Goal: Task Accomplishment & Management: Manage account settings

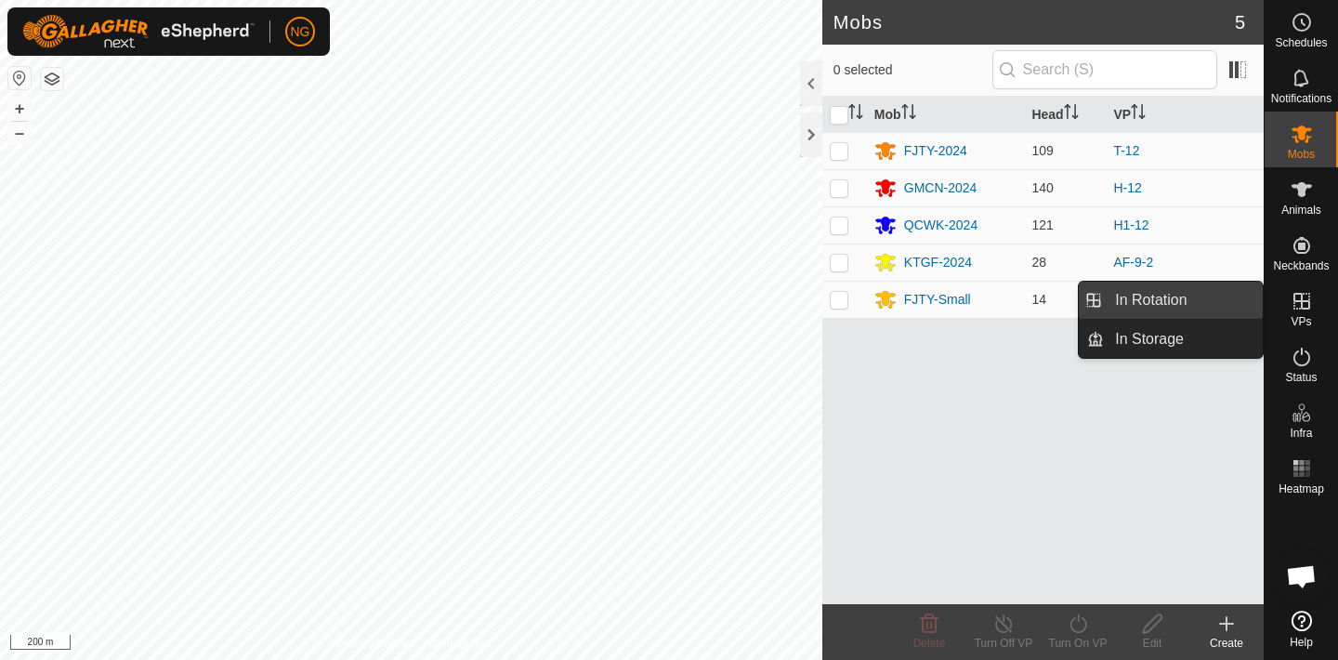
click at [1223, 295] on link "In Rotation" at bounding box center [1183, 300] width 159 height 37
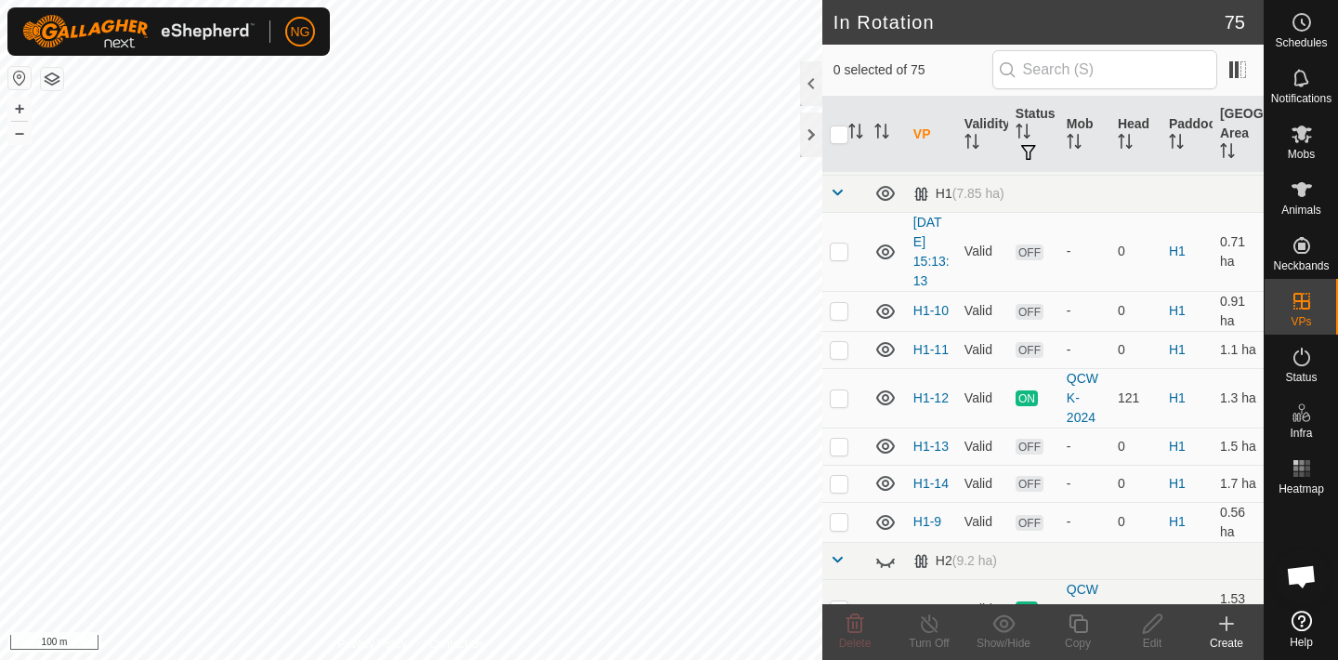
scroll to position [1372, 0]
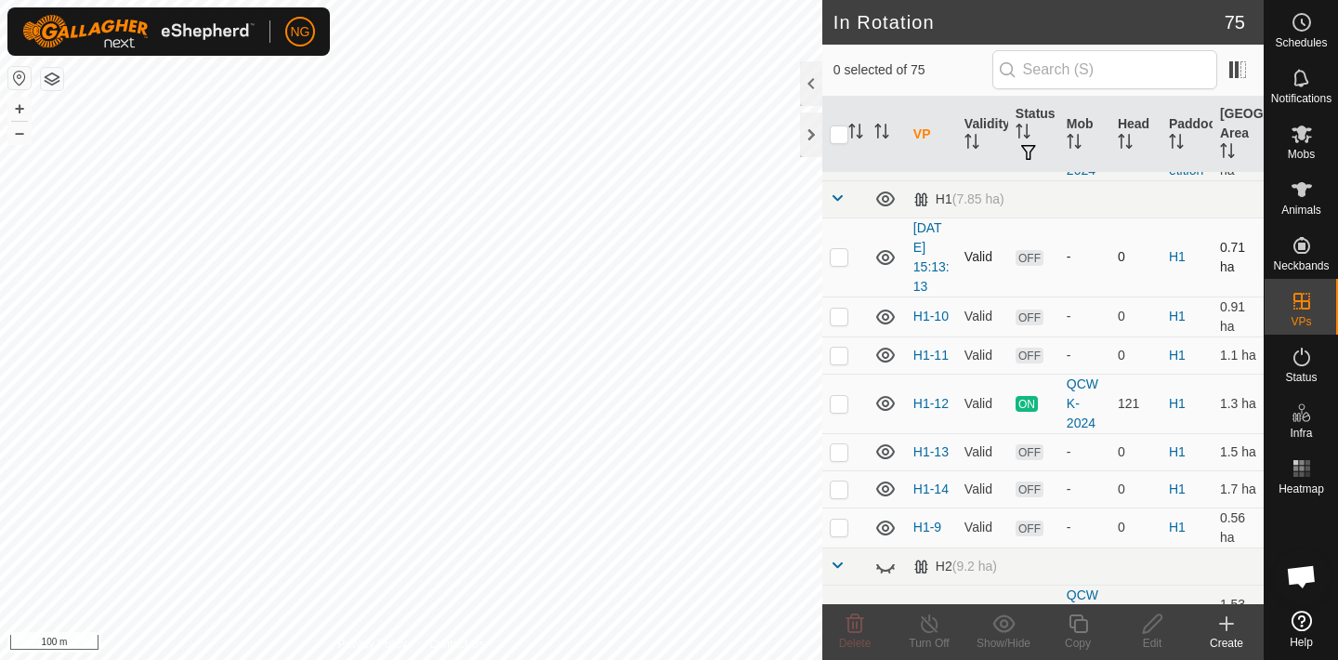
click at [841, 256] on p-checkbox at bounding box center [839, 256] width 19 height 15
checkbox input "false"
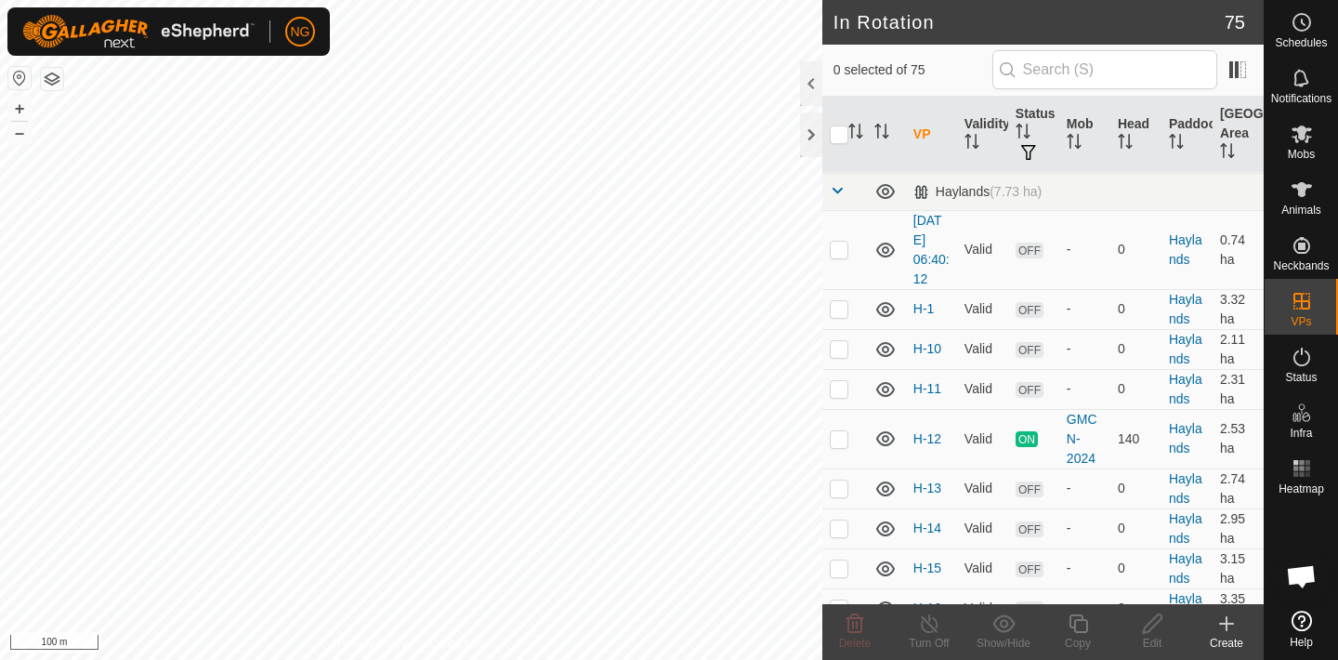
scroll to position [1845, 0]
click at [838, 303] on p-checkbox at bounding box center [839, 306] width 19 height 15
checkbox input "false"
click at [837, 252] on p-checkbox at bounding box center [839, 247] width 19 height 15
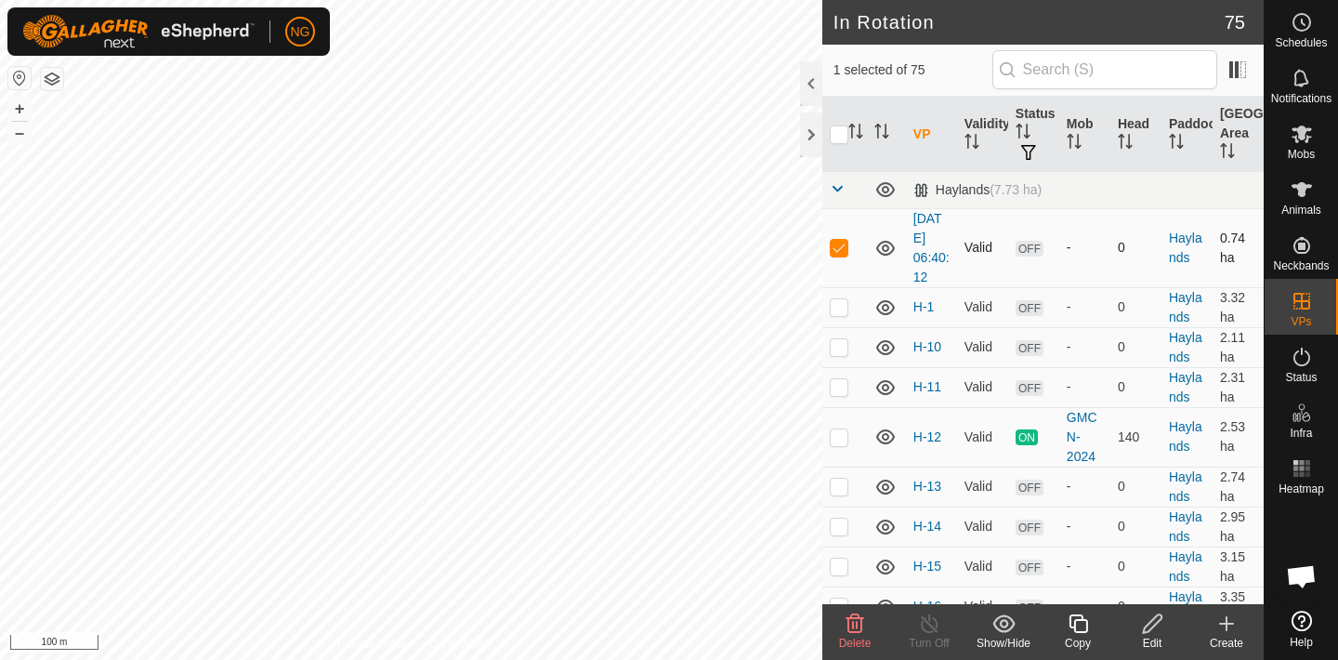
click at [837, 252] on p-checkbox at bounding box center [839, 247] width 19 height 15
checkbox input "false"
click at [838, 340] on p-checkbox at bounding box center [839, 346] width 19 height 15
checkbox input "false"
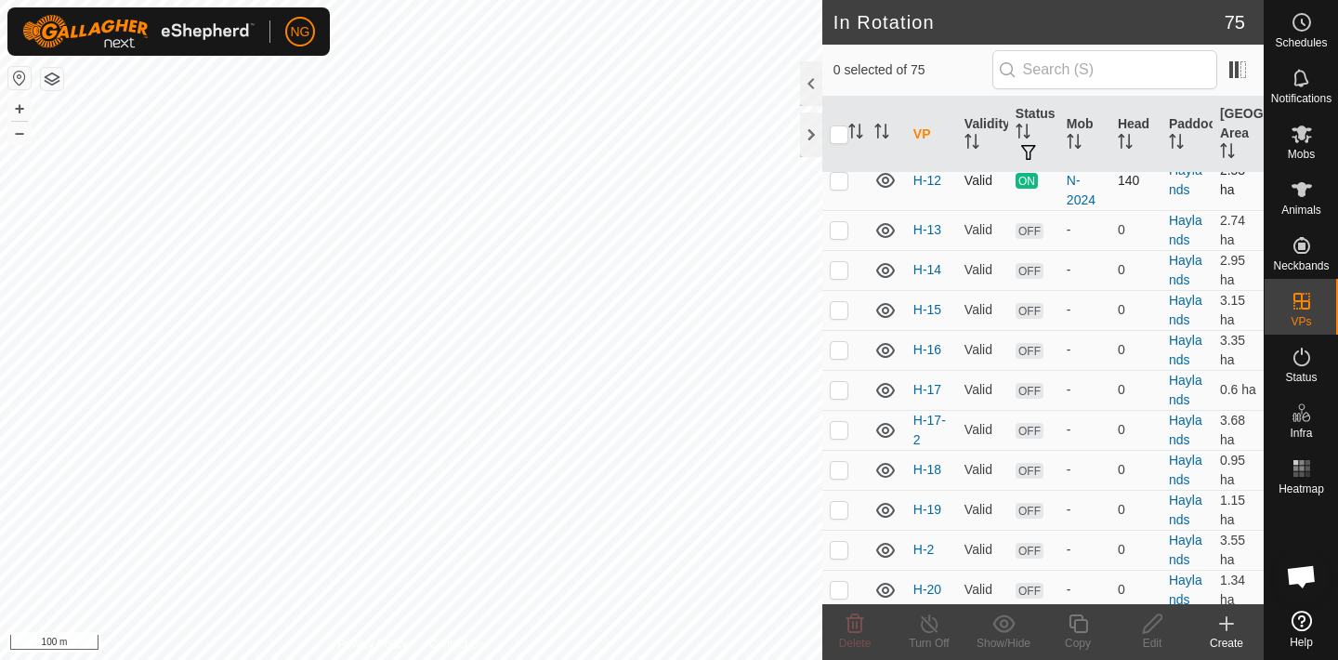
scroll to position [2105, 0]
click at [839, 427] on p-checkbox at bounding box center [839, 426] width 19 height 15
checkbox input "false"
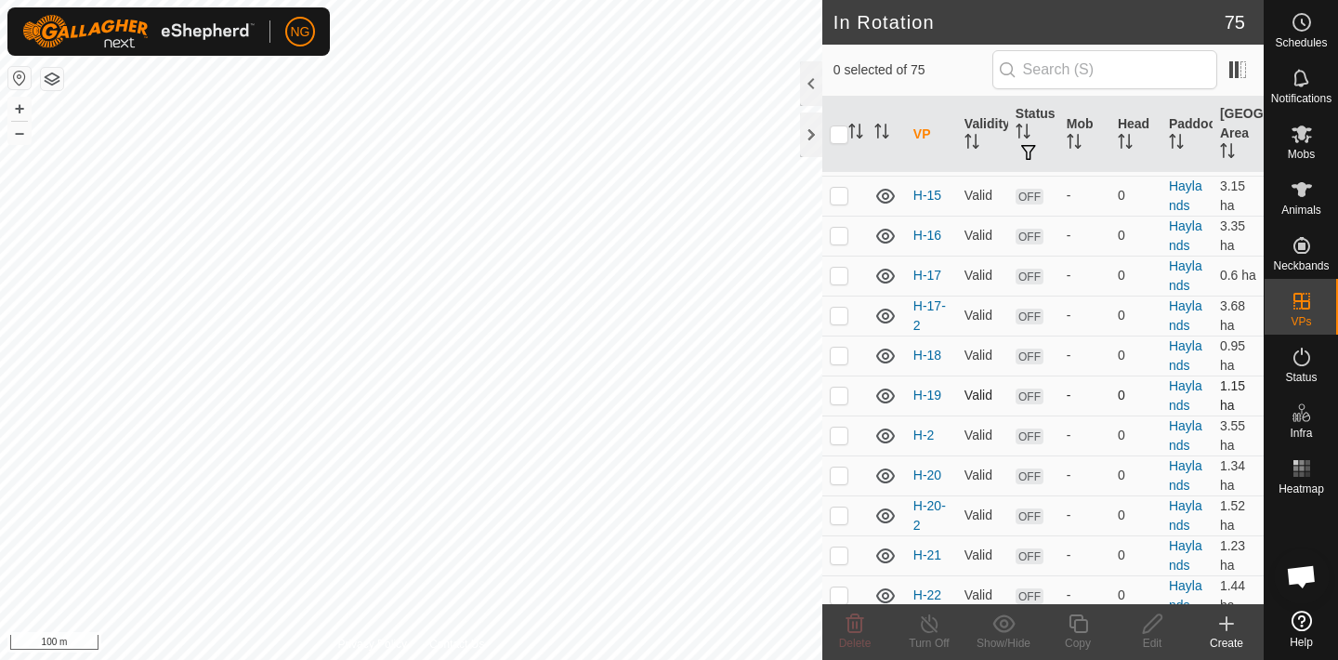
scroll to position [2224, 0]
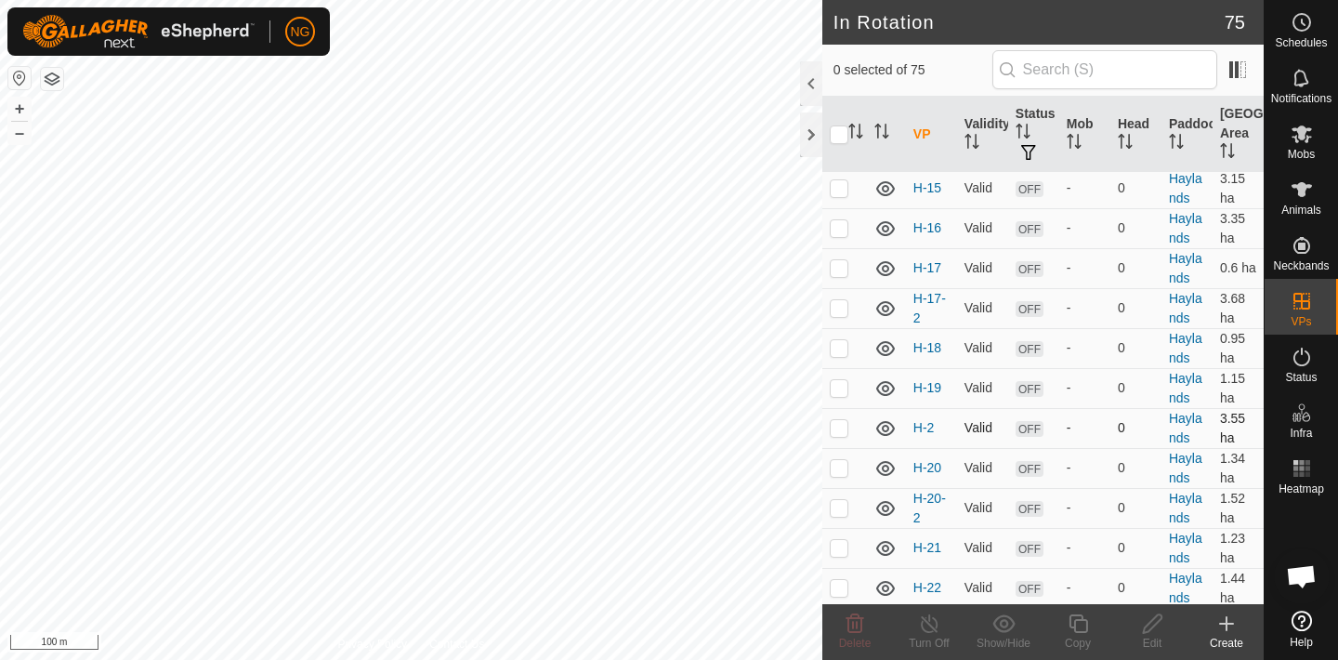
click at [834, 425] on p-checkbox at bounding box center [839, 427] width 19 height 15
checkbox input "false"
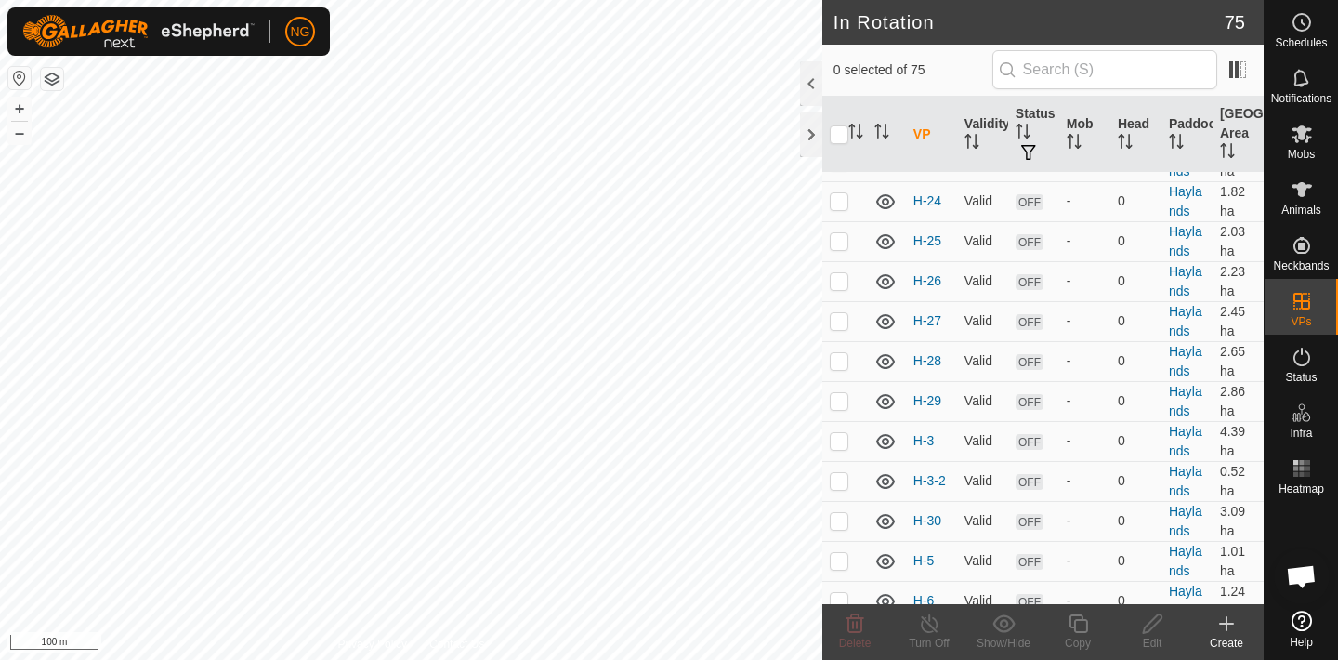
scroll to position [2703, 0]
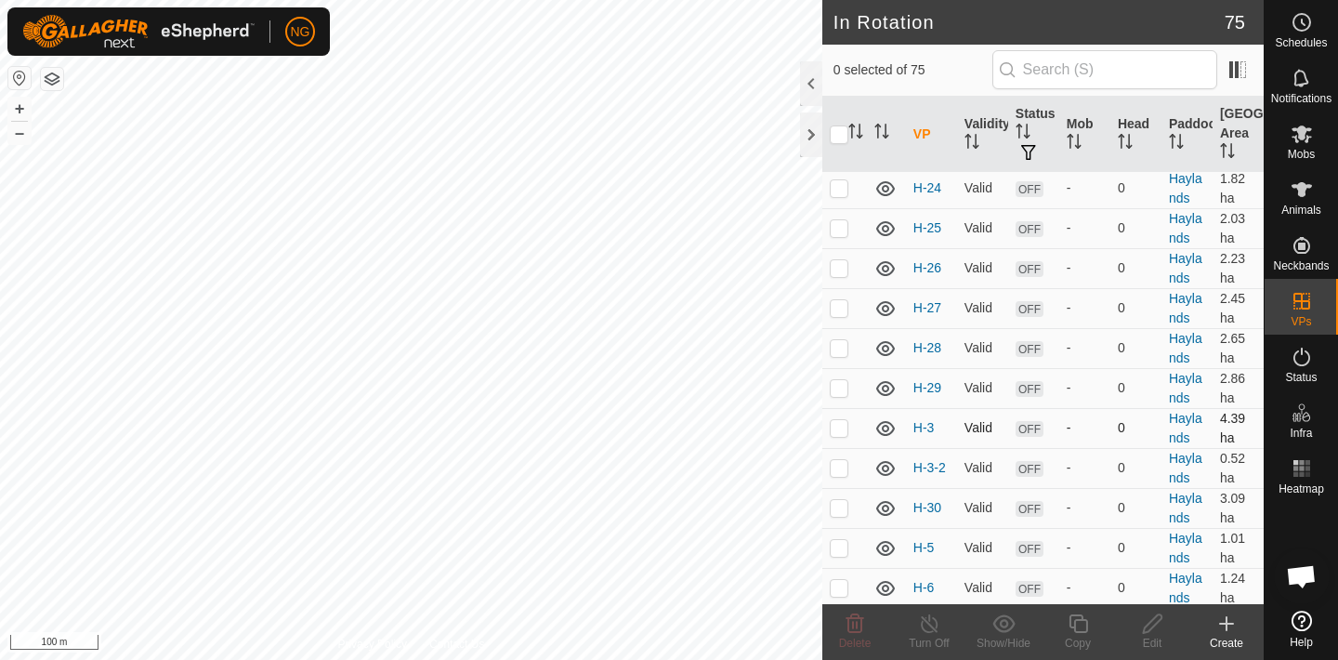
click at [842, 428] on p-checkbox at bounding box center [839, 427] width 19 height 15
checkbox input "false"
click at [839, 470] on p-checkbox at bounding box center [839, 467] width 19 height 15
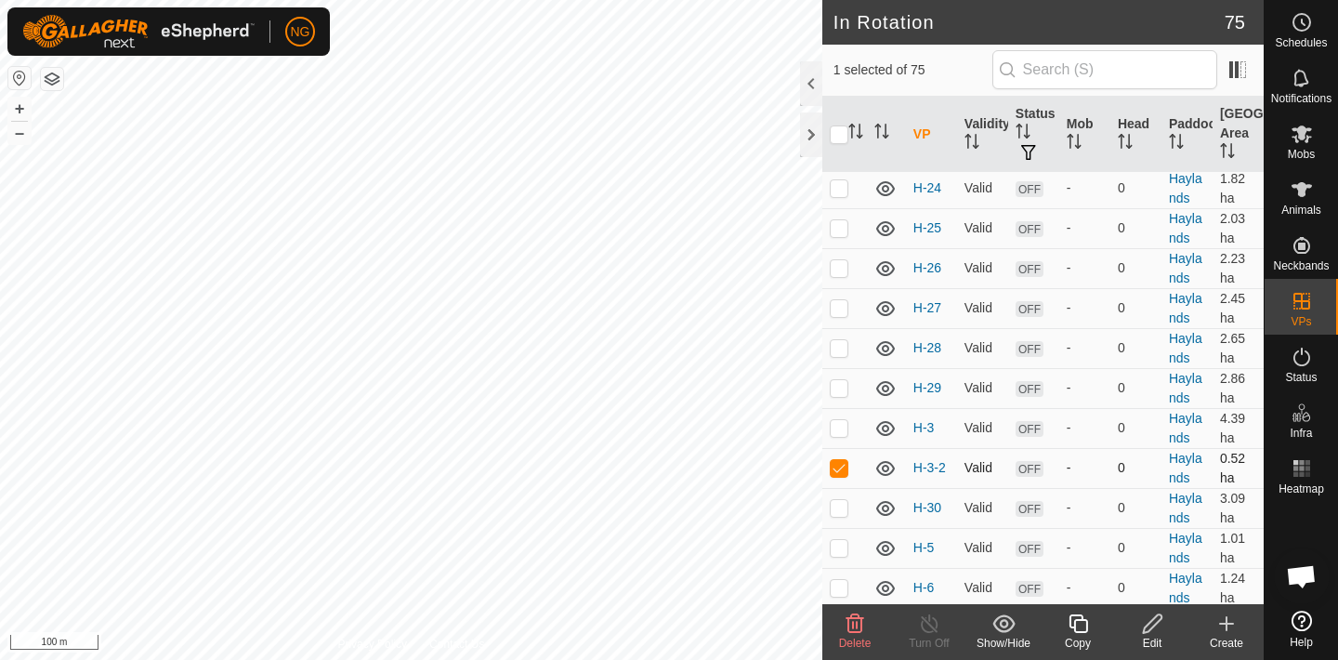
checkbox input "false"
click at [841, 509] on p-checkbox at bounding box center [839, 507] width 19 height 15
checkbox input "false"
click at [843, 552] on p-checkbox at bounding box center [839, 547] width 19 height 15
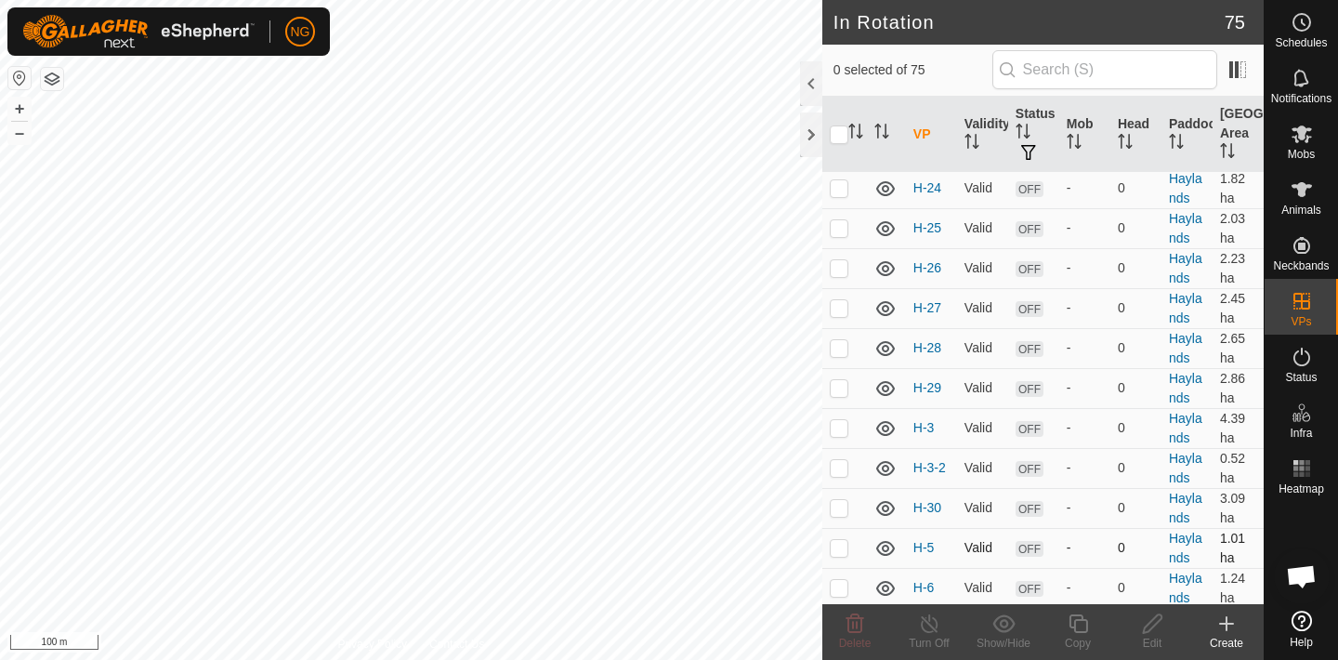
checkbox input "true"
click at [1151, 623] on icon at bounding box center [1152, 623] width 23 height 22
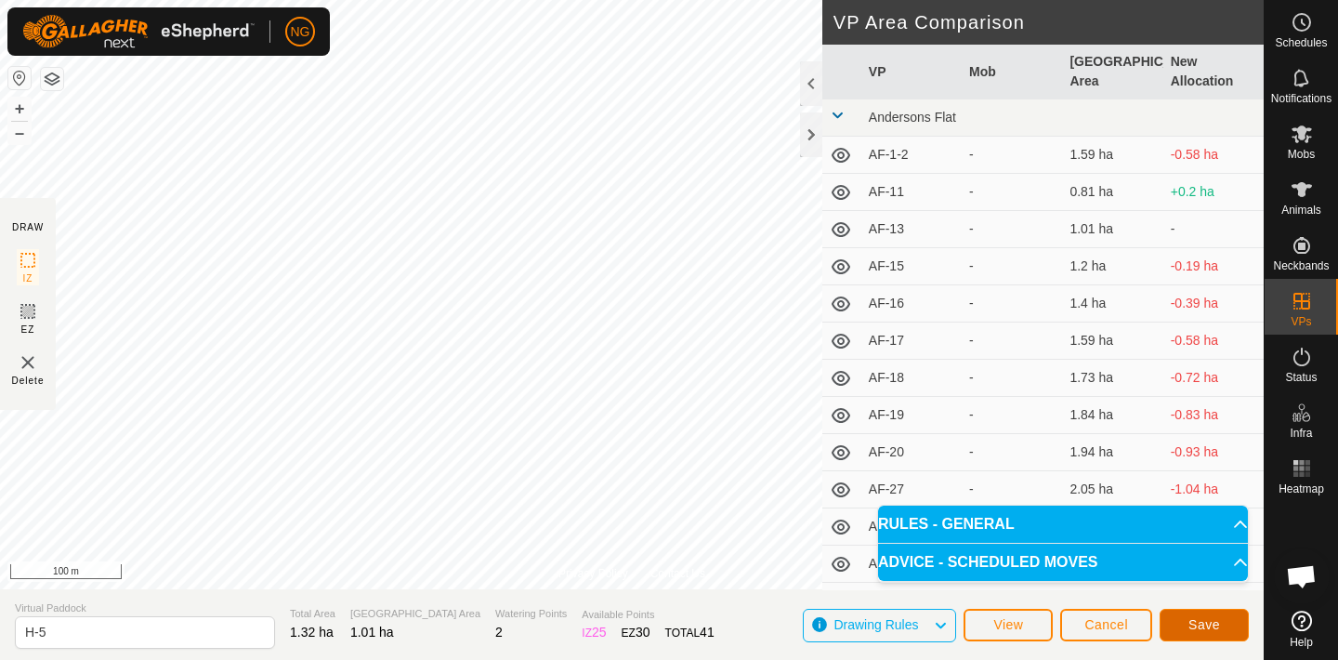
click at [1208, 620] on span "Save" at bounding box center [1204, 624] width 32 height 15
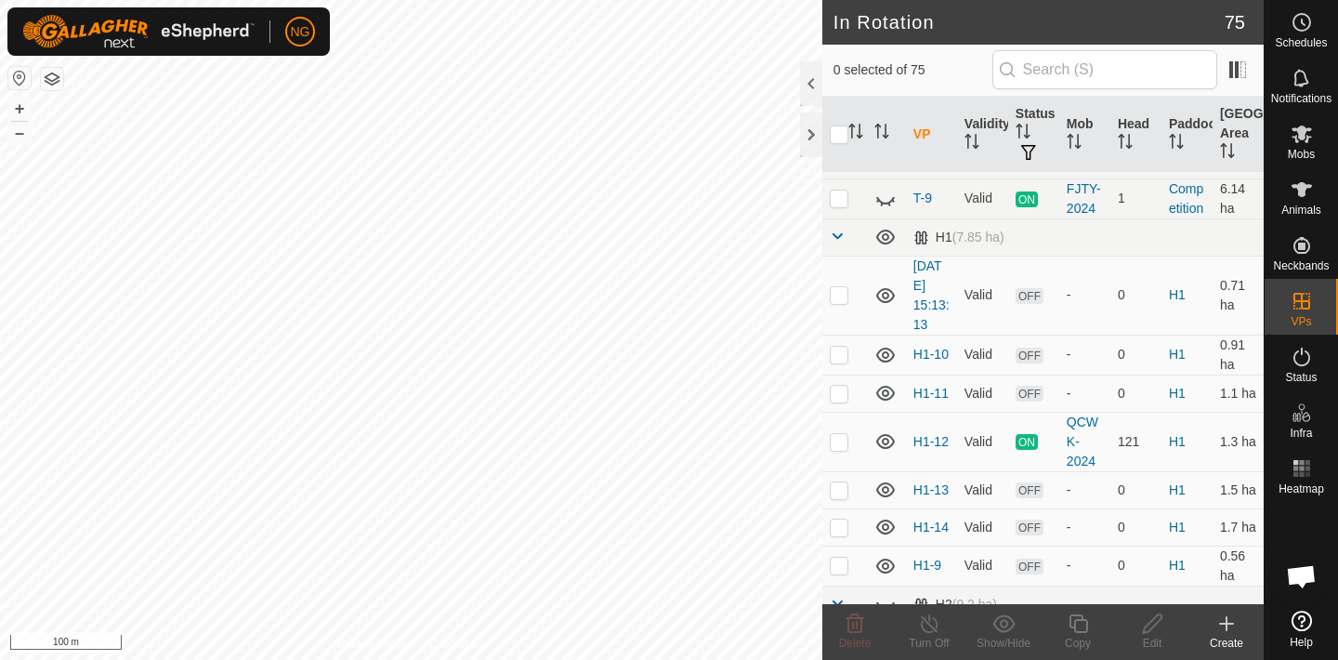
scroll to position [1335, 0]
click at [840, 357] on p-checkbox at bounding box center [839, 353] width 19 height 15
checkbox input "false"
click at [836, 486] on p-checkbox at bounding box center [839, 488] width 19 height 15
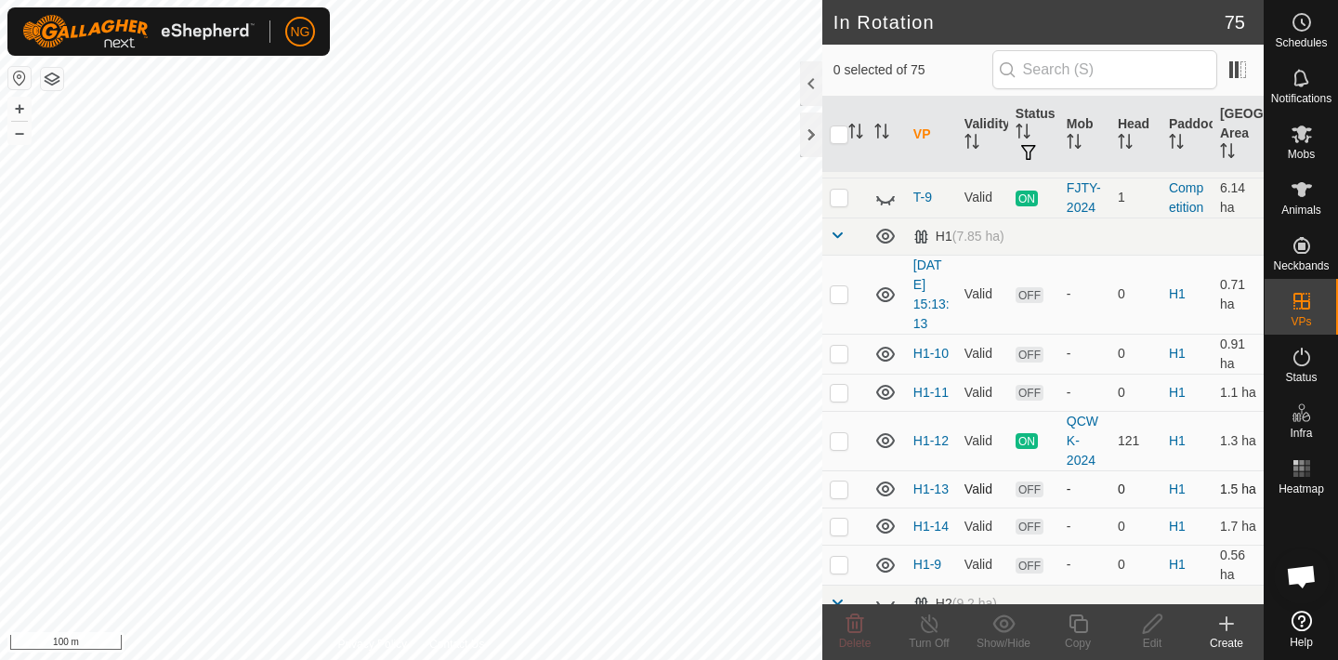
checkbox input "true"
click at [1150, 627] on icon at bounding box center [1152, 623] width 19 height 19
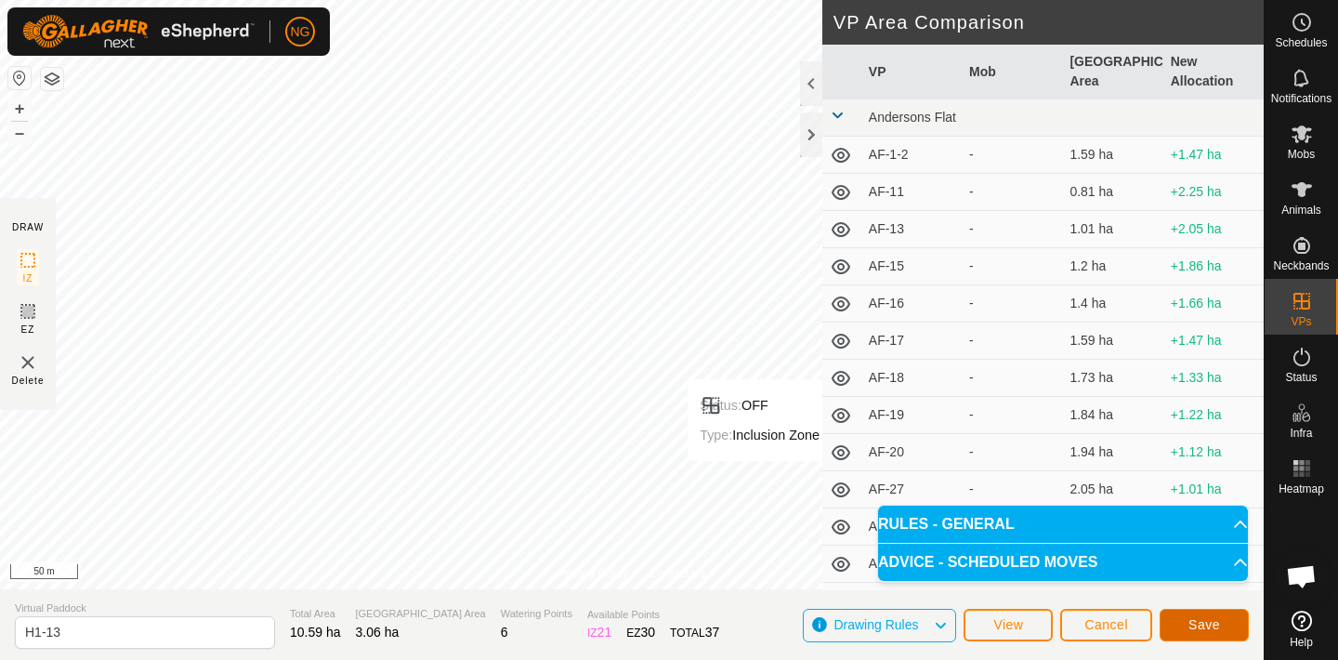
click at [1207, 623] on span "Save" at bounding box center [1204, 624] width 32 height 15
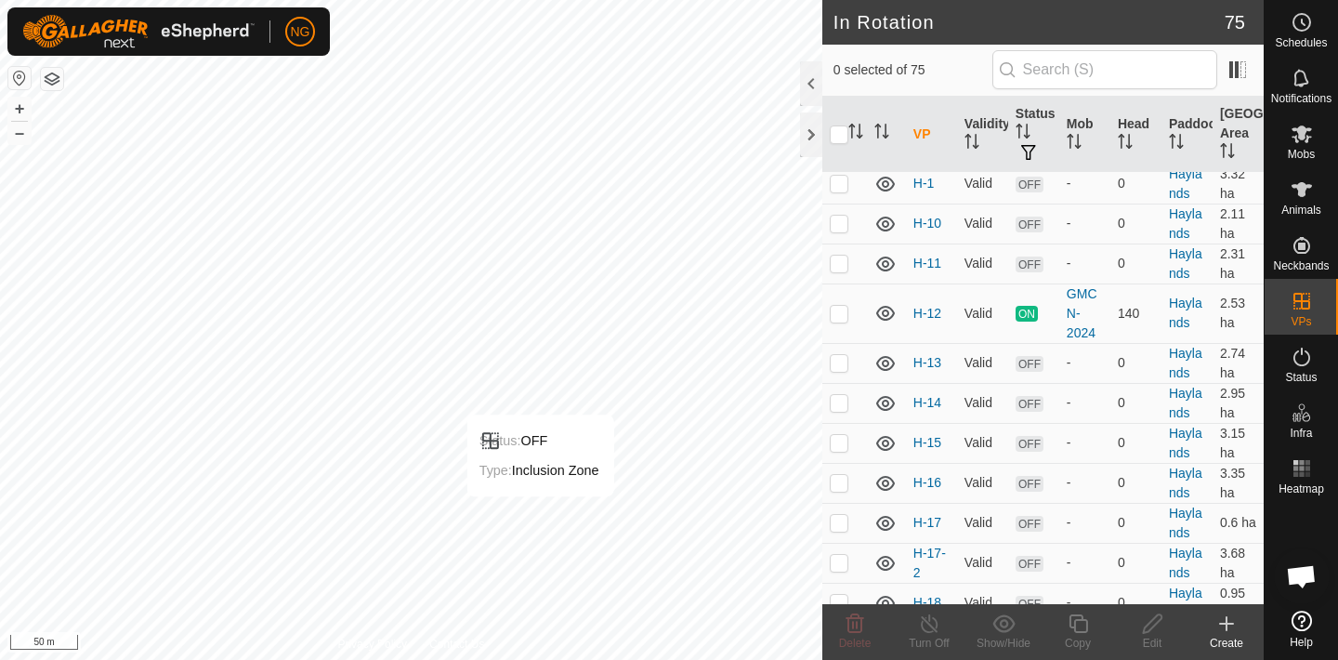
scroll to position [1940, 0]
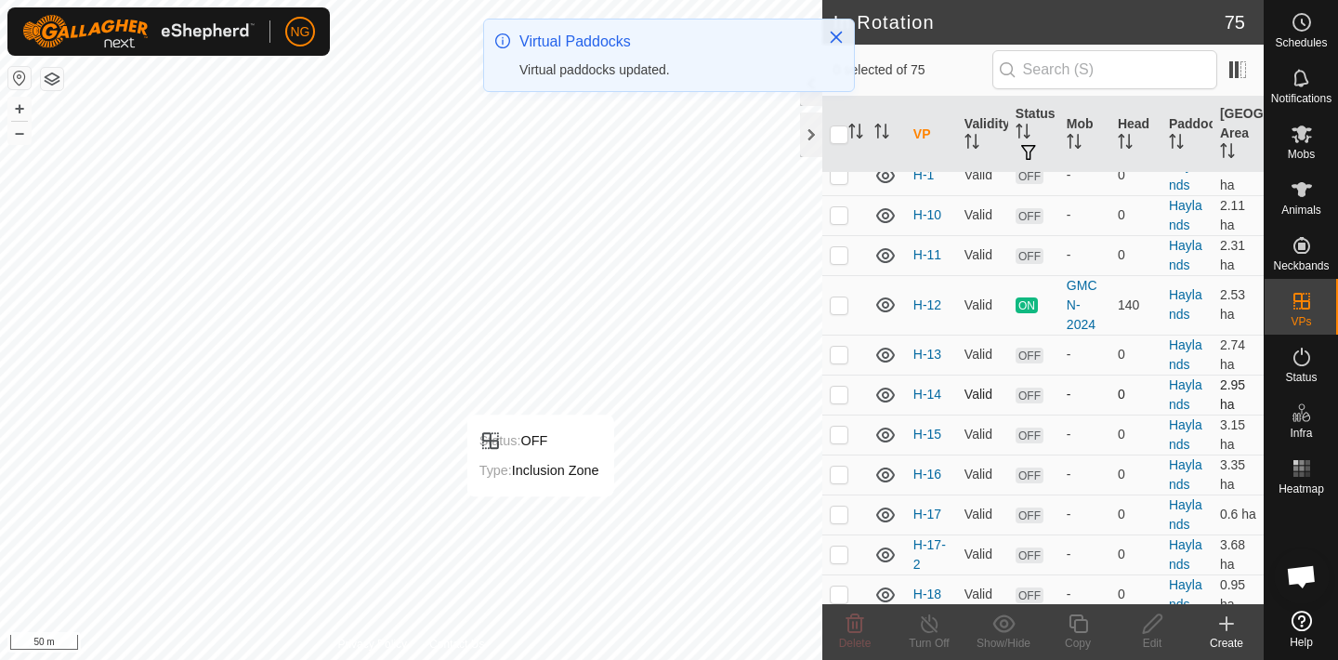
click at [839, 399] on p-checkbox at bounding box center [839, 394] width 19 height 15
click at [839, 400] on p-checkbox at bounding box center [839, 394] width 19 height 15
checkbox input "false"
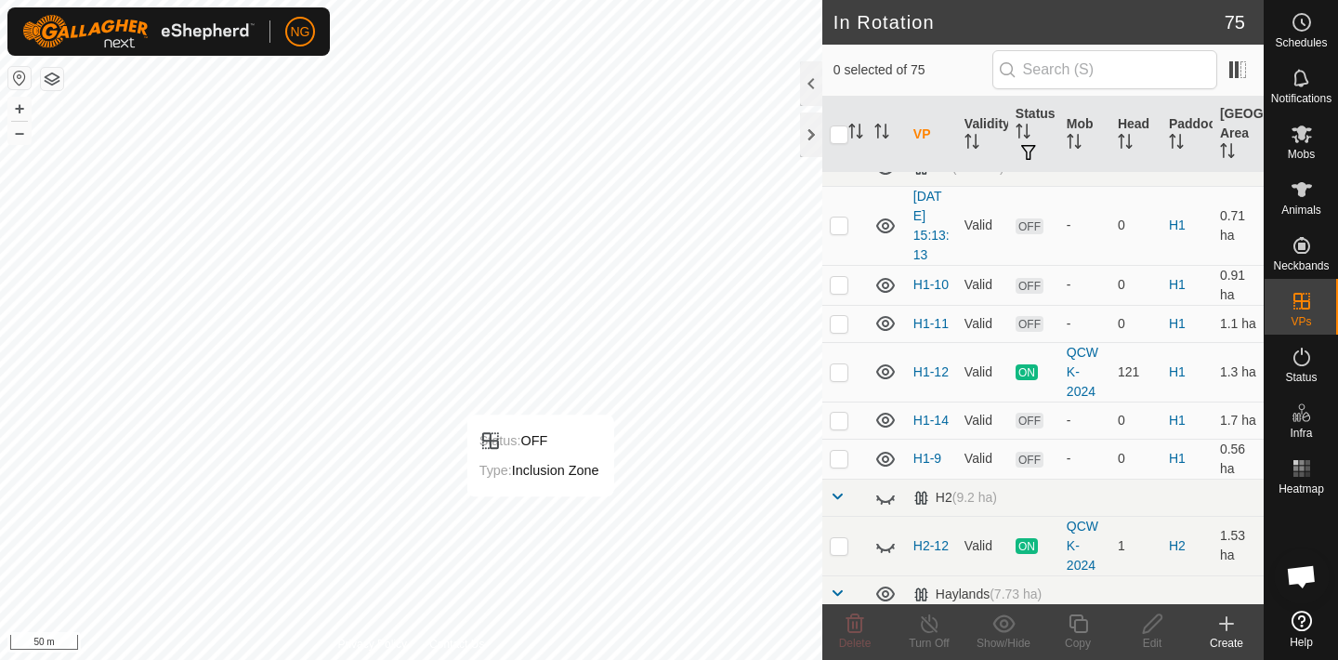
scroll to position [1403, 0]
click at [838, 421] on p-checkbox at bounding box center [839, 421] width 19 height 15
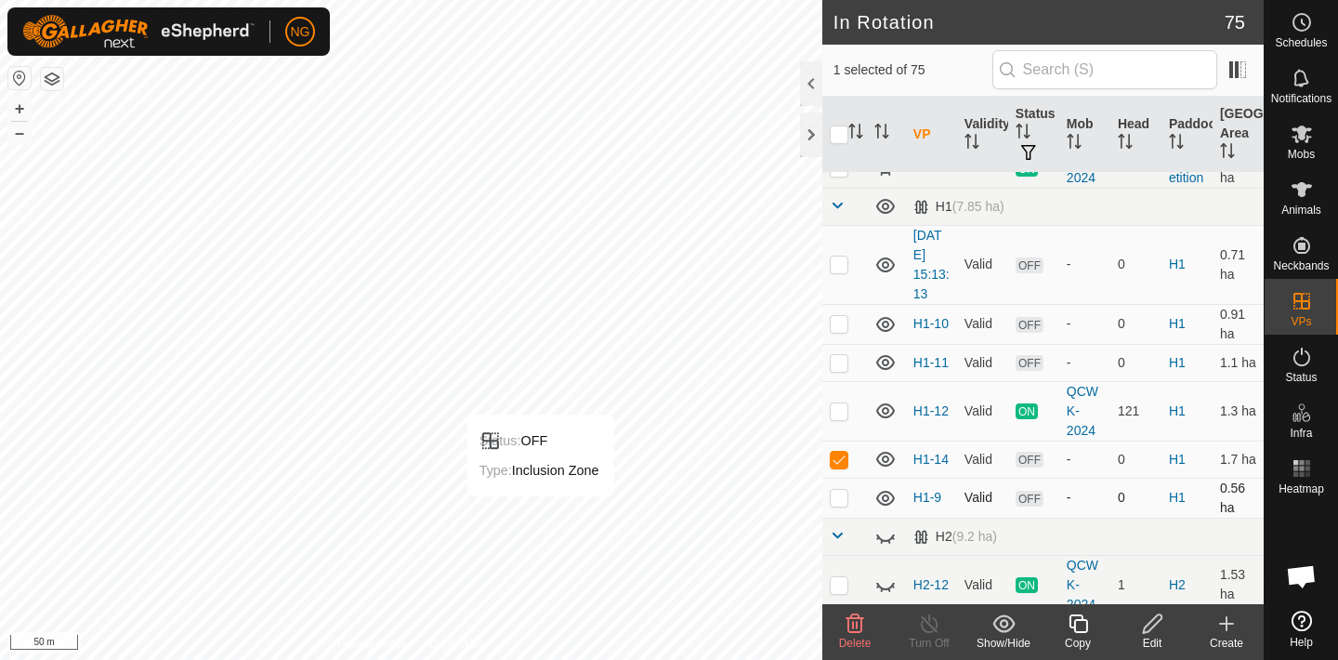
scroll to position [1370, 0]
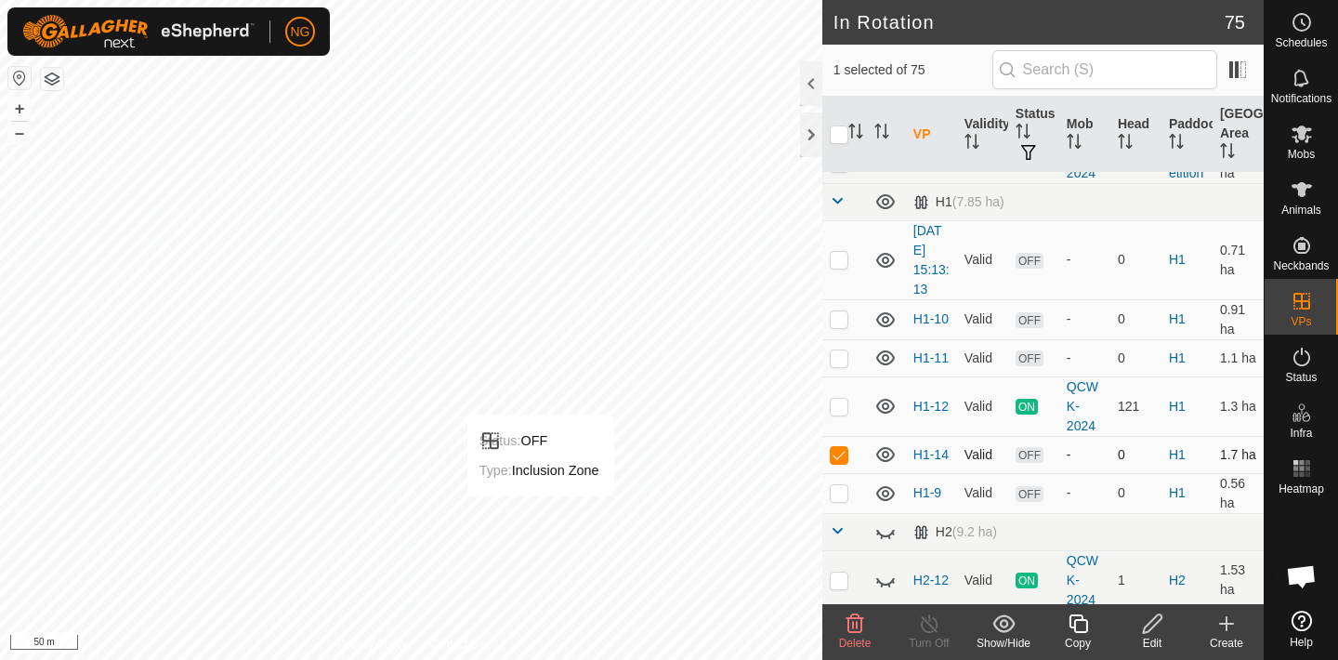
click at [835, 452] on p-checkbox at bounding box center [839, 454] width 19 height 15
checkbox input "false"
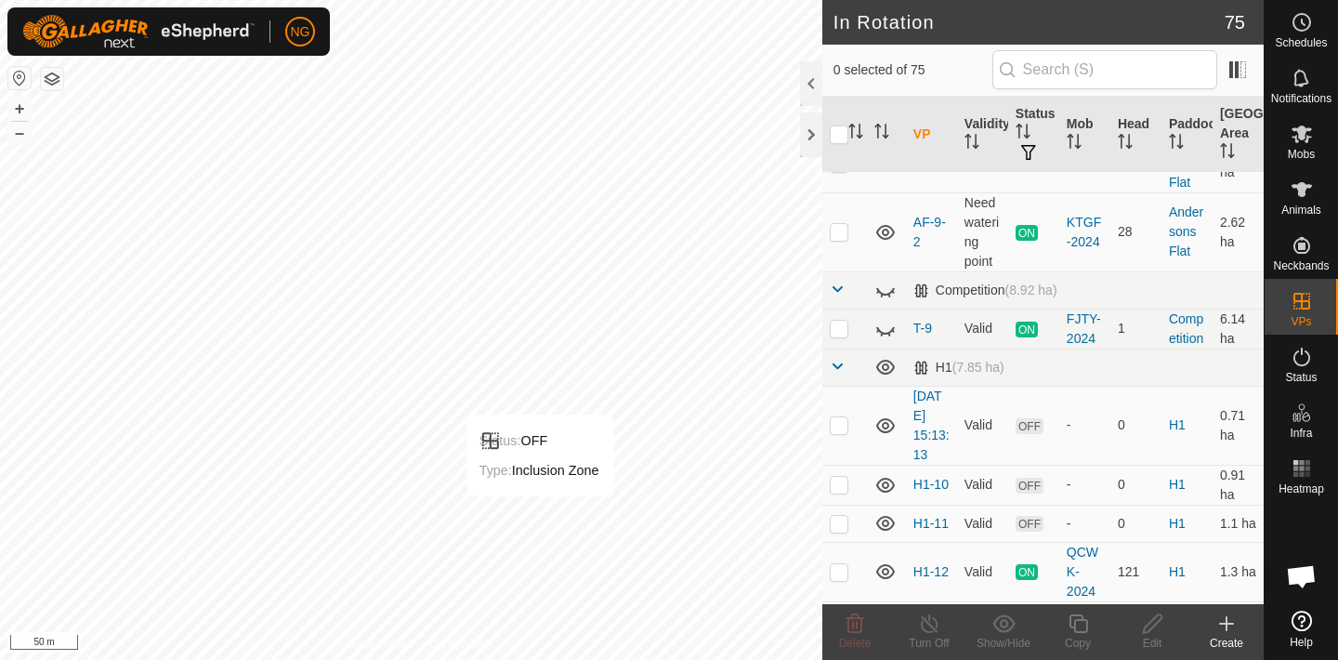
scroll to position [1203, 0]
click at [838, 426] on p-checkbox at bounding box center [839, 425] width 19 height 15
checkbox input "false"
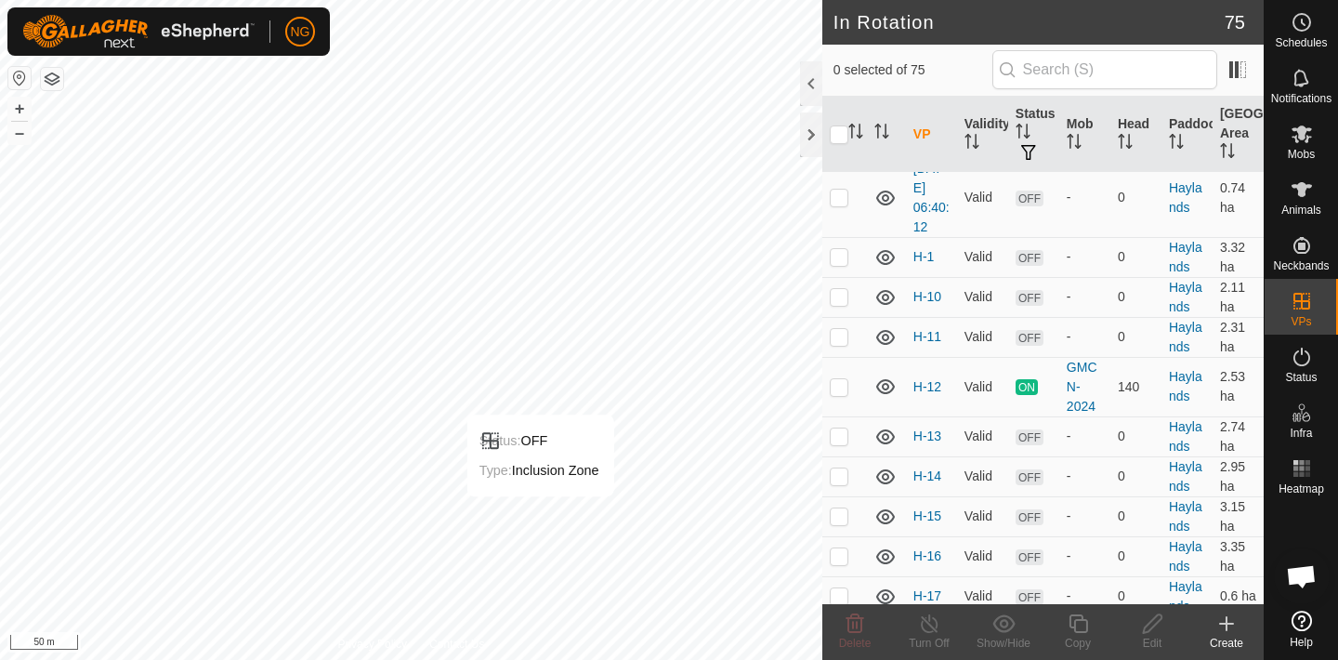
scroll to position [1859, 0]
click at [835, 260] on p-checkbox at bounding box center [839, 255] width 19 height 15
click at [771, 326] on div "In Rotation 75 0 selected of 75 VP Validity Status Mob Head Paddock Grazing Are…" at bounding box center [632, 330] width 1264 height 660
drag, startPoint x: 857, startPoint y: 294, endPoint x: 876, endPoint y: 307, distance: 23.5
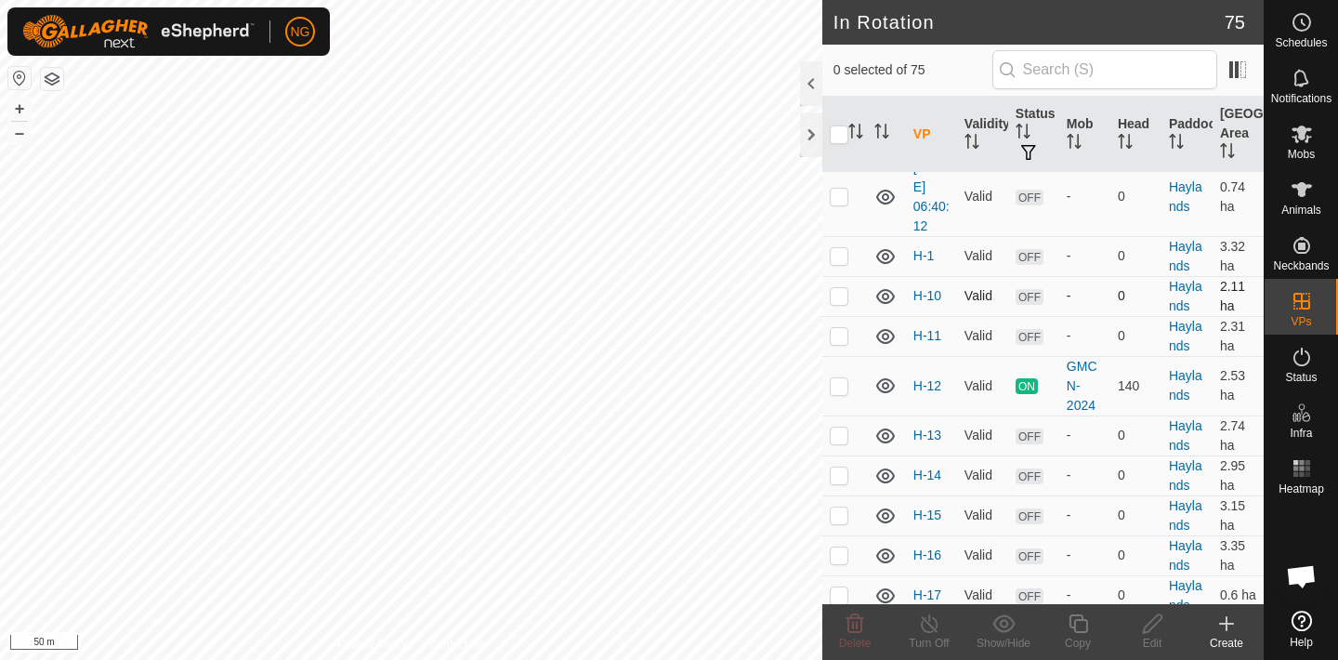
click at [876, 307] on div "In Rotation 75 0 selected of 75 VP Validity Status Mob Head Paddock Grazing Are…" at bounding box center [632, 330] width 1264 height 660
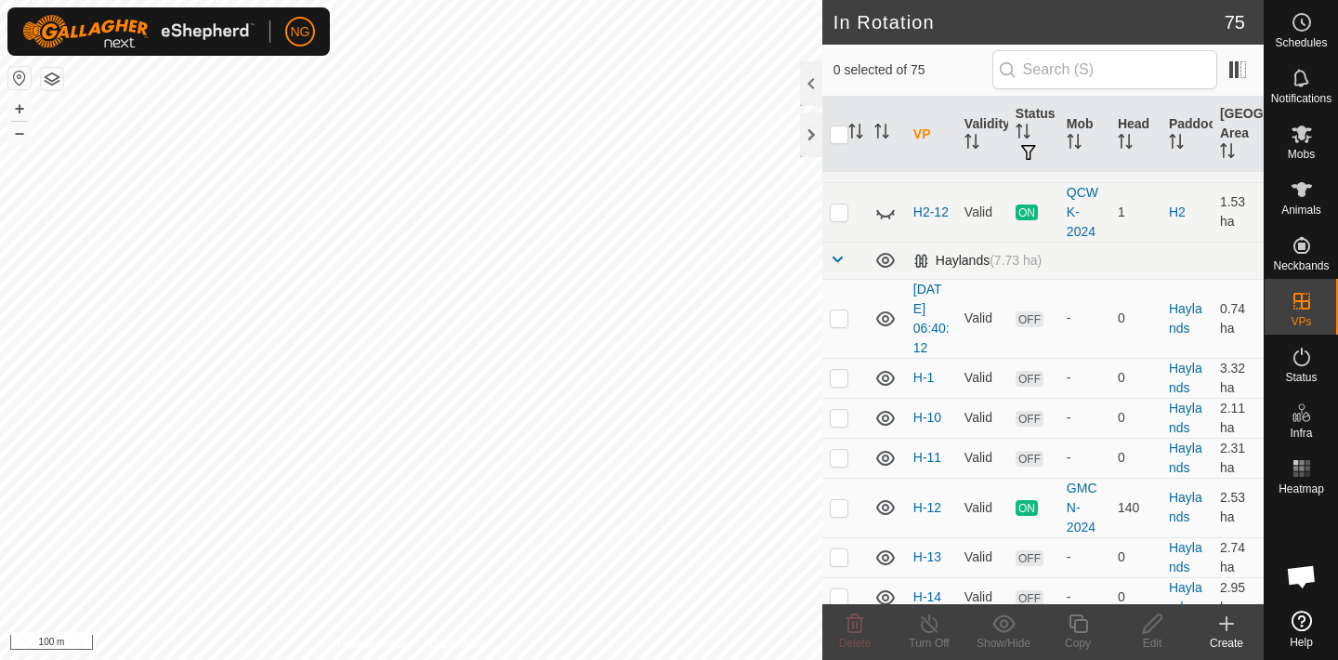
scroll to position [1736, 0]
click at [838, 377] on p-checkbox at bounding box center [839, 379] width 19 height 15
checkbox input "false"
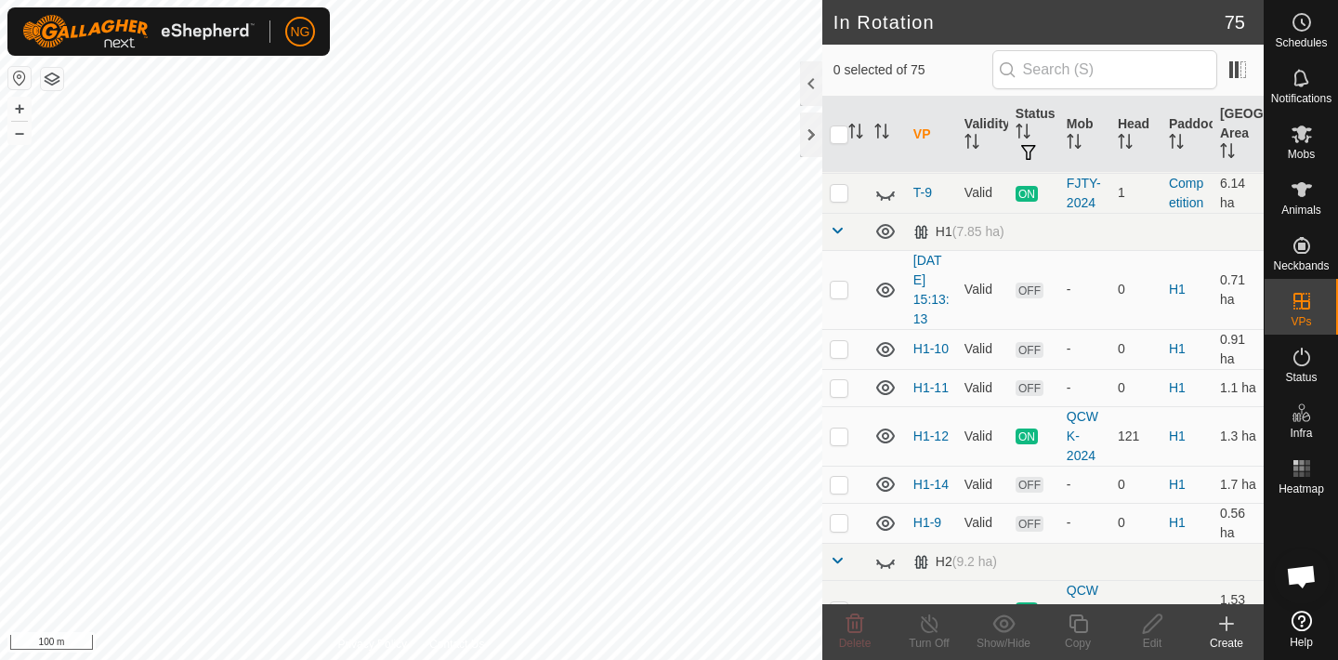
scroll to position [1338, 0]
click at [840, 292] on p-checkbox at bounding box center [839, 290] width 19 height 15
checkbox input "false"
click at [838, 352] on p-checkbox at bounding box center [839, 350] width 19 height 15
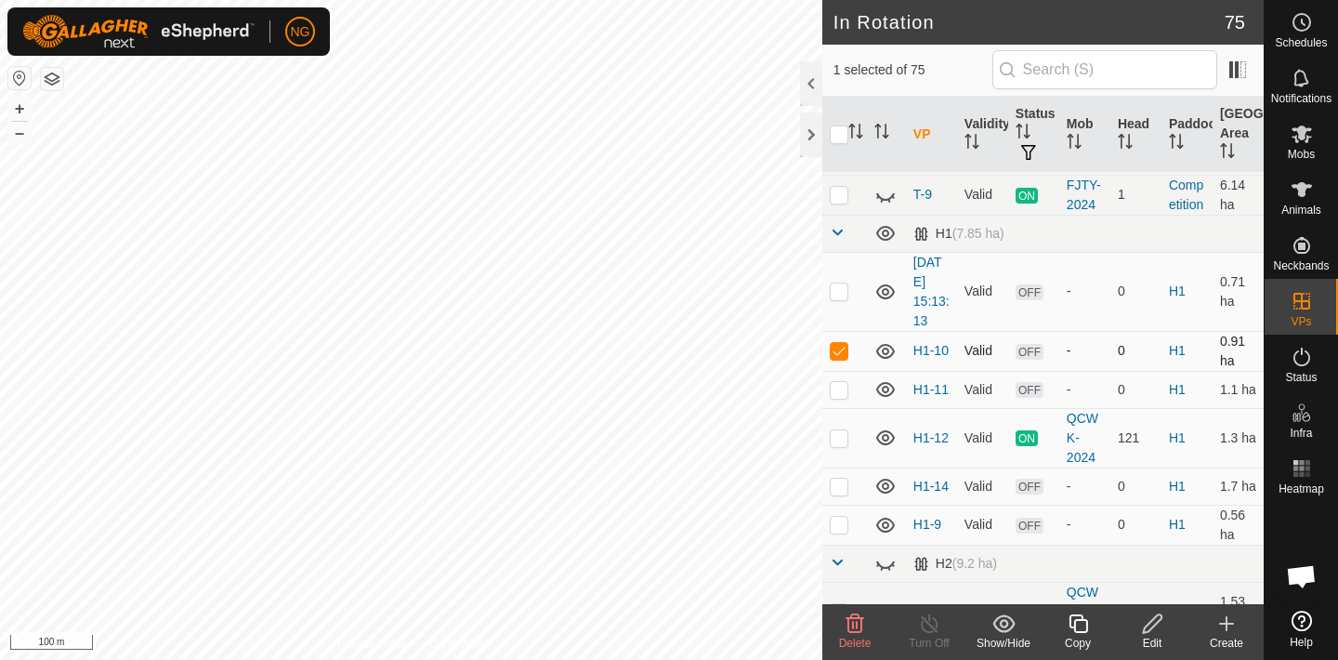
click at [838, 352] on p-checkbox at bounding box center [839, 350] width 19 height 15
checkbox input "false"
click at [837, 387] on p-checkbox at bounding box center [839, 389] width 19 height 15
checkbox input "false"
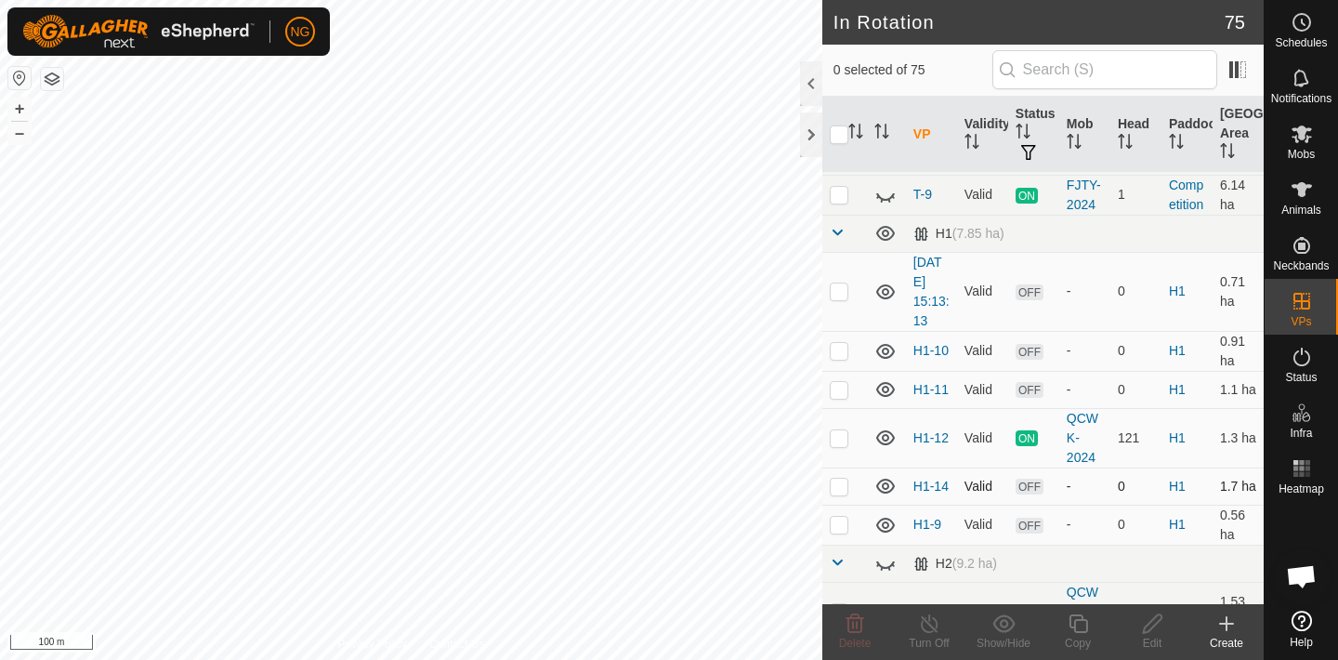
click at [840, 485] on p-checkbox at bounding box center [839, 486] width 19 height 15
checkbox input "false"
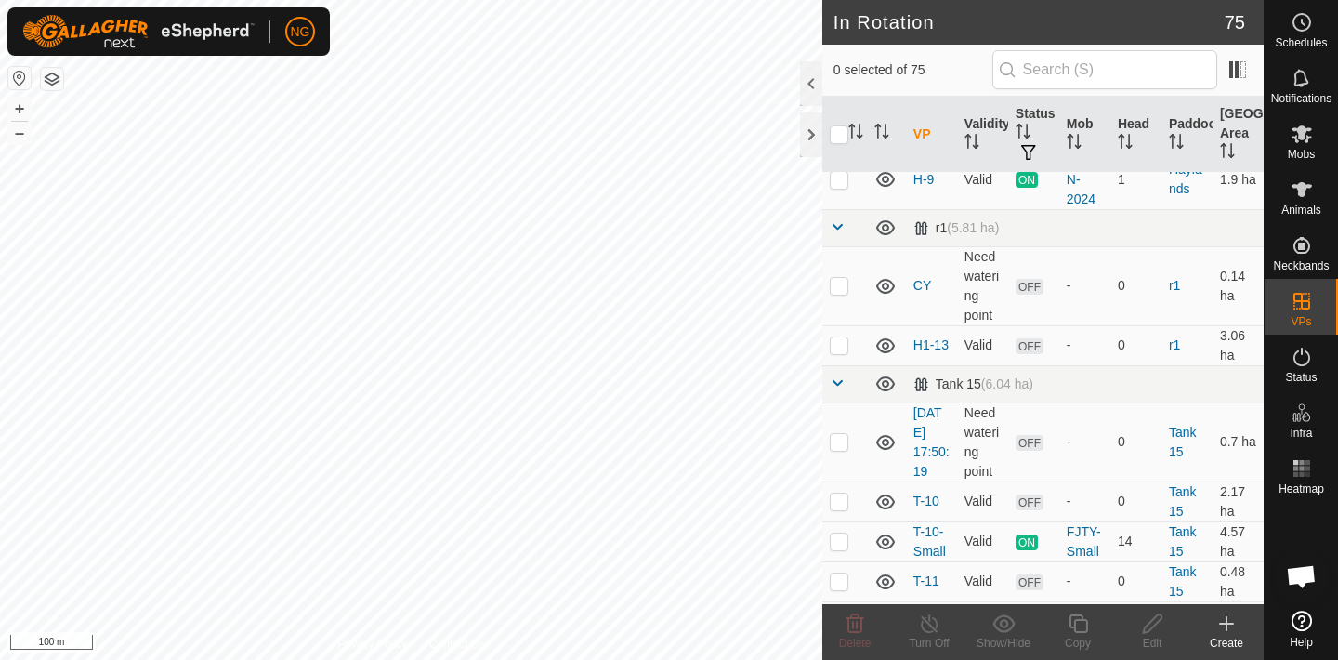
scroll to position [3205, 0]
click at [839, 348] on p-checkbox at bounding box center [839, 343] width 19 height 15
checkbox input "false"
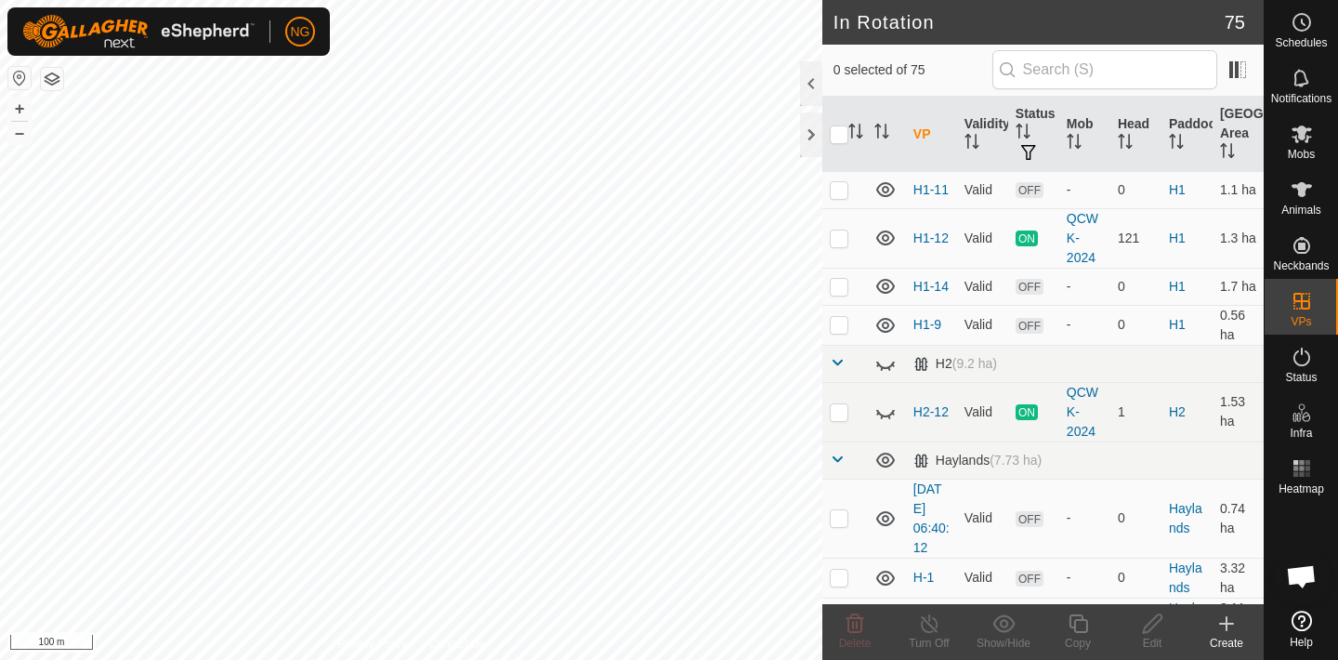
scroll to position [1492, 0]
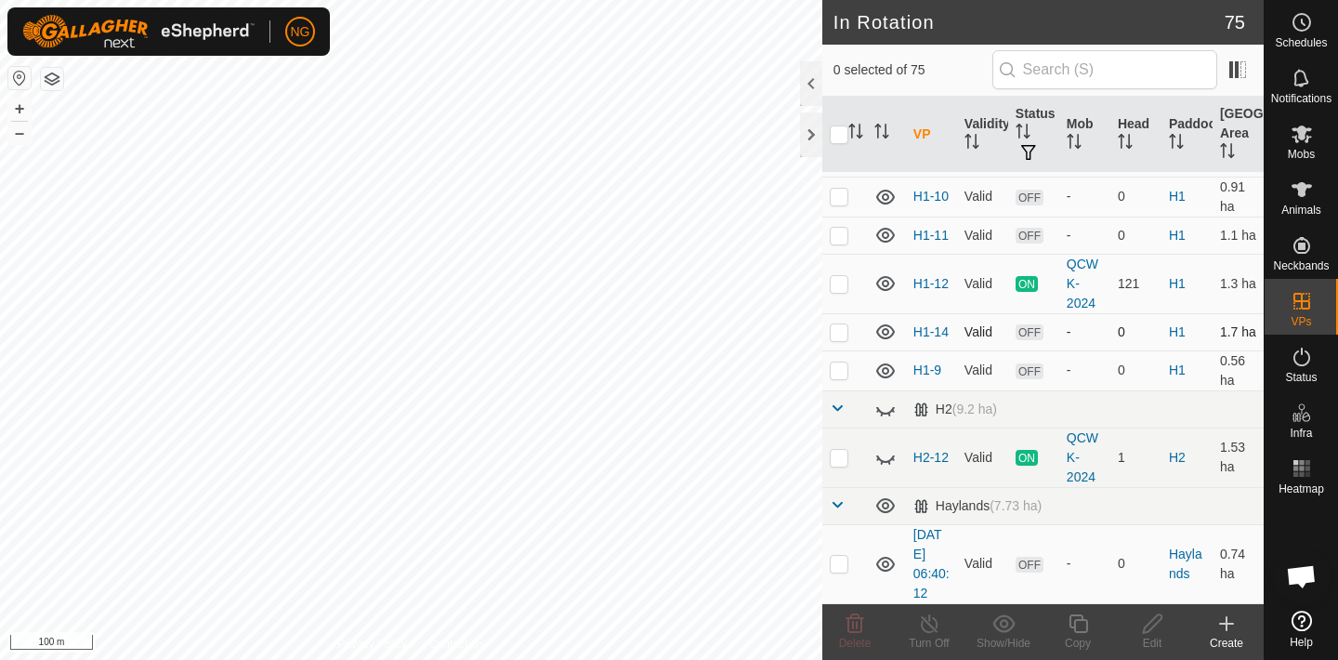
click at [841, 333] on p-checkbox at bounding box center [839, 331] width 19 height 15
checkbox input "true"
click at [839, 564] on p-checkbox at bounding box center [839, 563] width 19 height 15
click at [838, 565] on p-checkbox at bounding box center [839, 563] width 19 height 15
checkbox input "false"
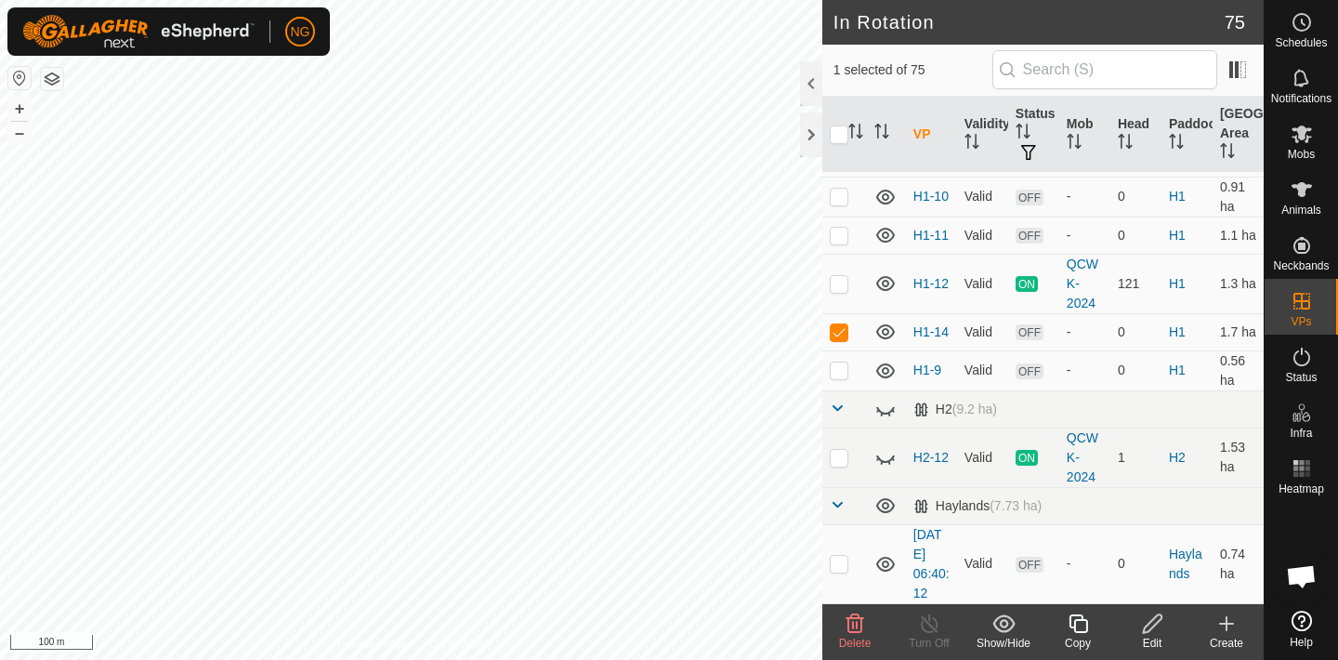
click at [855, 622] on icon at bounding box center [855, 623] width 22 height 22
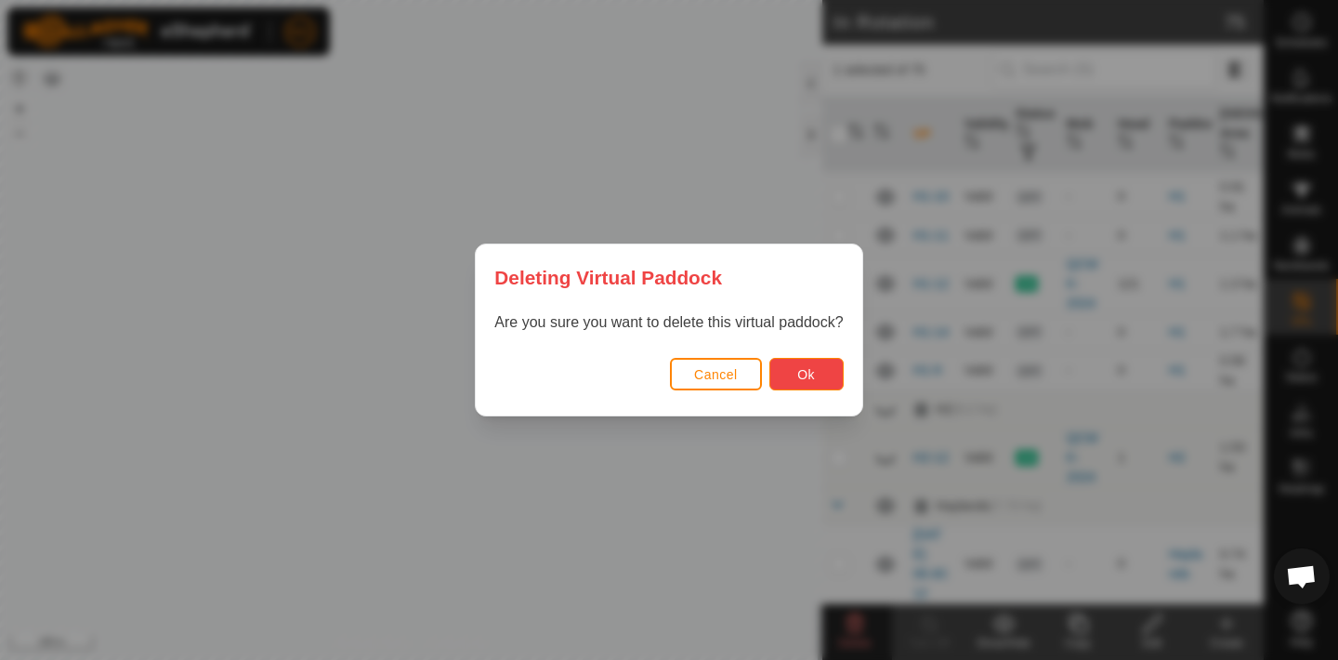
click at [795, 372] on button "Ok" at bounding box center [806, 374] width 74 height 33
checkbox input "false"
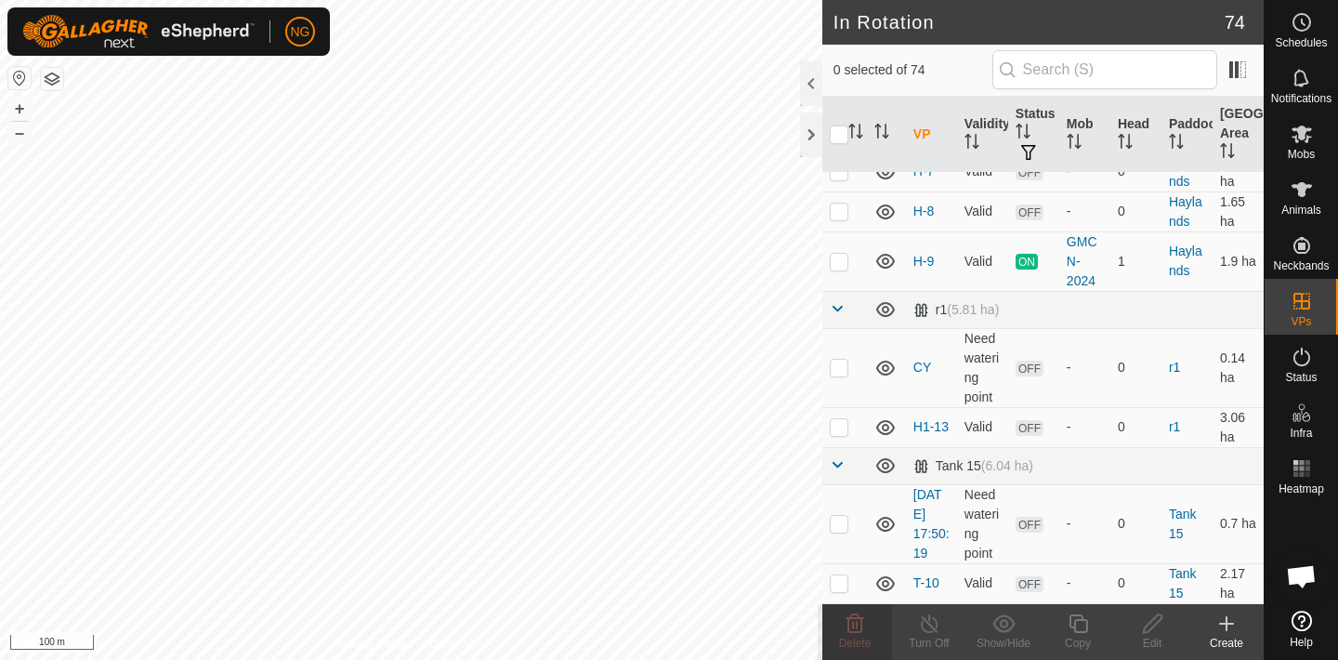
scroll to position [3119, 0]
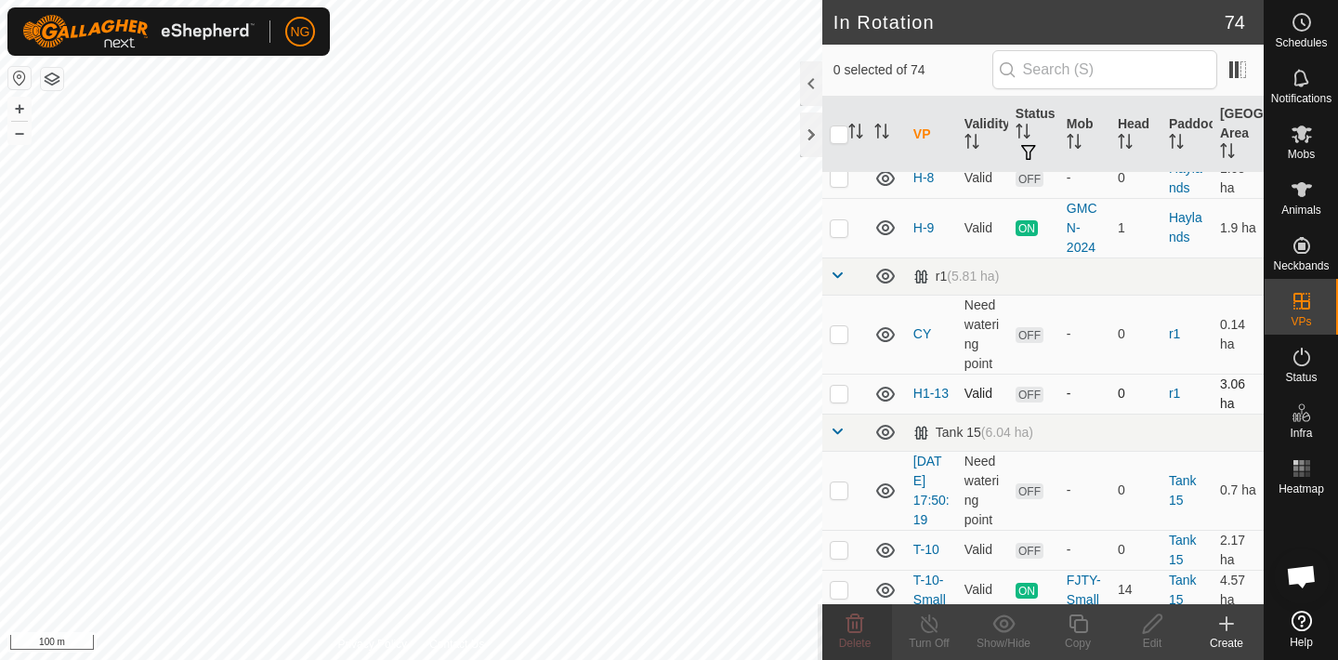
click at [841, 392] on p-checkbox at bounding box center [839, 393] width 19 height 15
checkbox input "true"
click at [1080, 623] on icon at bounding box center [1078, 623] width 23 height 22
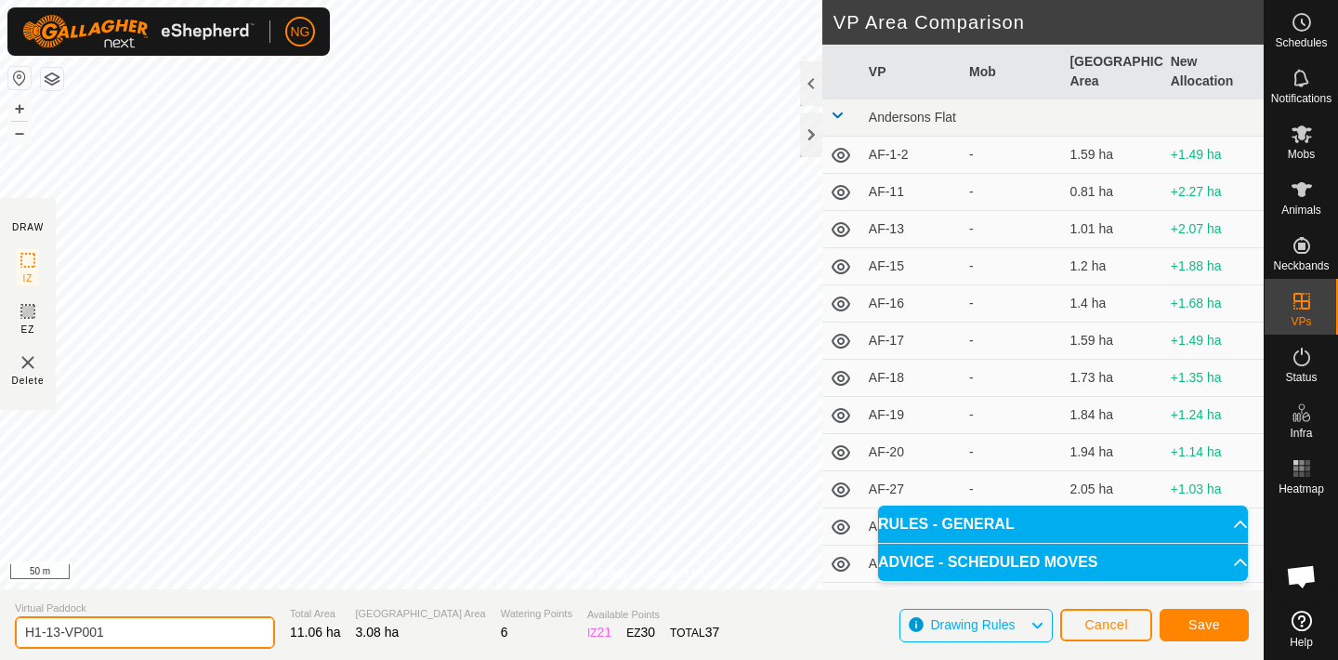
click at [114, 634] on input "H1-13-VP001" at bounding box center [145, 632] width 260 height 33
type input "H1-14"
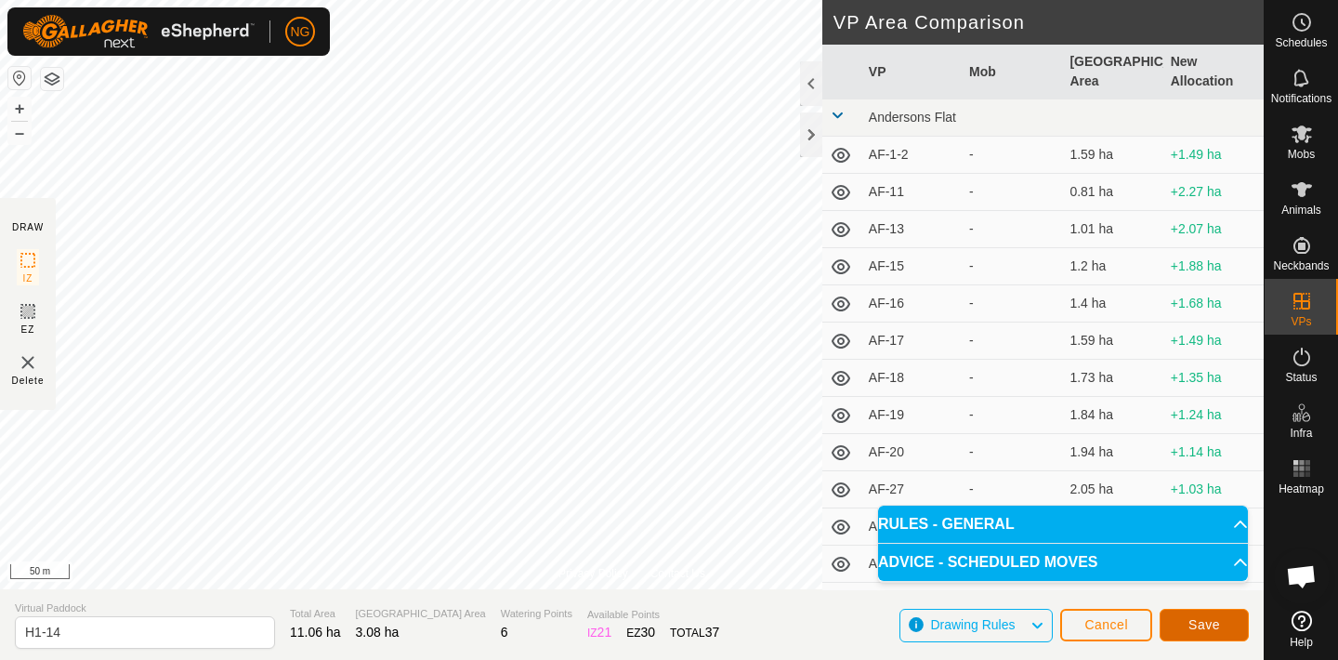
click at [1201, 624] on span "Save" at bounding box center [1204, 624] width 32 height 15
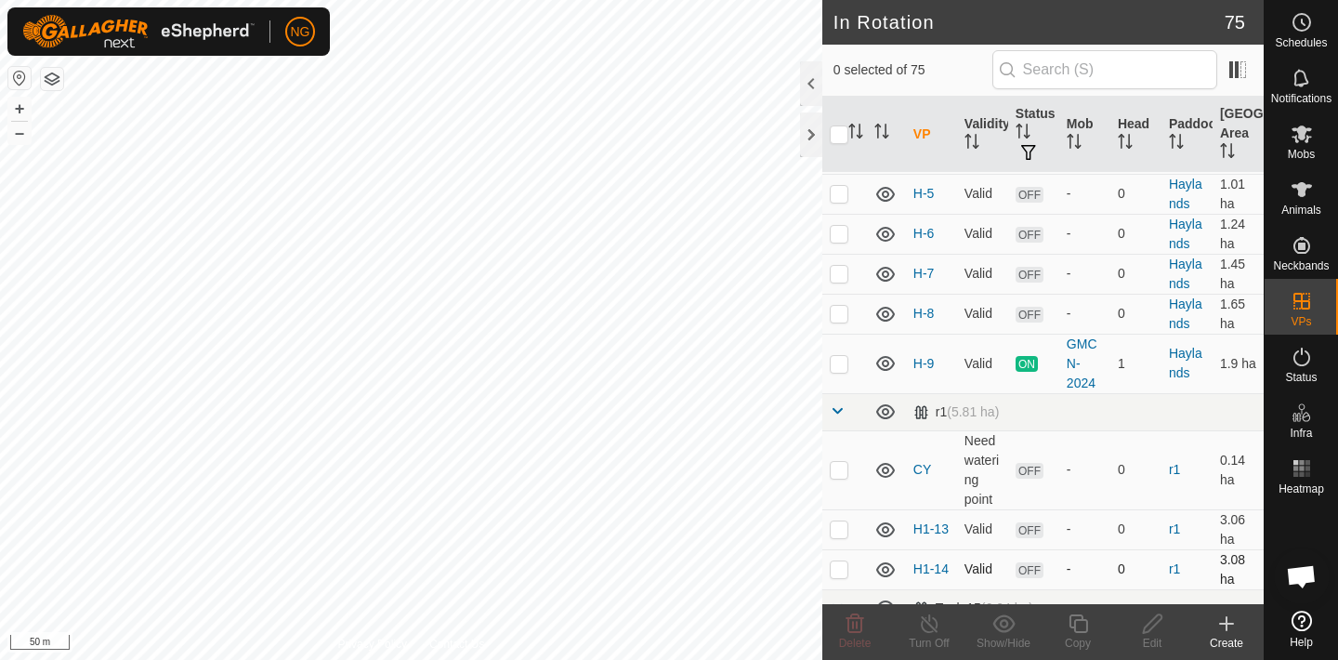
scroll to position [3132, 0]
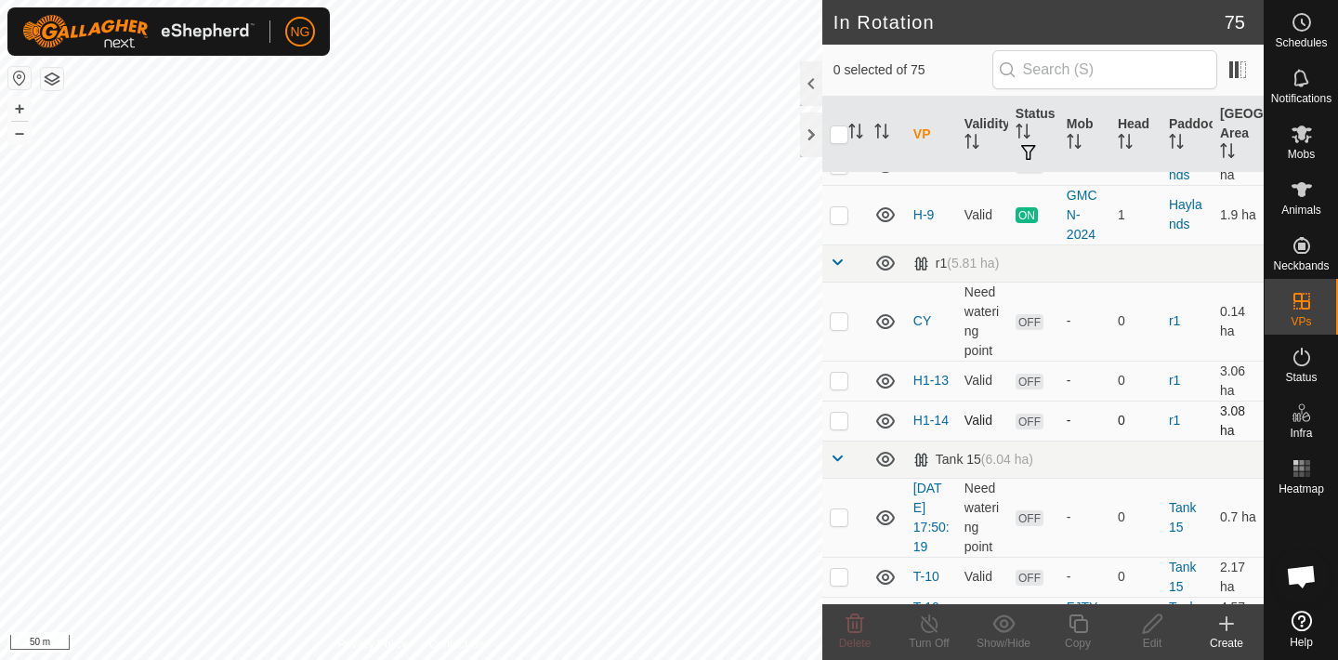
click at [837, 419] on p-checkbox at bounding box center [839, 420] width 19 height 15
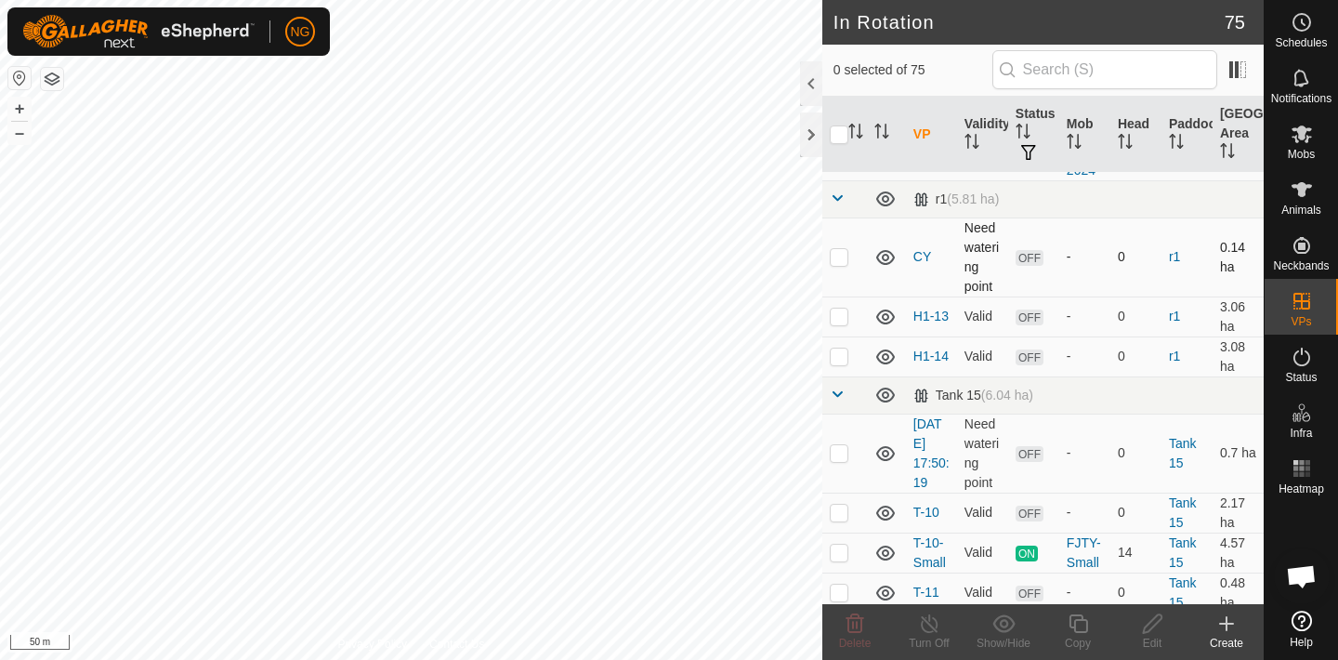
scroll to position [3197, 0]
click at [838, 352] on p-checkbox at bounding box center [839, 355] width 19 height 15
click at [836, 353] on p-checkbox at bounding box center [839, 355] width 19 height 15
checkbox input "false"
click at [834, 311] on p-checkbox at bounding box center [839, 315] width 19 height 15
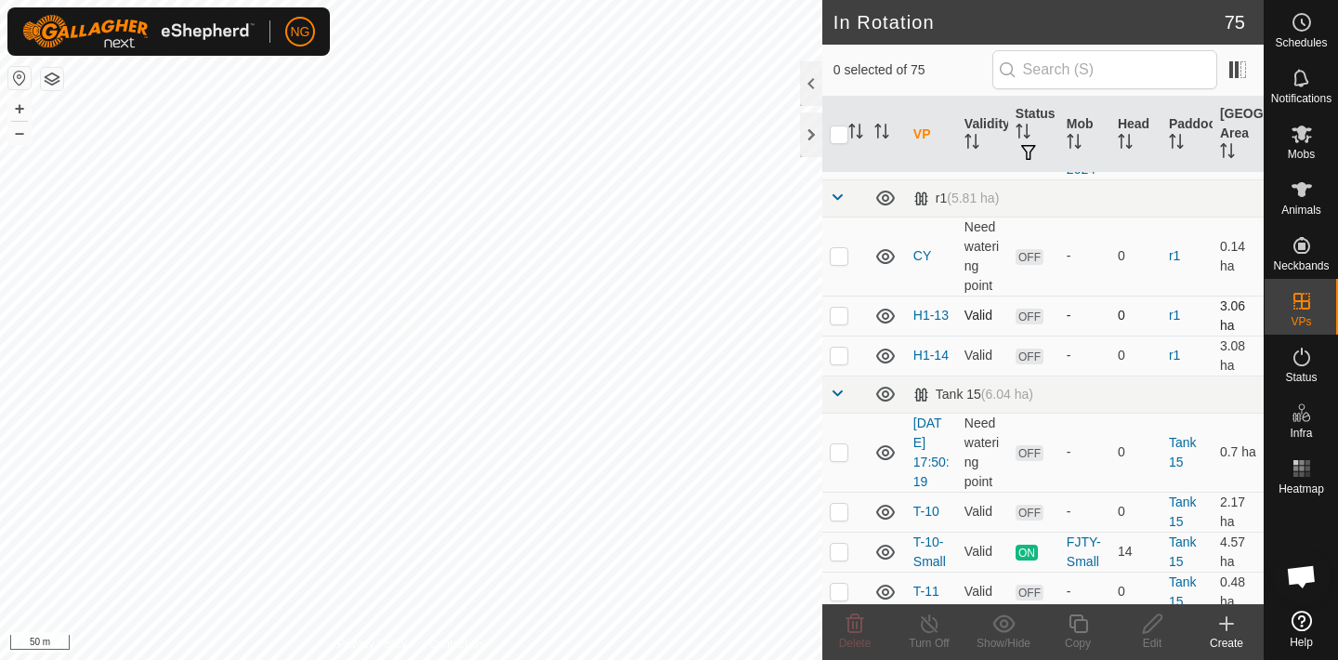
checkbox input "true"
click at [1149, 625] on icon at bounding box center [1152, 623] width 23 height 22
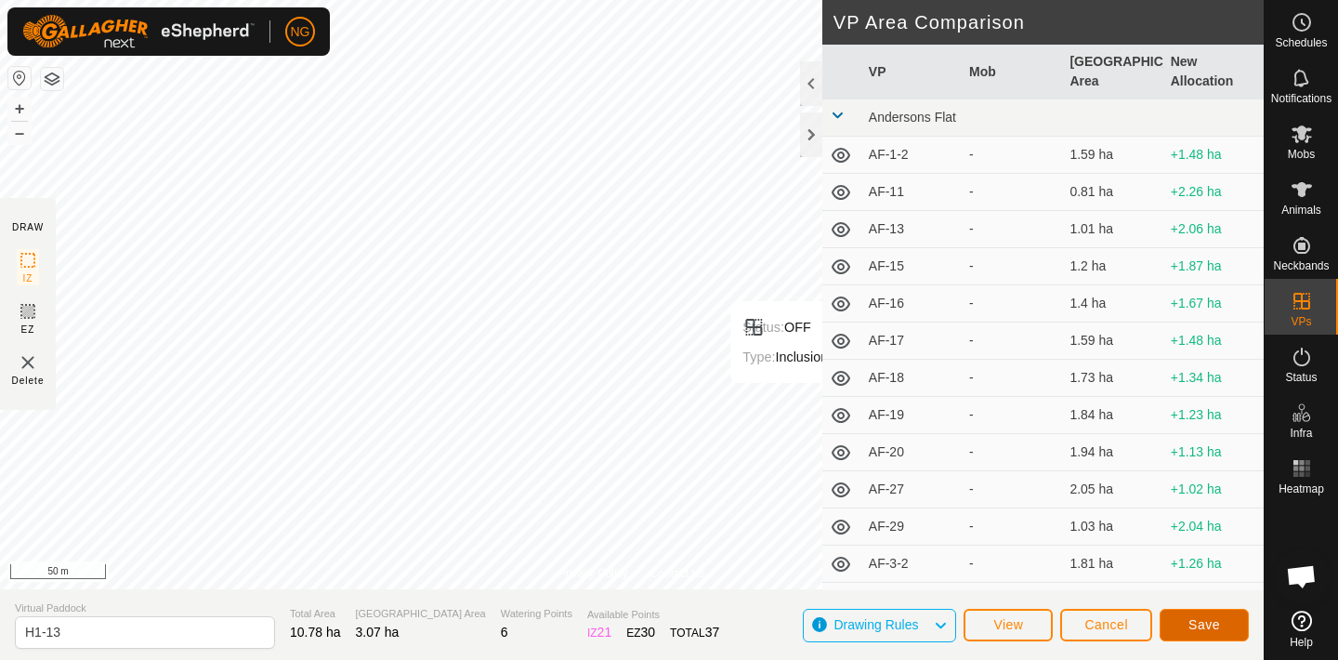
click at [1194, 623] on span "Save" at bounding box center [1204, 624] width 32 height 15
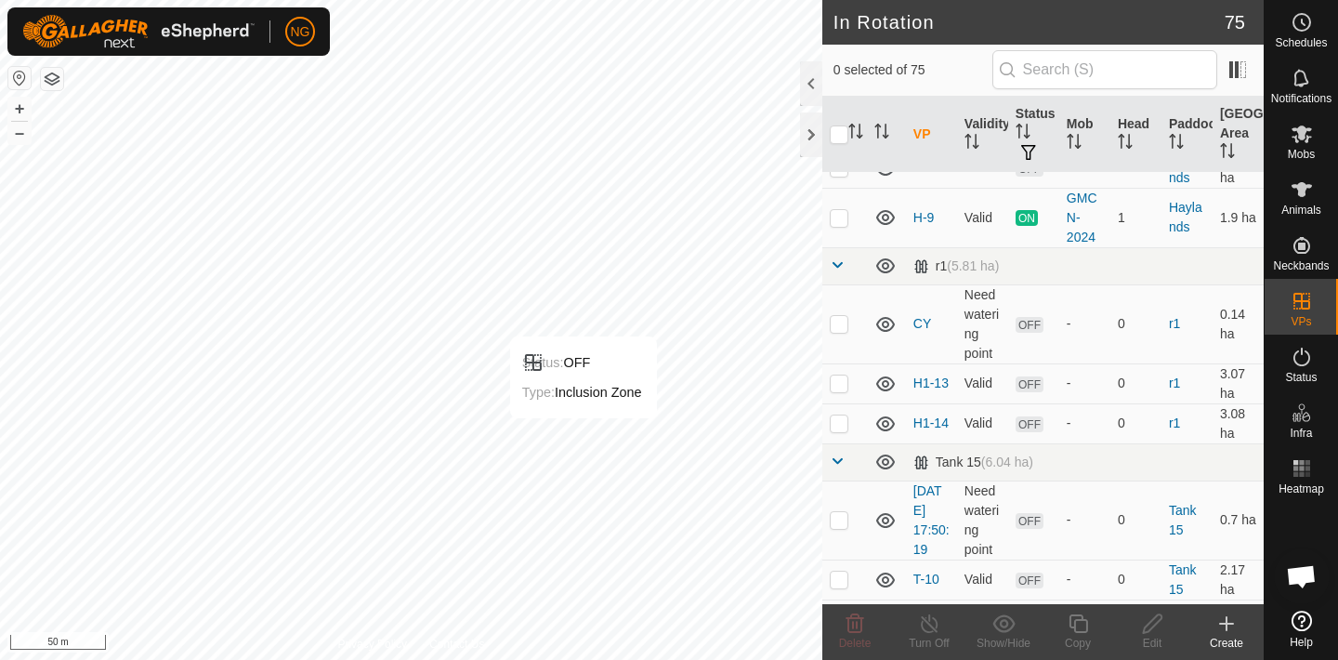
scroll to position [3131, 0]
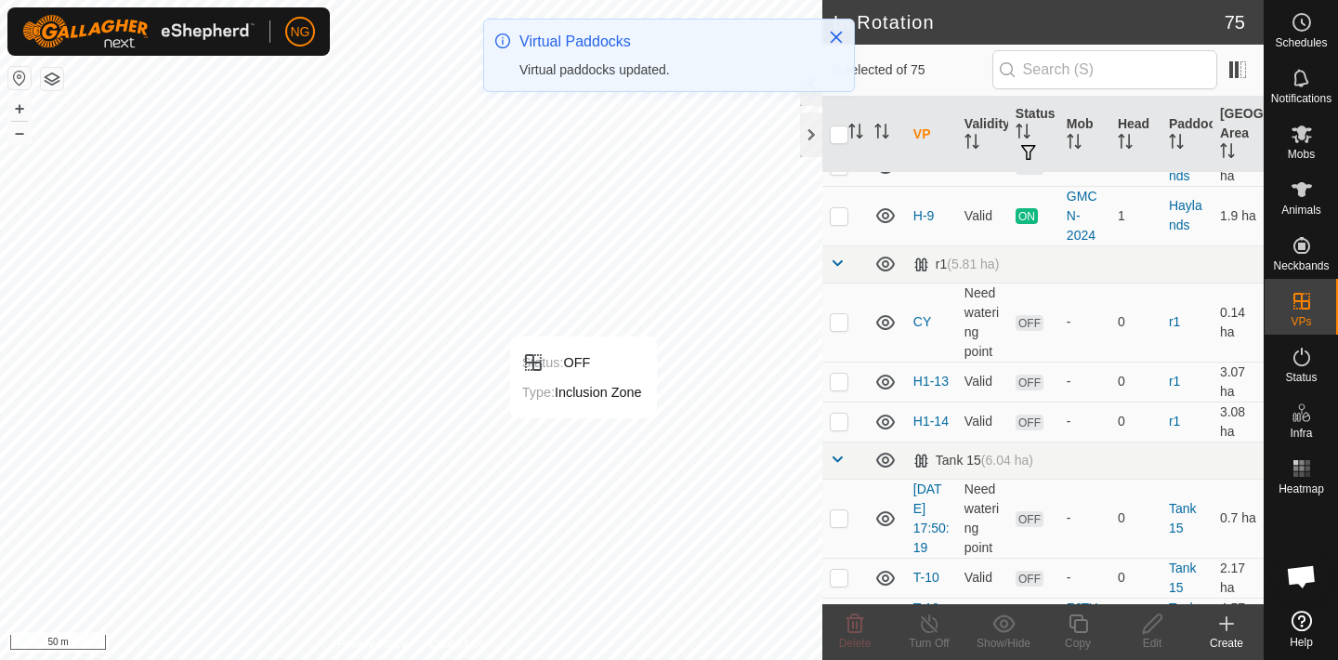
click at [838, 423] on p-checkbox at bounding box center [839, 421] width 19 height 15
checkbox input "true"
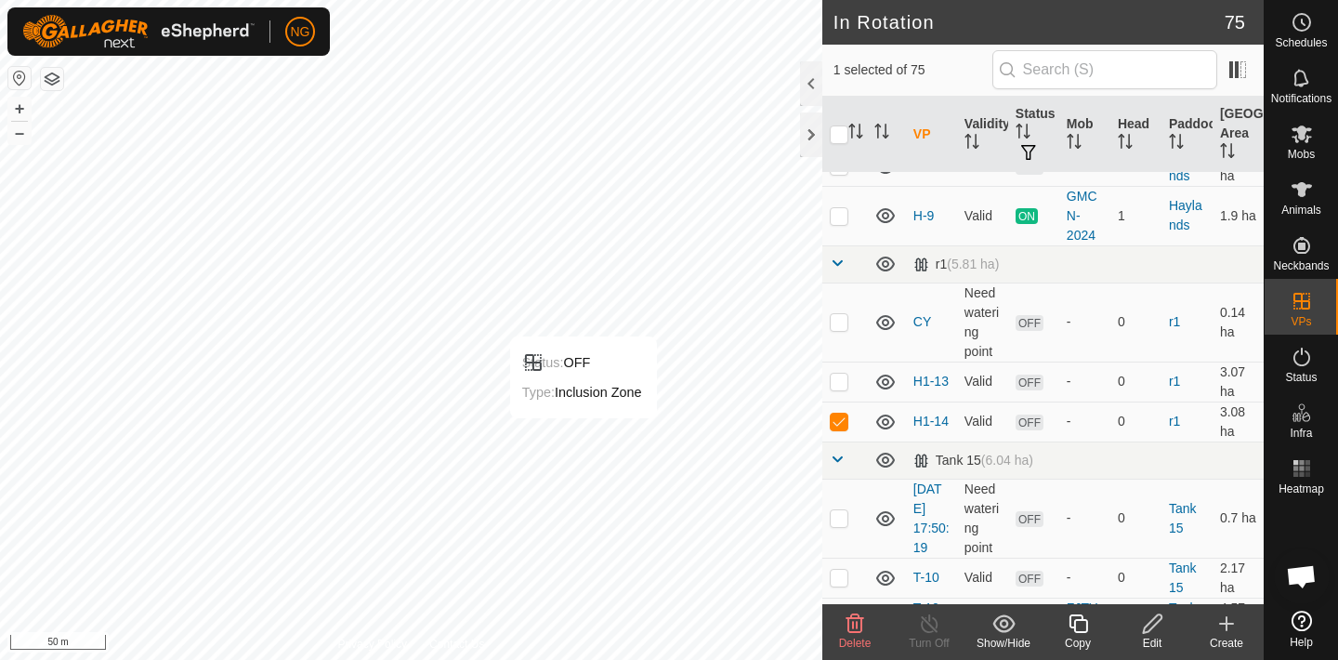
click at [1151, 624] on icon at bounding box center [1152, 623] width 23 height 22
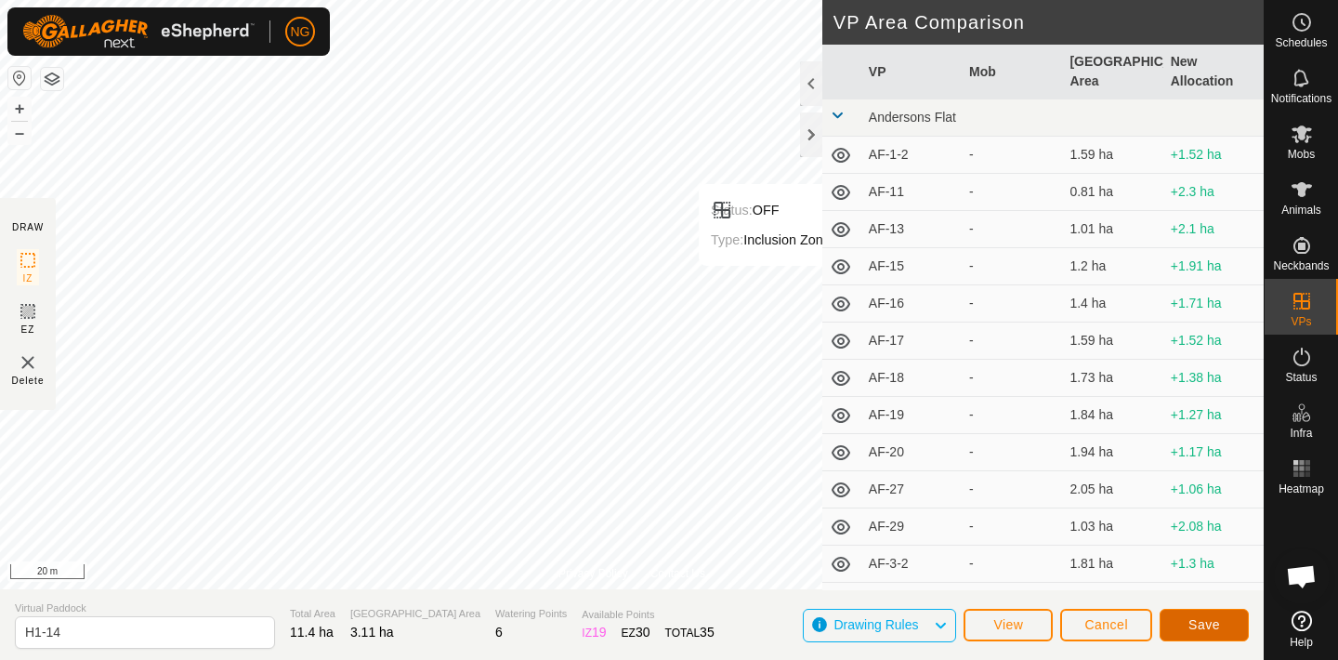
click at [1201, 622] on span "Save" at bounding box center [1204, 624] width 32 height 15
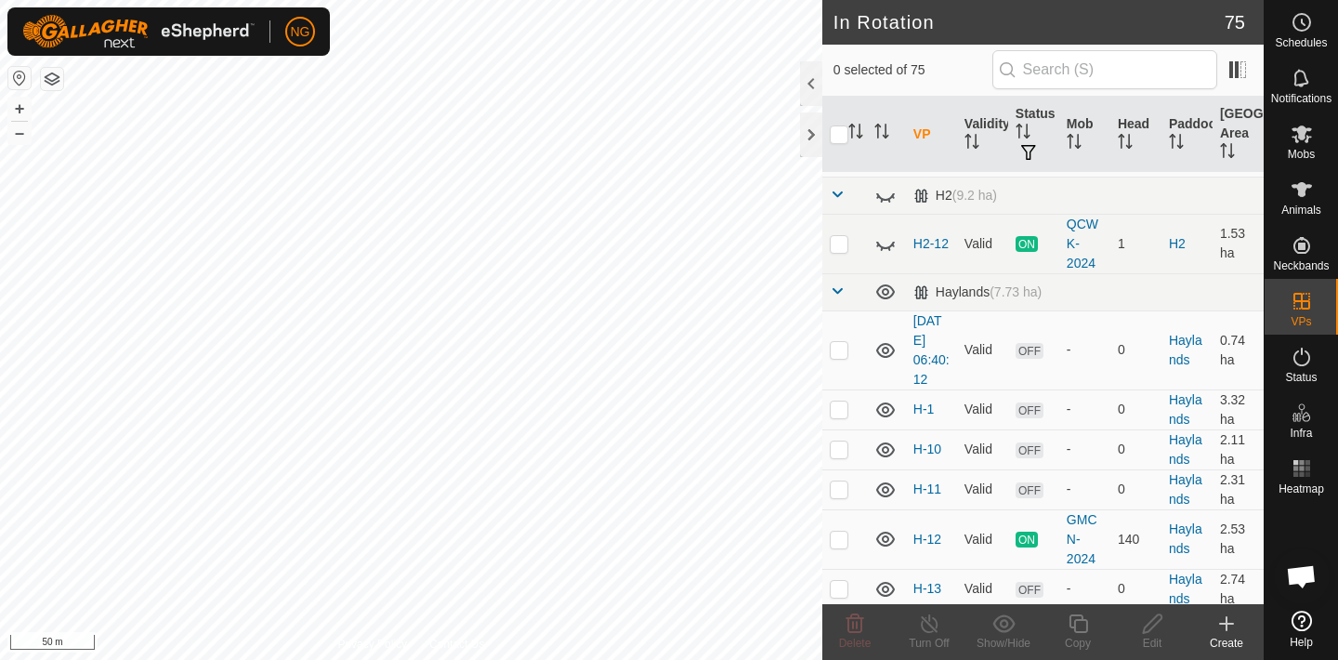
scroll to position [1672, 0]
click at [1228, 617] on icon at bounding box center [1226, 623] width 22 height 22
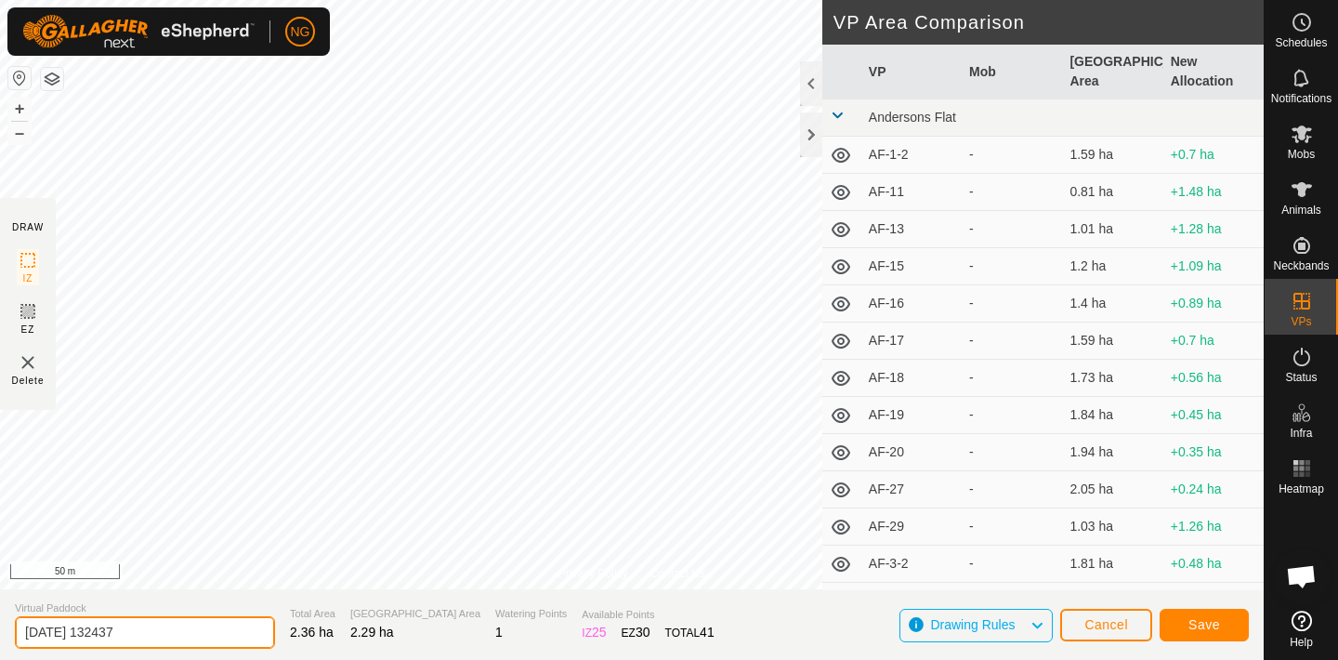
click at [151, 637] on input "[DATE] 132437" at bounding box center [145, 632] width 260 height 33
type input "2"
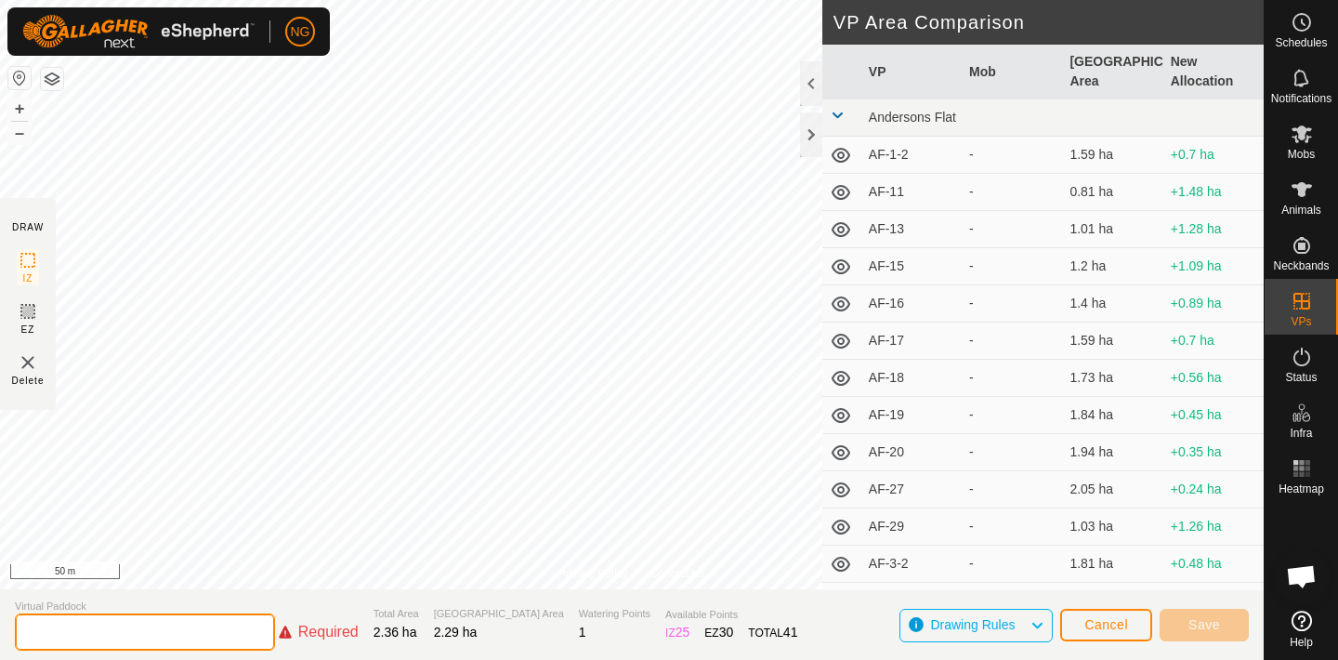
type input "h"
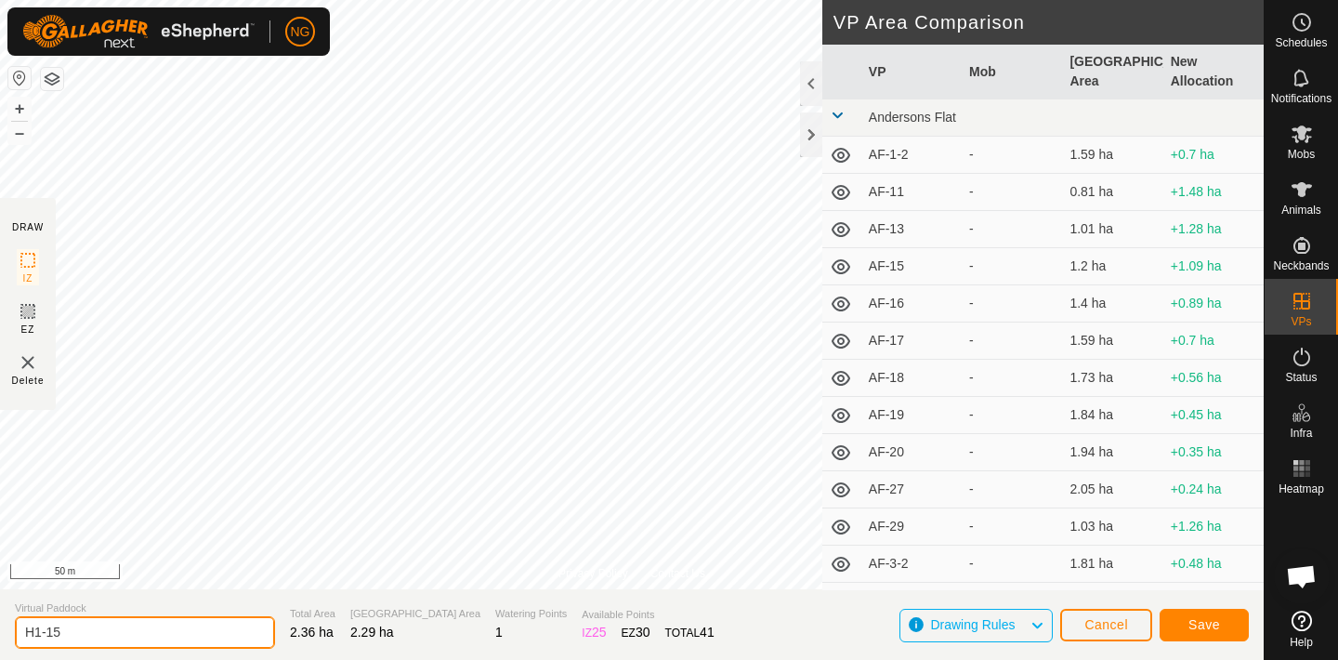
type input "H1-15"
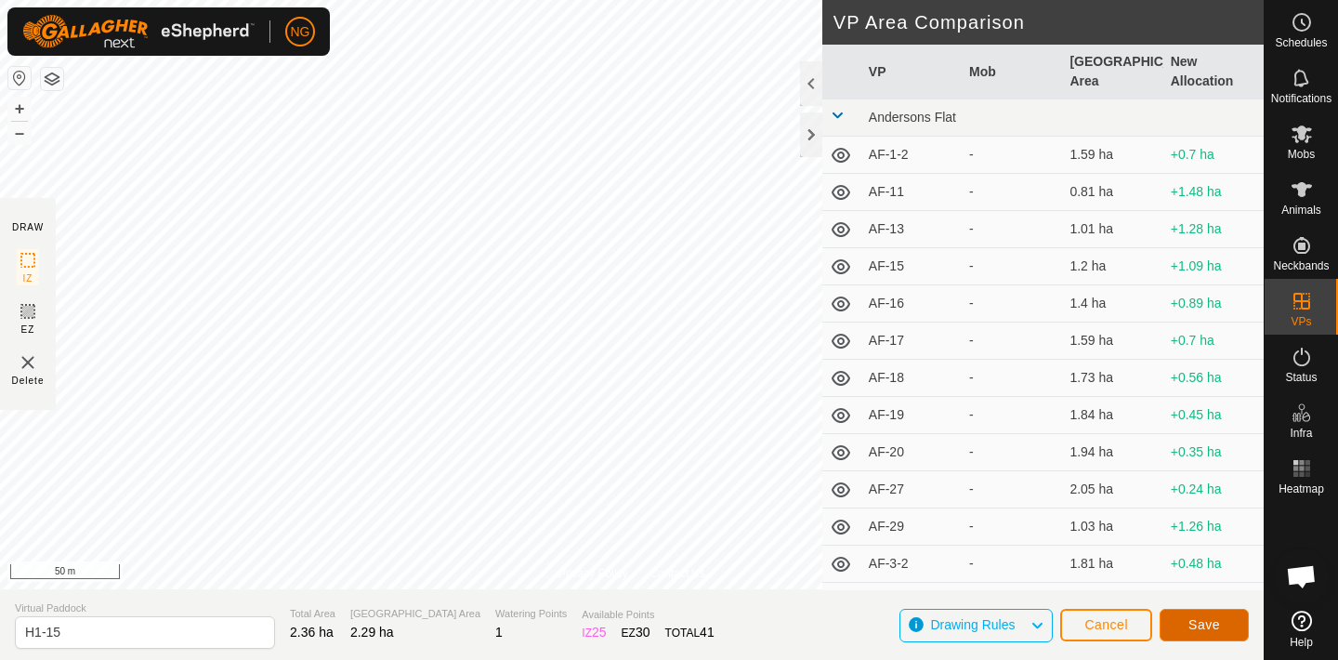
click at [1203, 617] on span "Save" at bounding box center [1204, 624] width 32 height 15
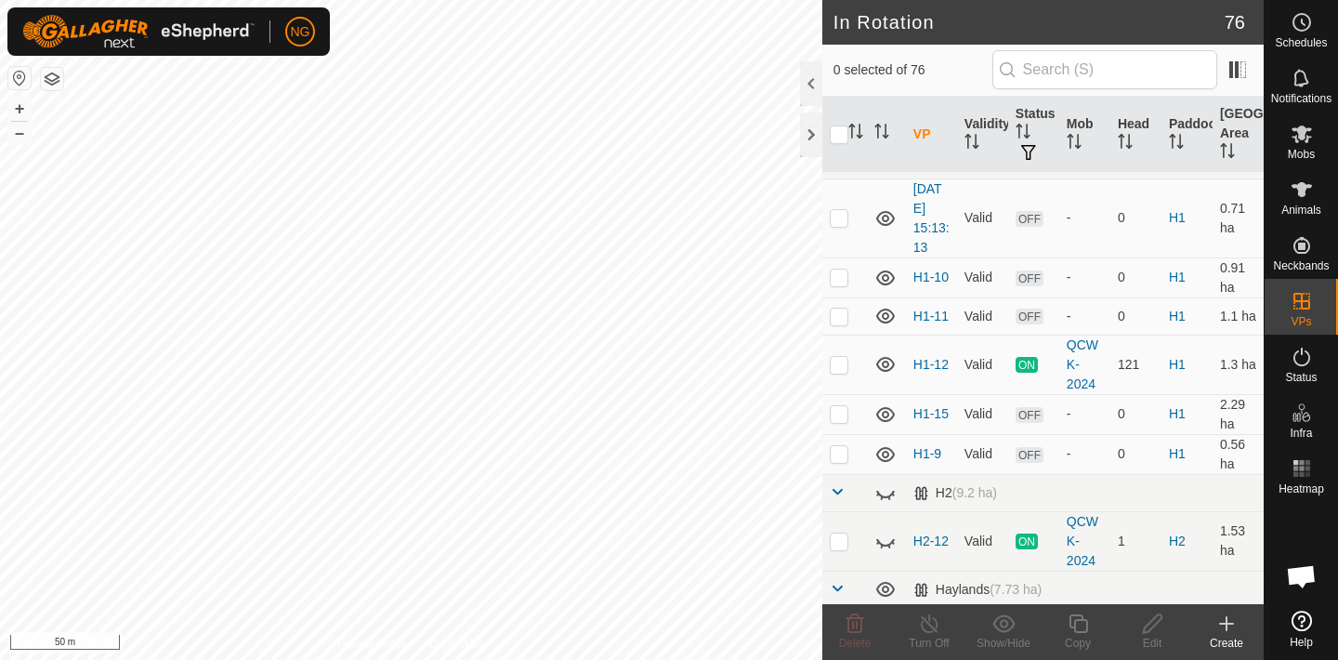
scroll to position [1415, 0]
click at [842, 411] on p-checkbox at bounding box center [839, 409] width 19 height 15
checkbox input "true"
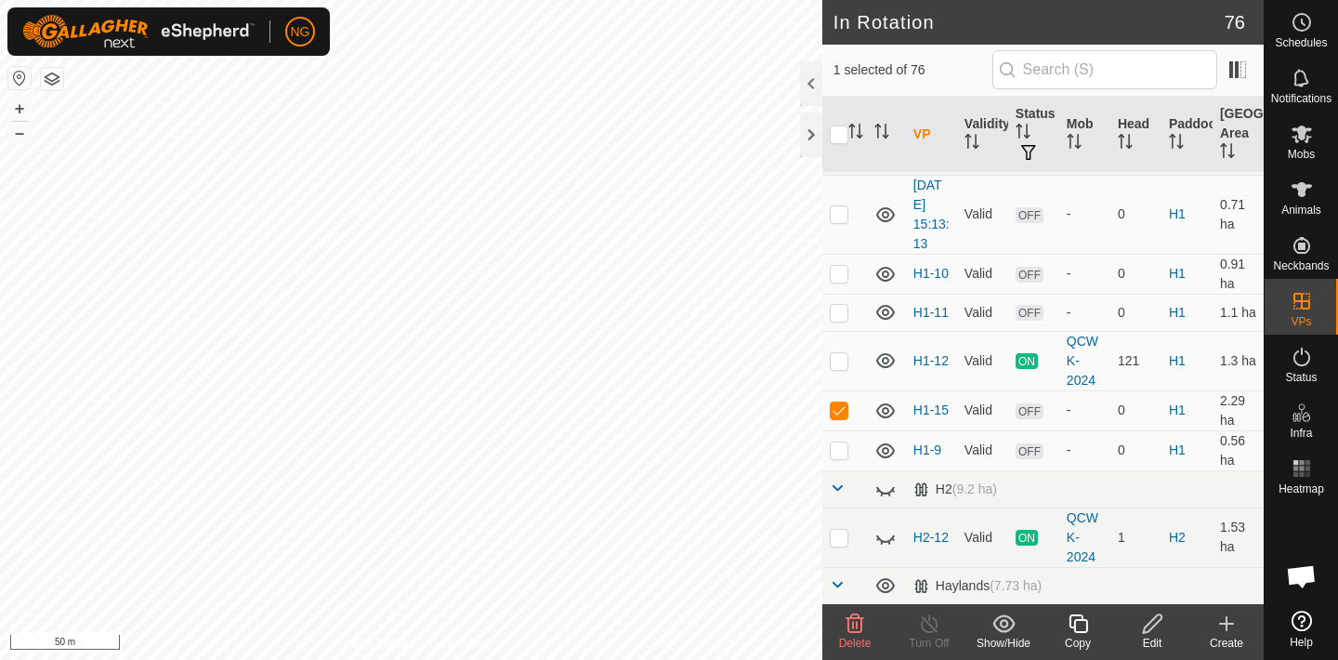
click at [1149, 632] on icon at bounding box center [1152, 623] width 23 height 22
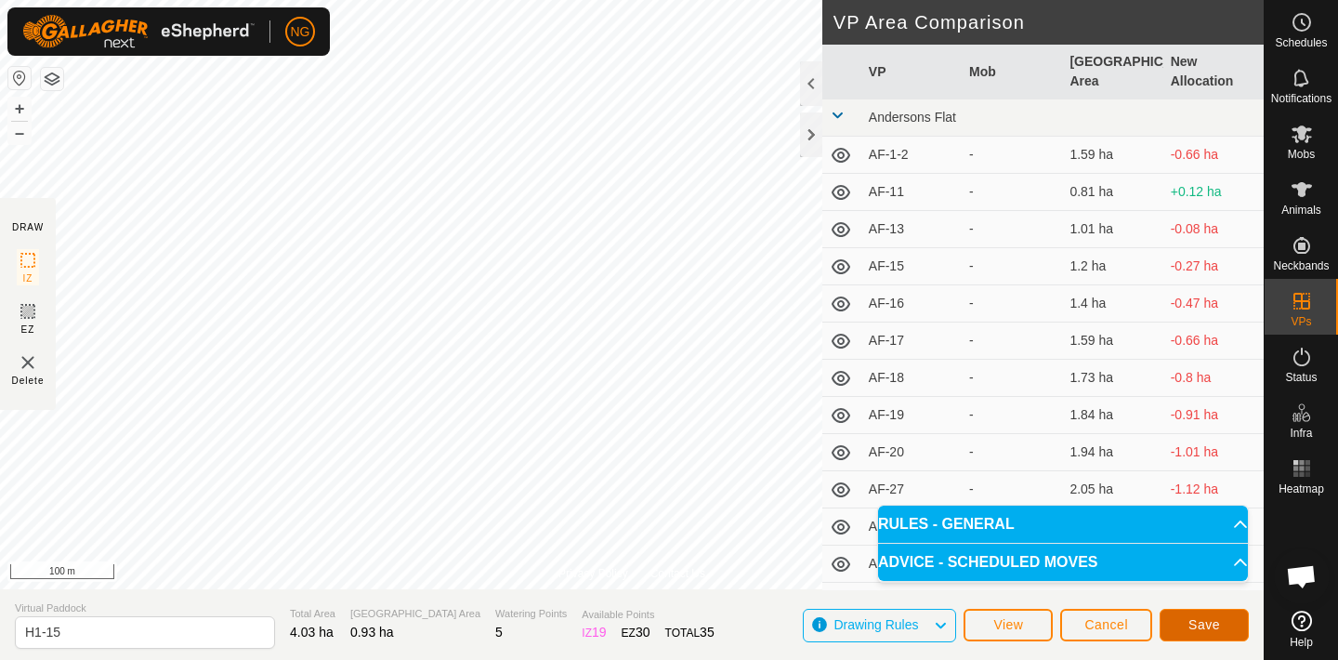
click at [1192, 615] on button "Save" at bounding box center [1204, 625] width 89 height 33
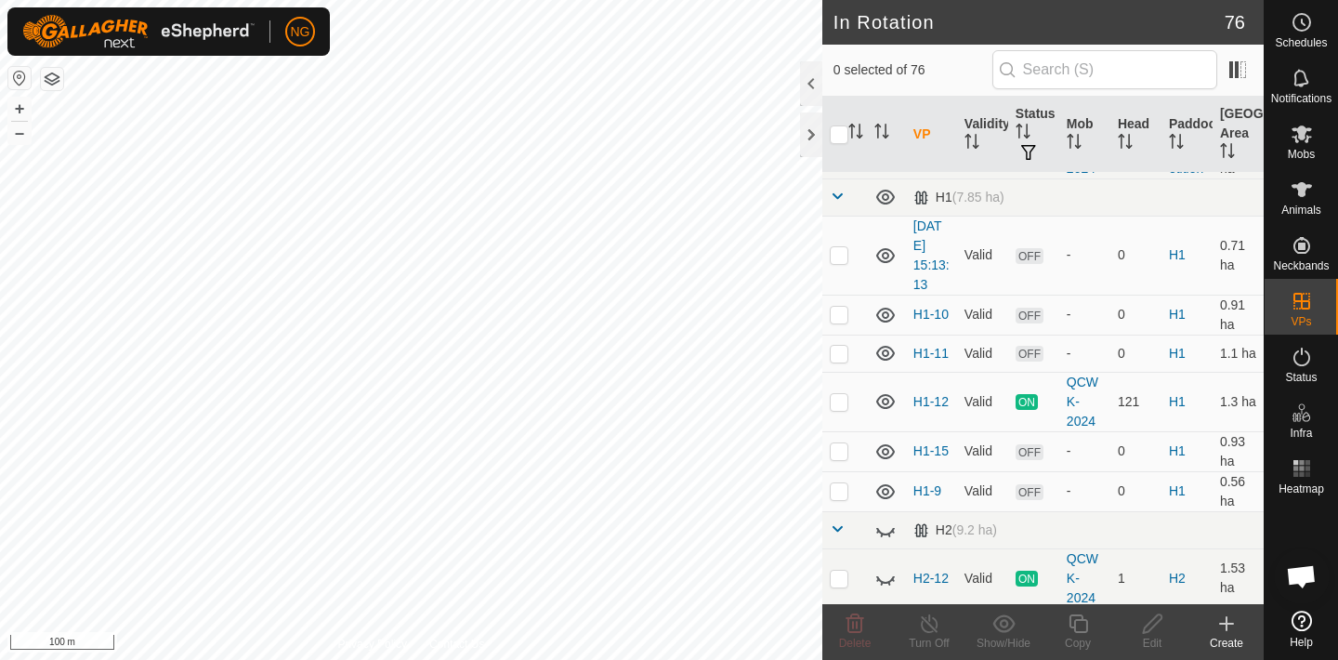
scroll to position [1375, 0]
click at [839, 447] on p-checkbox at bounding box center [839, 449] width 19 height 15
checkbox input "true"
click at [1080, 623] on icon at bounding box center [1078, 623] width 23 height 22
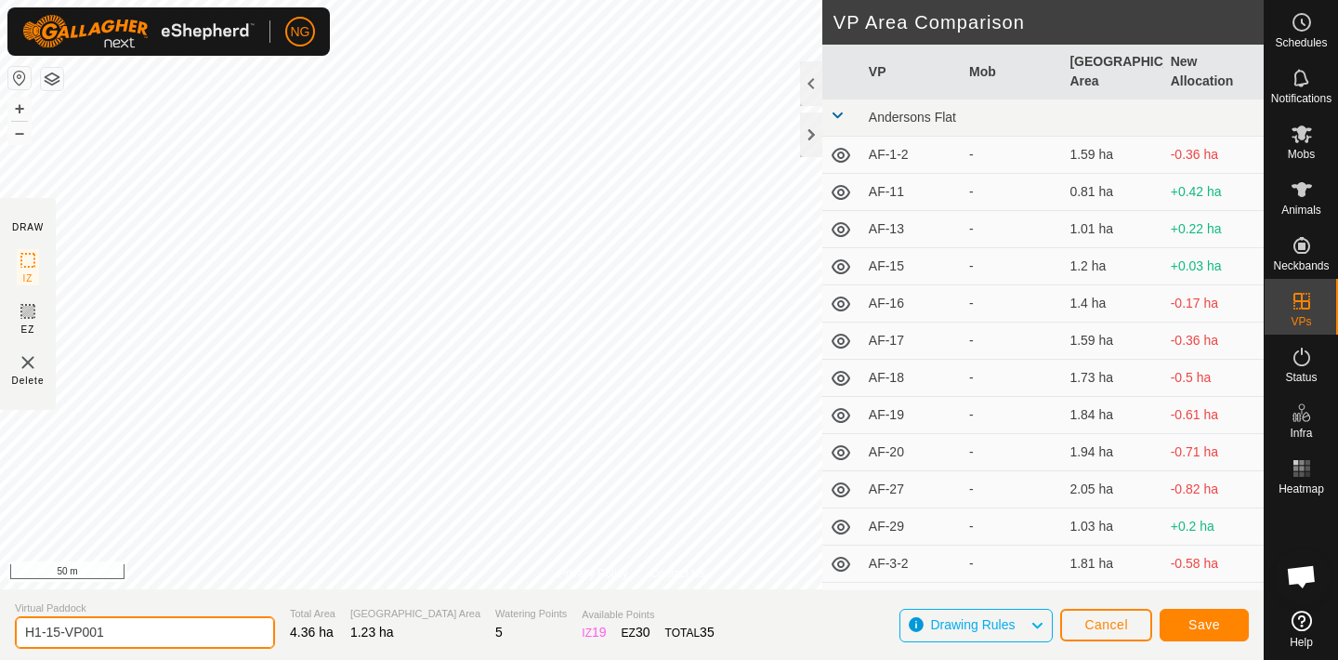
click at [126, 634] on input "H1-15-VP001" at bounding box center [145, 632] width 260 height 33
type input "H1-16"
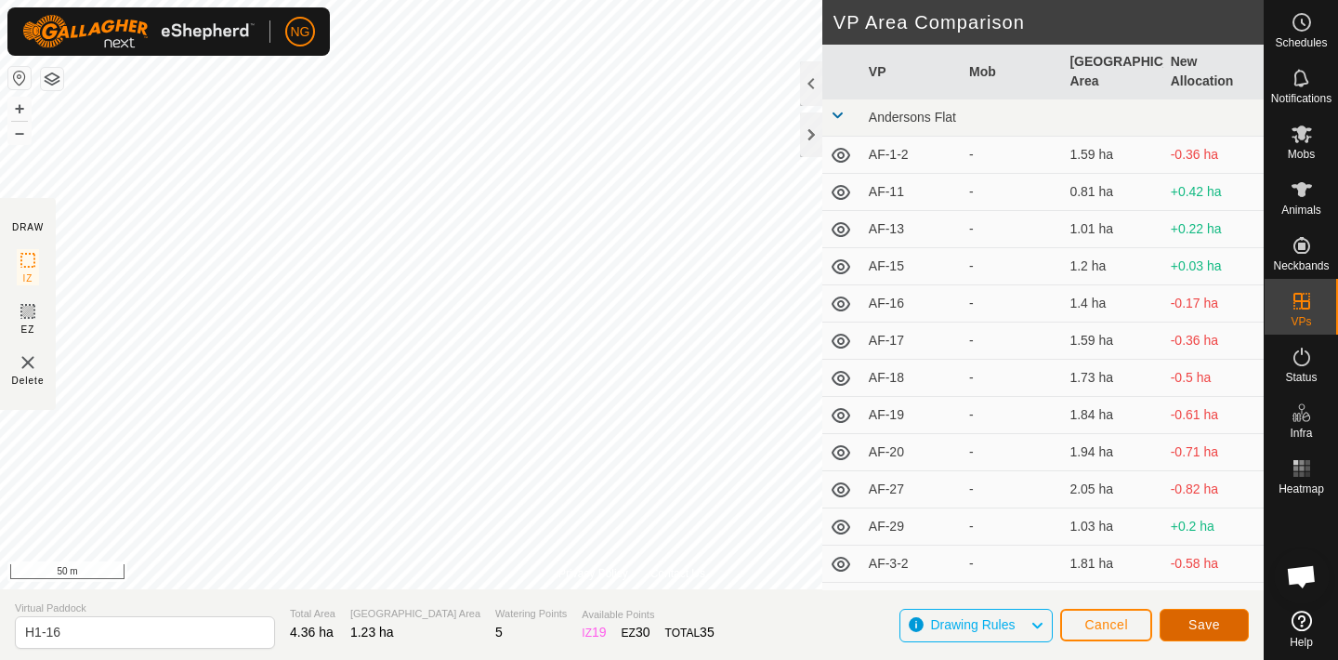
click at [1192, 621] on span "Save" at bounding box center [1204, 624] width 32 height 15
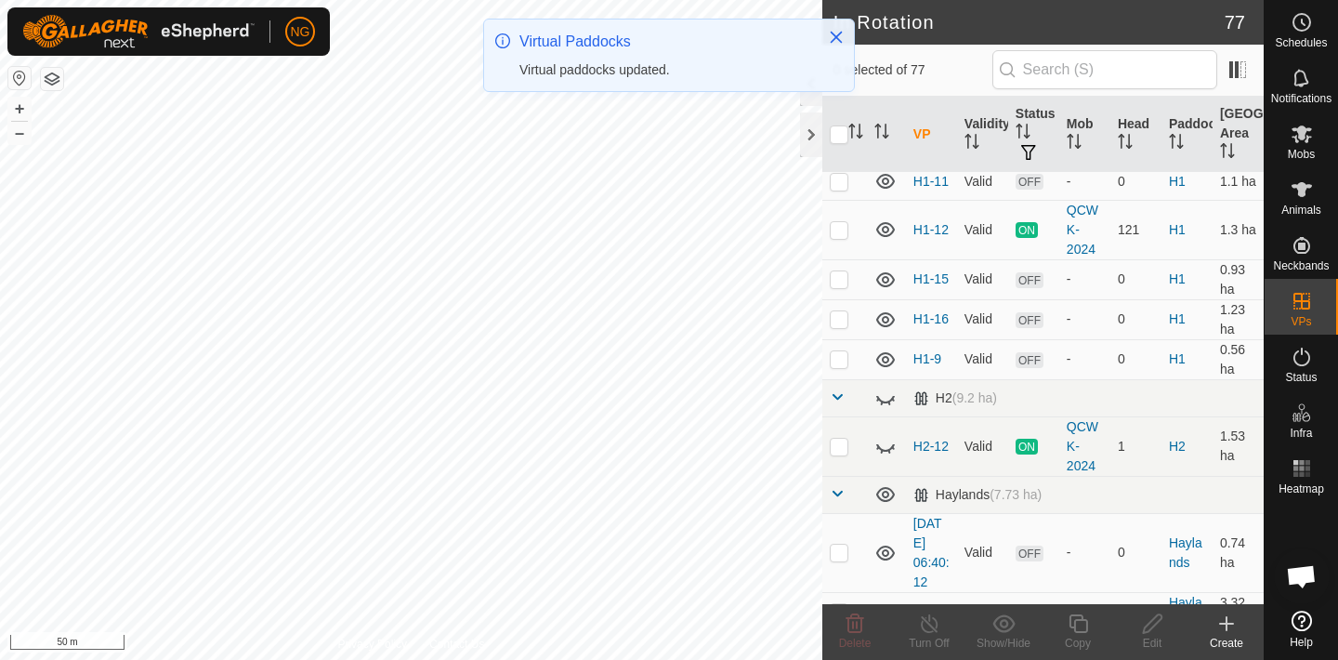
scroll to position [1523, 0]
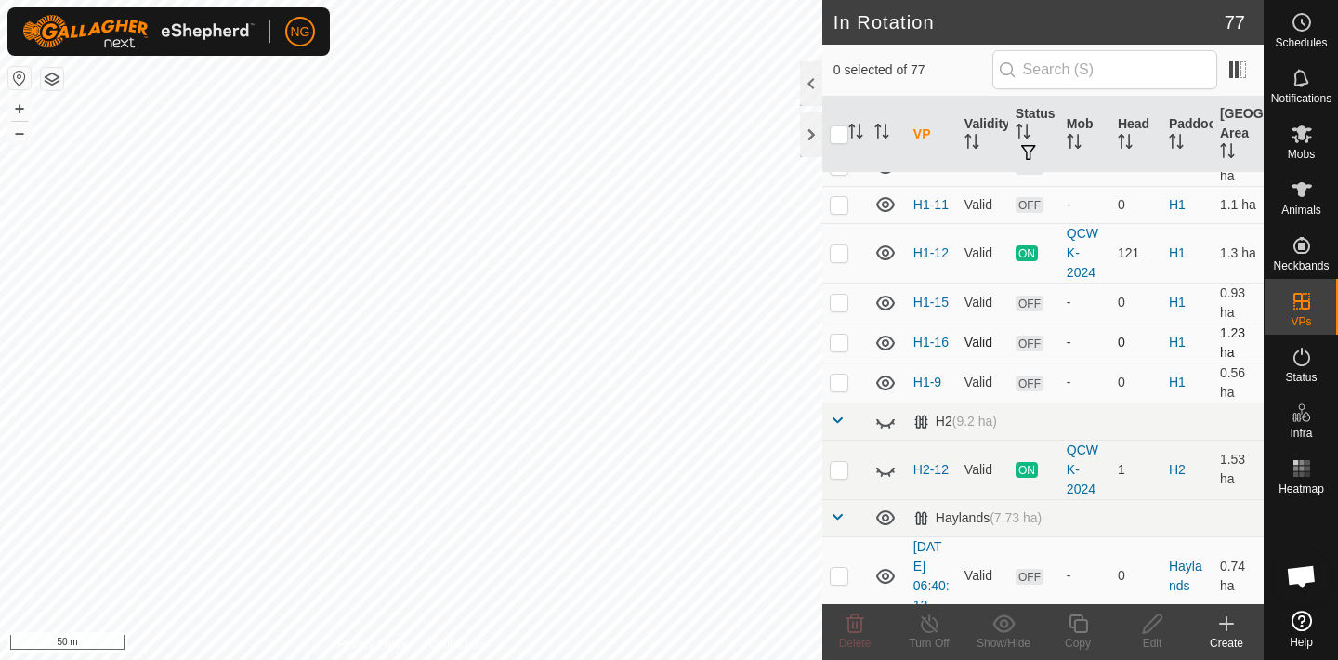
click at [839, 342] on p-checkbox at bounding box center [839, 342] width 19 height 15
checkbox input "true"
click at [1082, 627] on icon at bounding box center [1078, 623] width 23 height 22
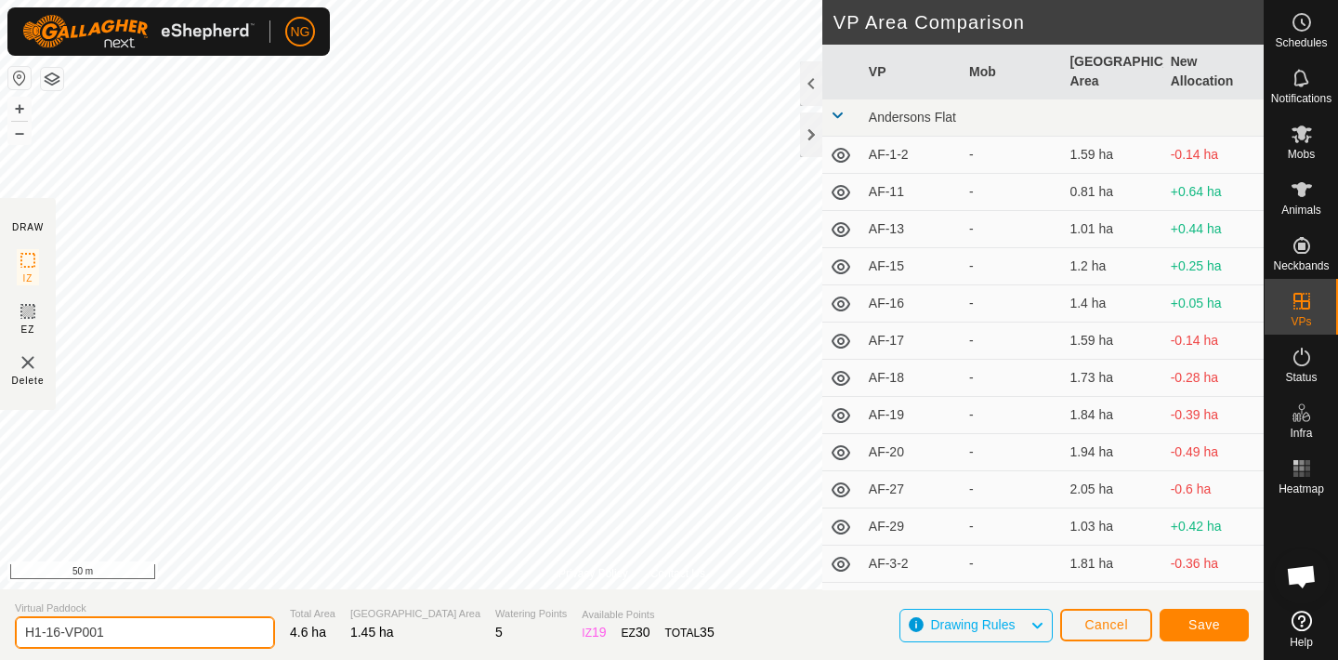
click at [119, 633] on input "H1-16-VP001" at bounding box center [145, 632] width 260 height 33
type input "H1-17"
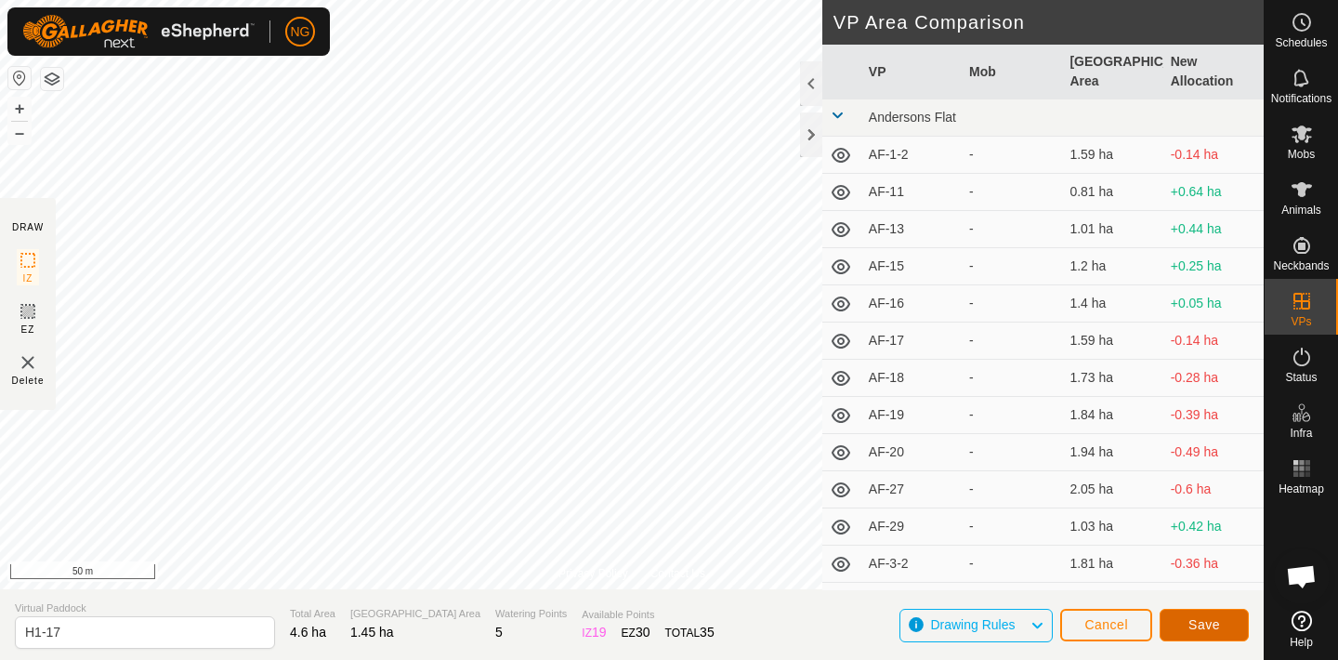
click at [1191, 616] on button "Save" at bounding box center [1204, 625] width 89 height 33
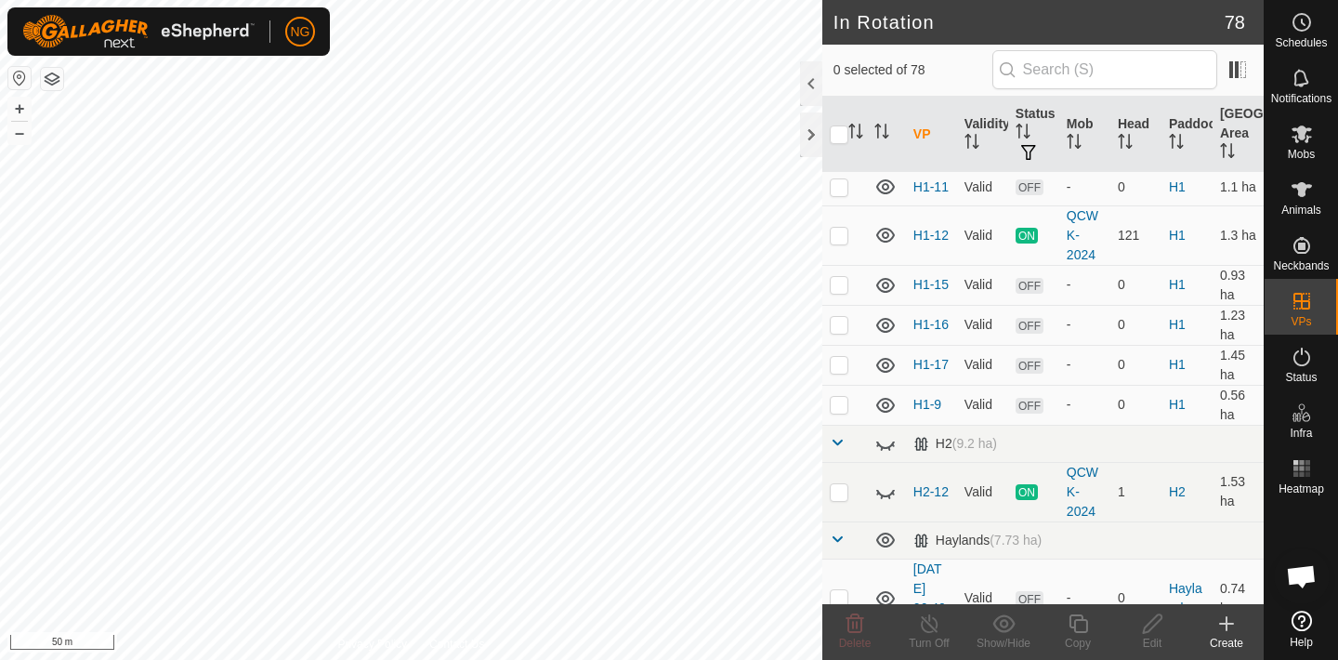
scroll to position [1527, 0]
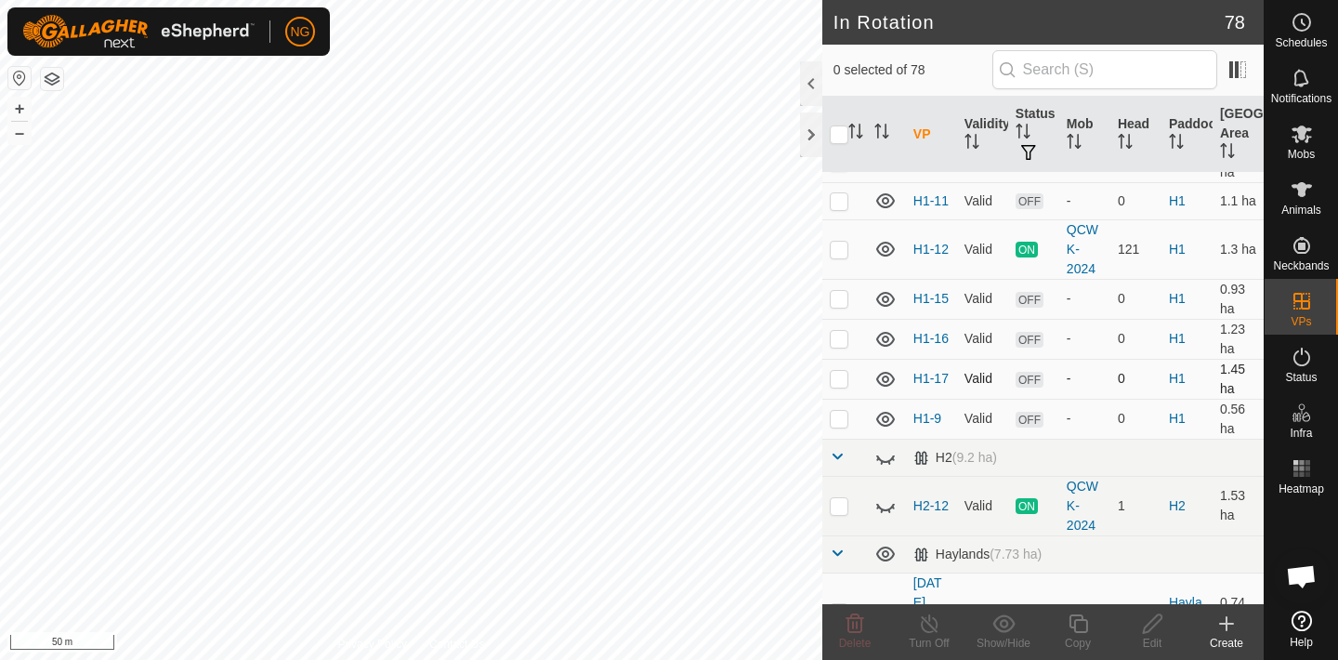
click at [838, 379] on p-checkbox at bounding box center [839, 378] width 19 height 15
checkbox input "false"
click at [839, 299] on p-checkbox at bounding box center [839, 298] width 19 height 15
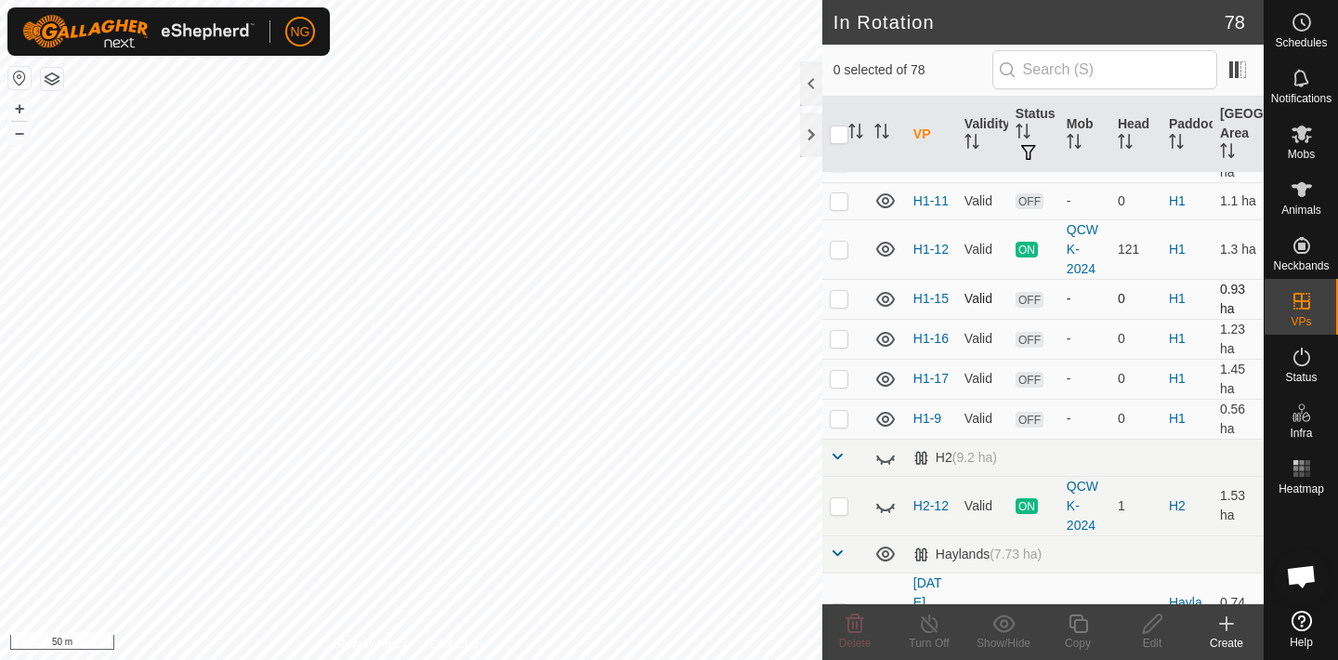
checkbox input "false"
click at [840, 379] on p-checkbox at bounding box center [839, 378] width 19 height 15
checkbox input "true"
click at [1079, 629] on icon at bounding box center [1078, 623] width 23 height 22
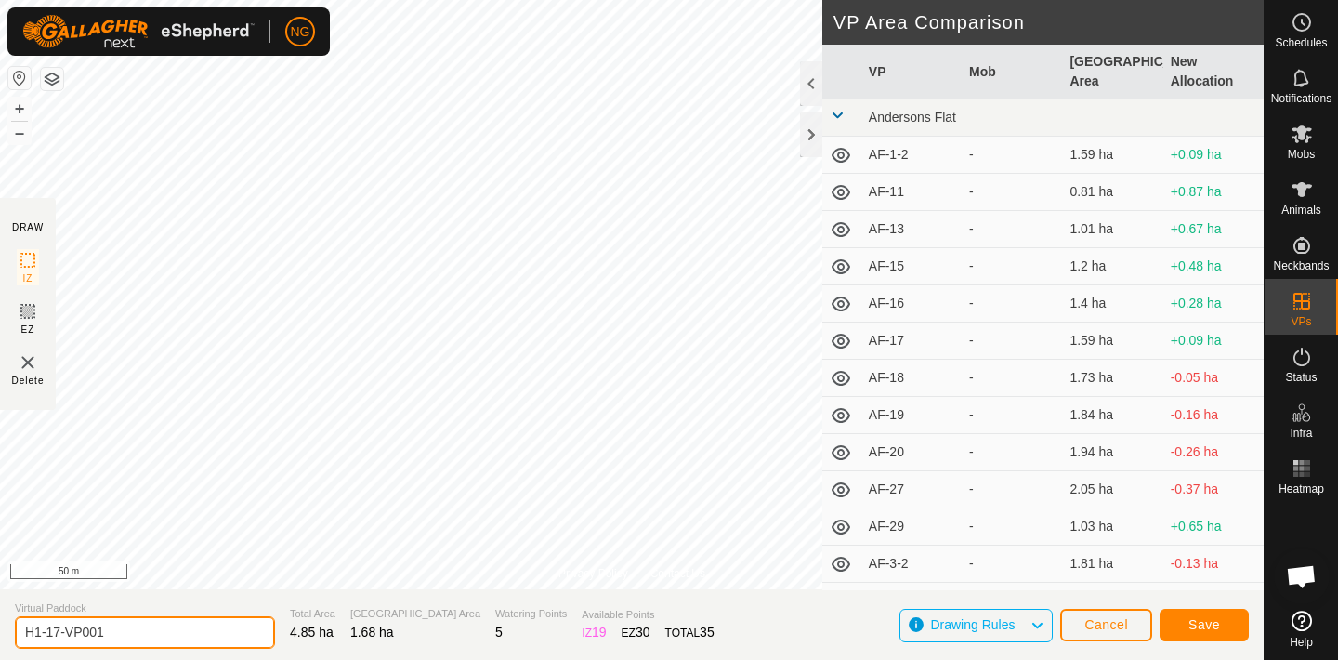
click at [118, 631] on input "H1-17-VP001" at bounding box center [145, 632] width 260 height 33
type input "H1-18"
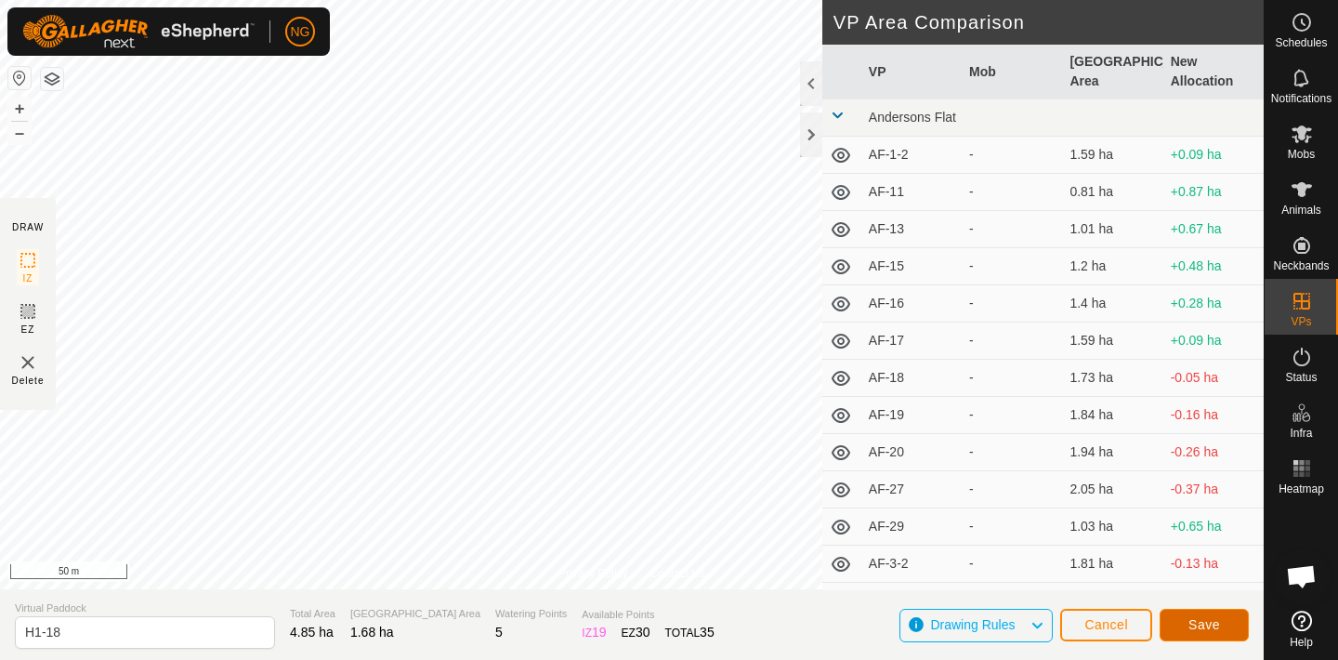
click at [1203, 622] on span "Save" at bounding box center [1204, 624] width 32 height 15
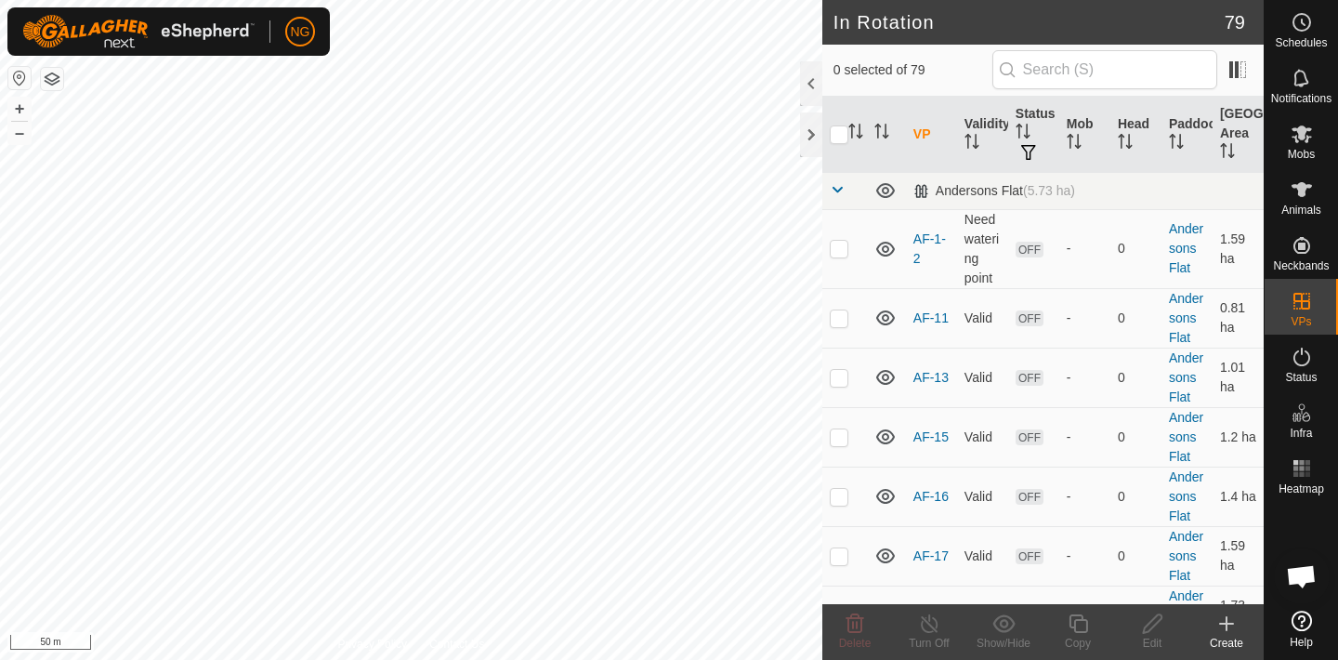
click at [1227, 624] on icon at bounding box center [1226, 624] width 13 height 0
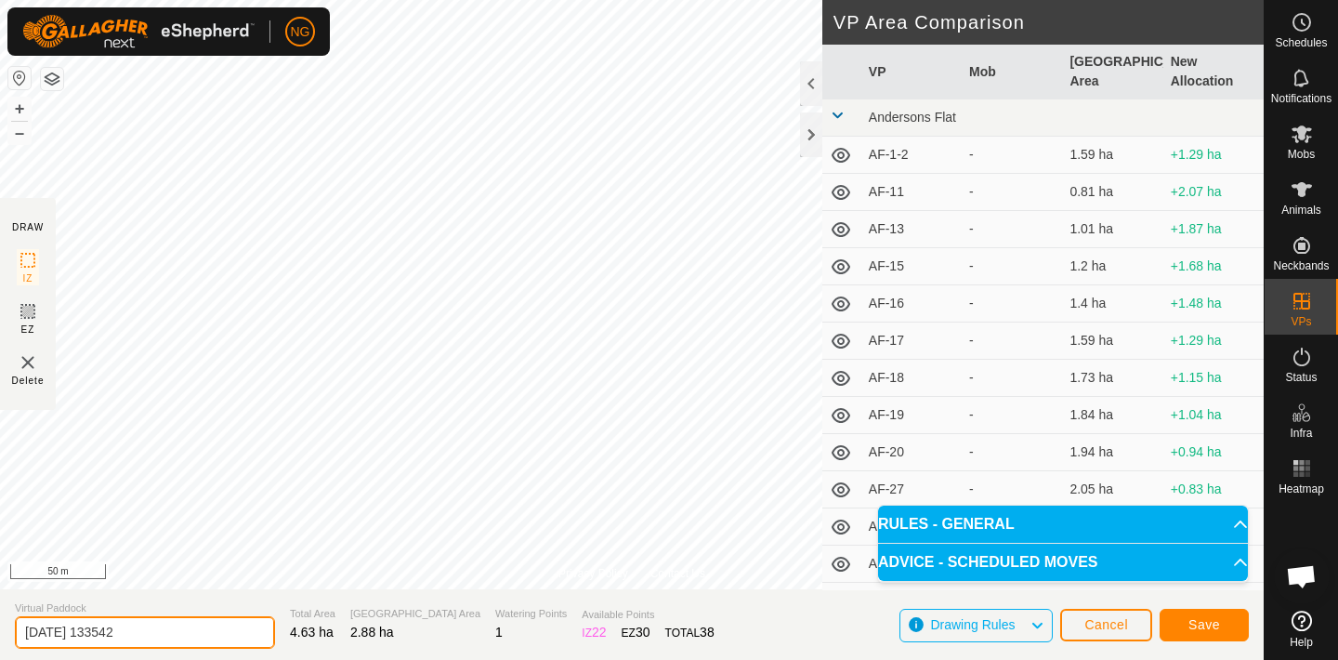
click at [156, 634] on input "[DATE] 133542" at bounding box center [145, 632] width 260 height 33
type input "2"
type input "AP-13"
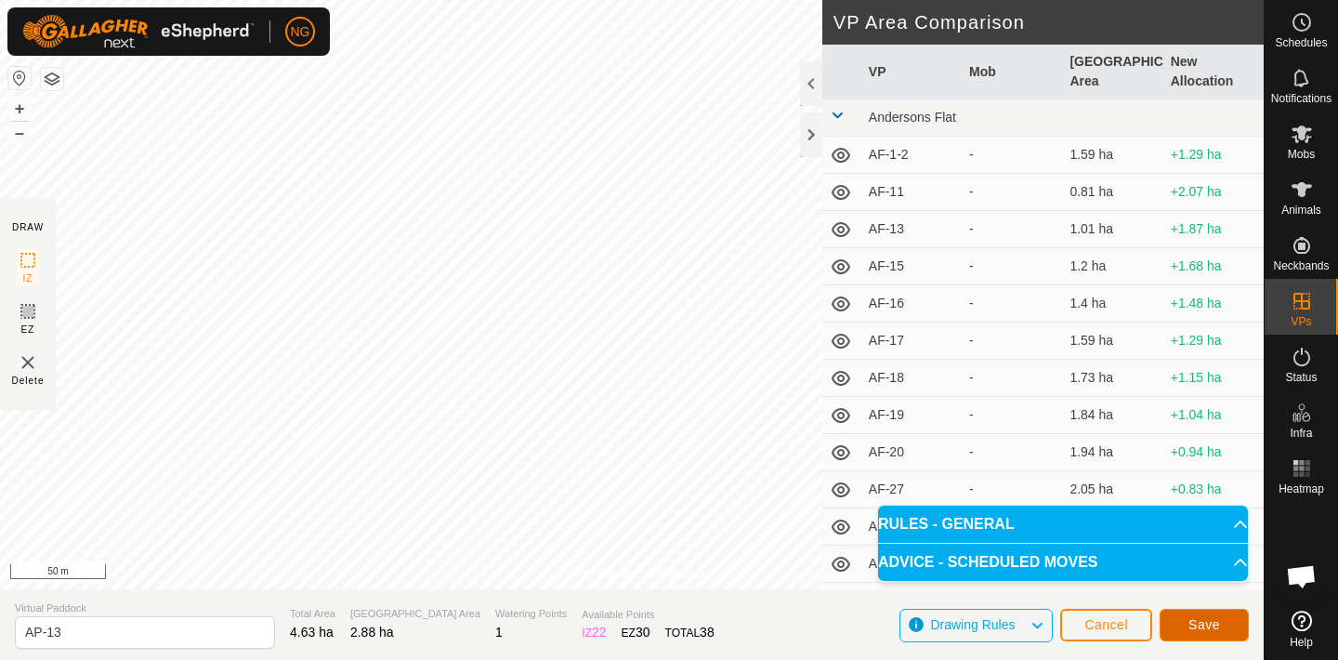
click at [1205, 624] on span "Save" at bounding box center [1204, 624] width 32 height 15
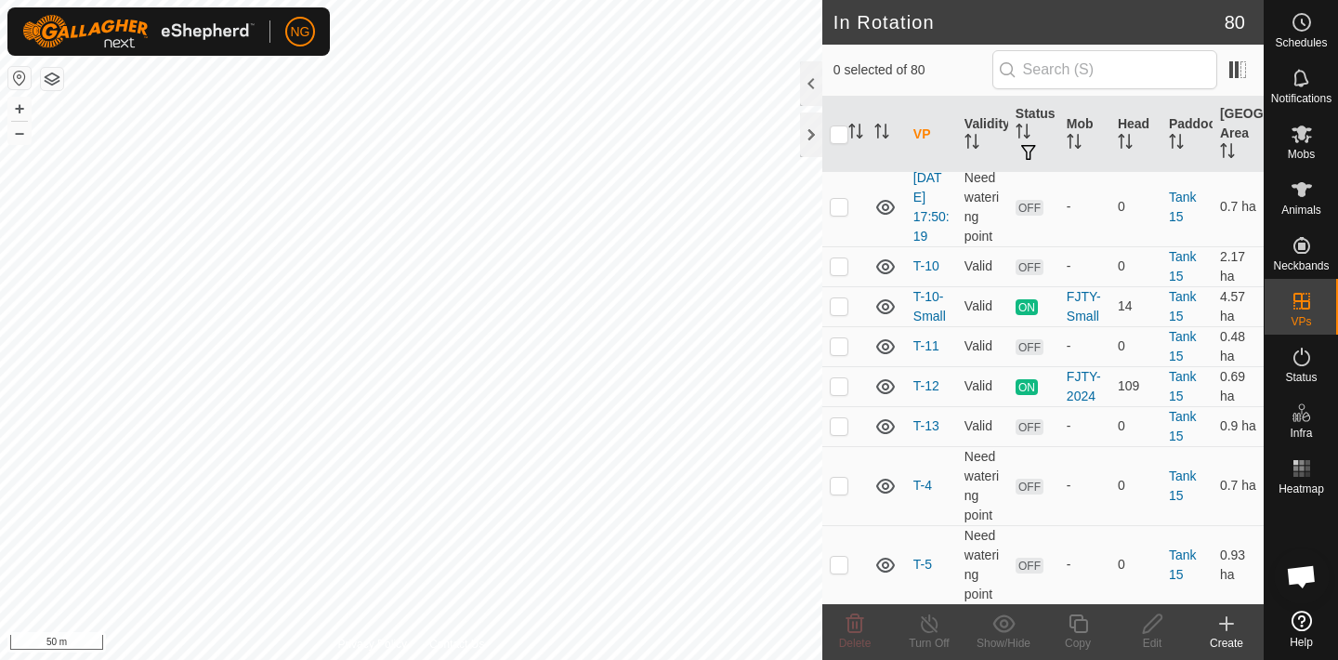
scroll to position [3665, 0]
click at [838, 300] on p-checkbox at bounding box center [839, 302] width 19 height 15
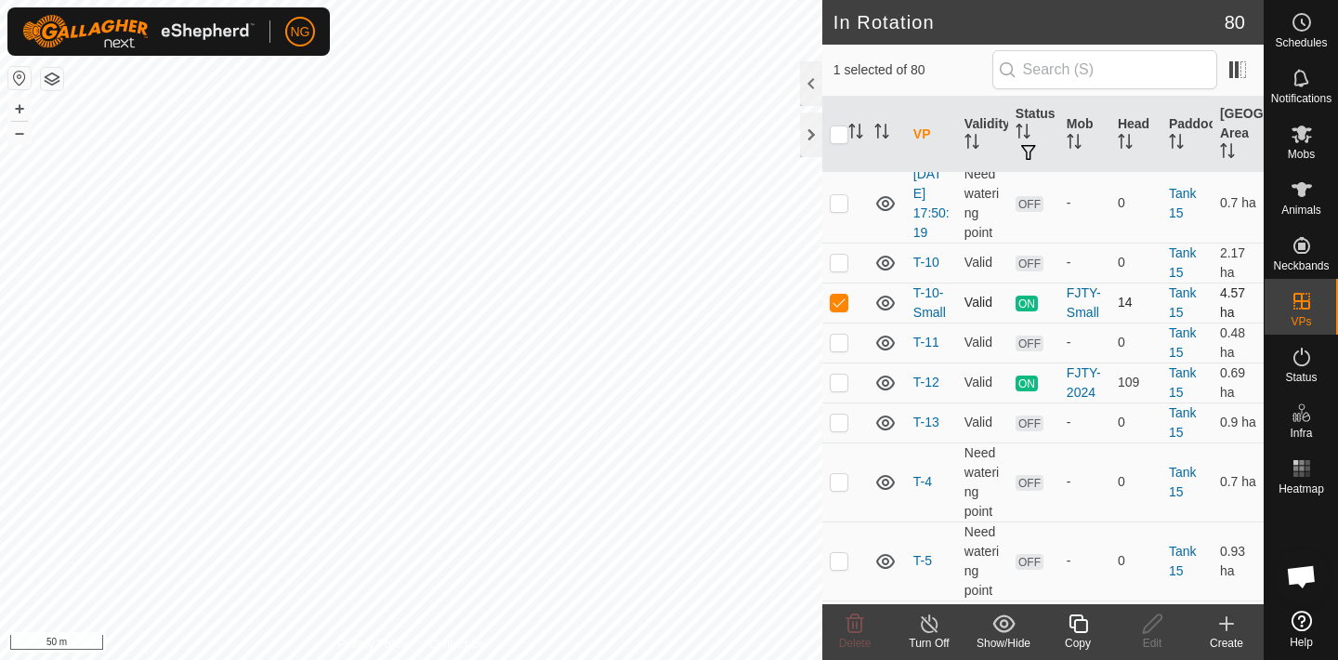
click at [838, 300] on p-checkbox at bounding box center [839, 302] width 19 height 15
checkbox input "false"
click at [839, 381] on p-checkbox at bounding box center [839, 381] width 19 height 15
checkbox input "false"
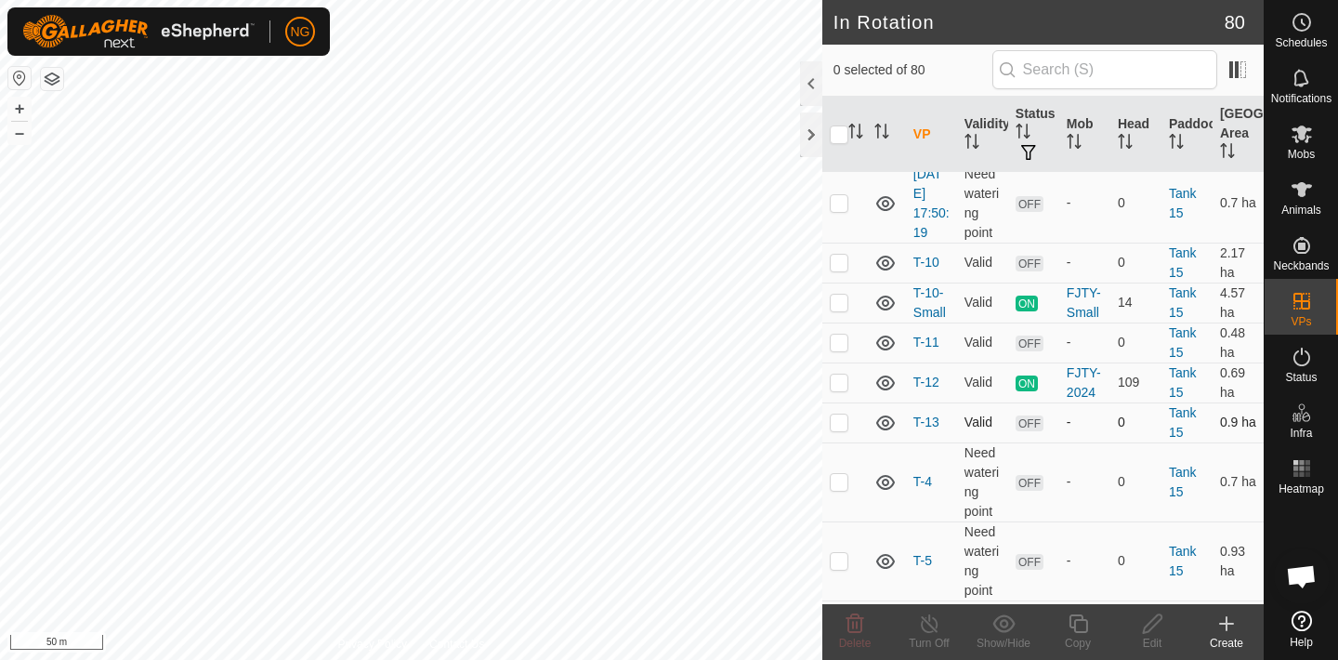
click at [836, 423] on p-checkbox at bounding box center [839, 421] width 19 height 15
checkbox input "true"
click at [1077, 628] on icon at bounding box center [1078, 623] width 23 height 22
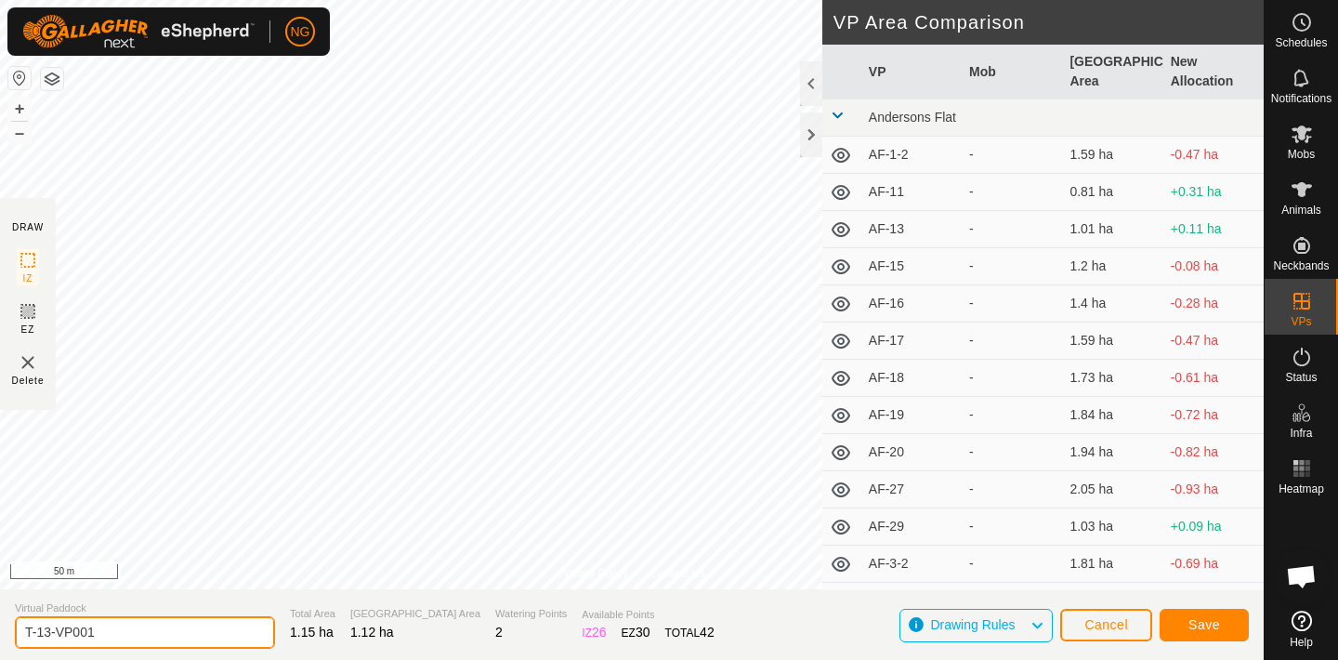
click at [109, 630] on input "T-13-VP001" at bounding box center [145, 632] width 260 height 33
type input "T-14"
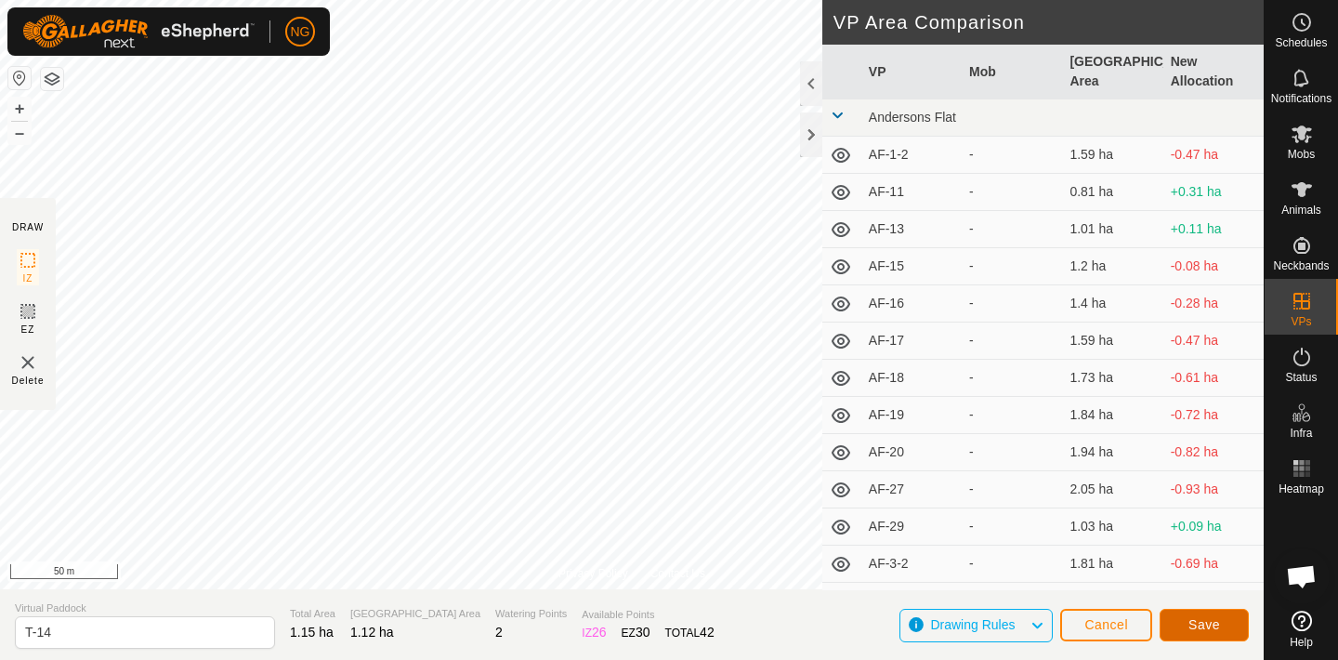
click at [1190, 620] on span "Save" at bounding box center [1204, 624] width 32 height 15
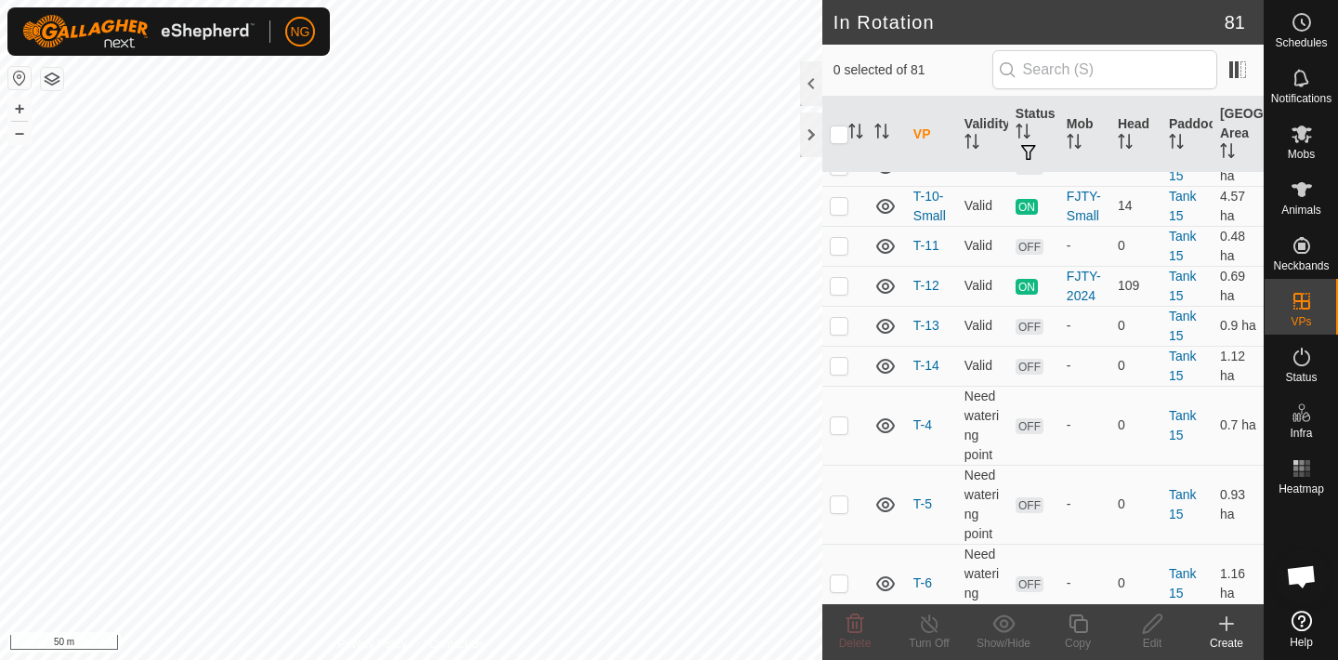
scroll to position [3769, 0]
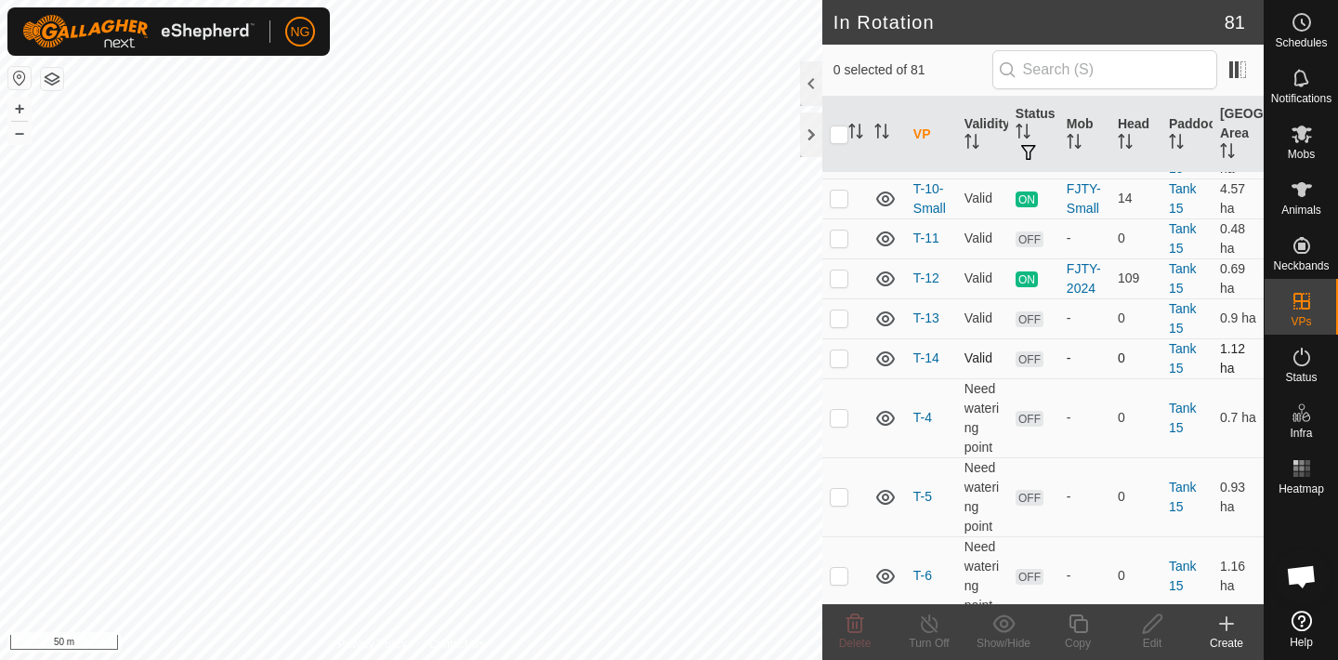
click at [842, 358] on p-checkbox at bounding box center [839, 357] width 19 height 15
checkbox input "true"
click at [1081, 624] on icon at bounding box center [1078, 623] width 23 height 22
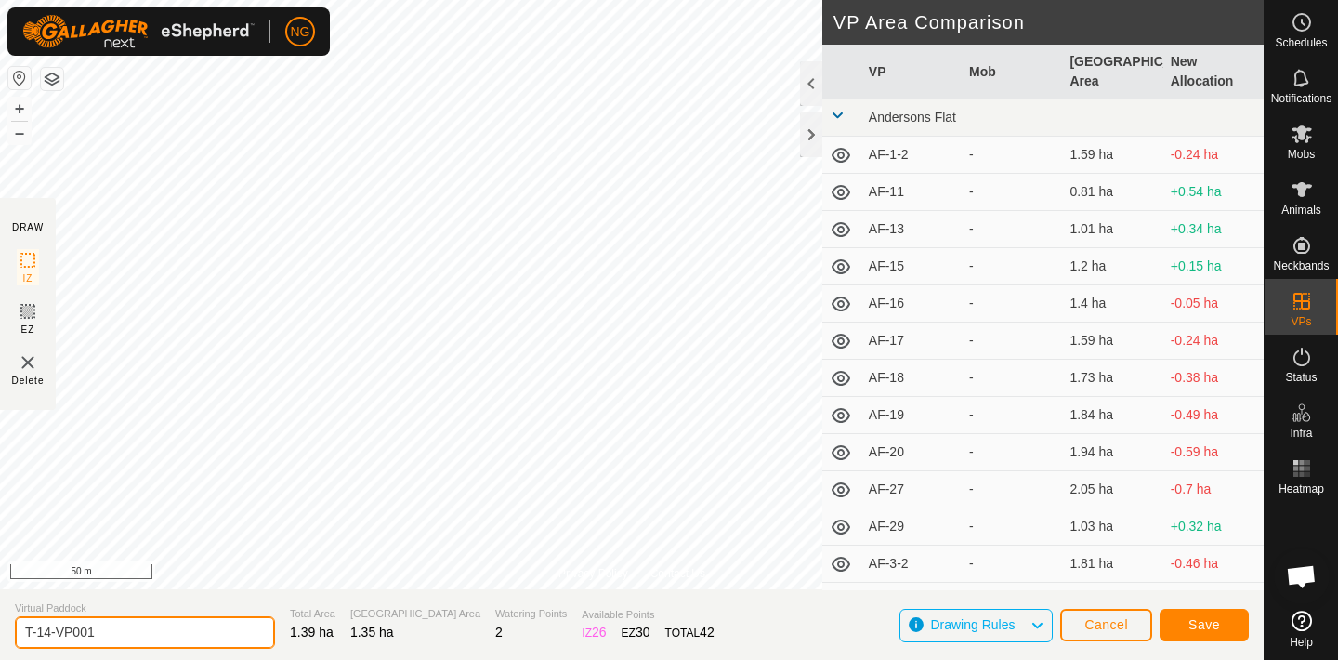
click at [110, 631] on input "T-14-VP001" at bounding box center [145, 632] width 260 height 33
type input "T-15"
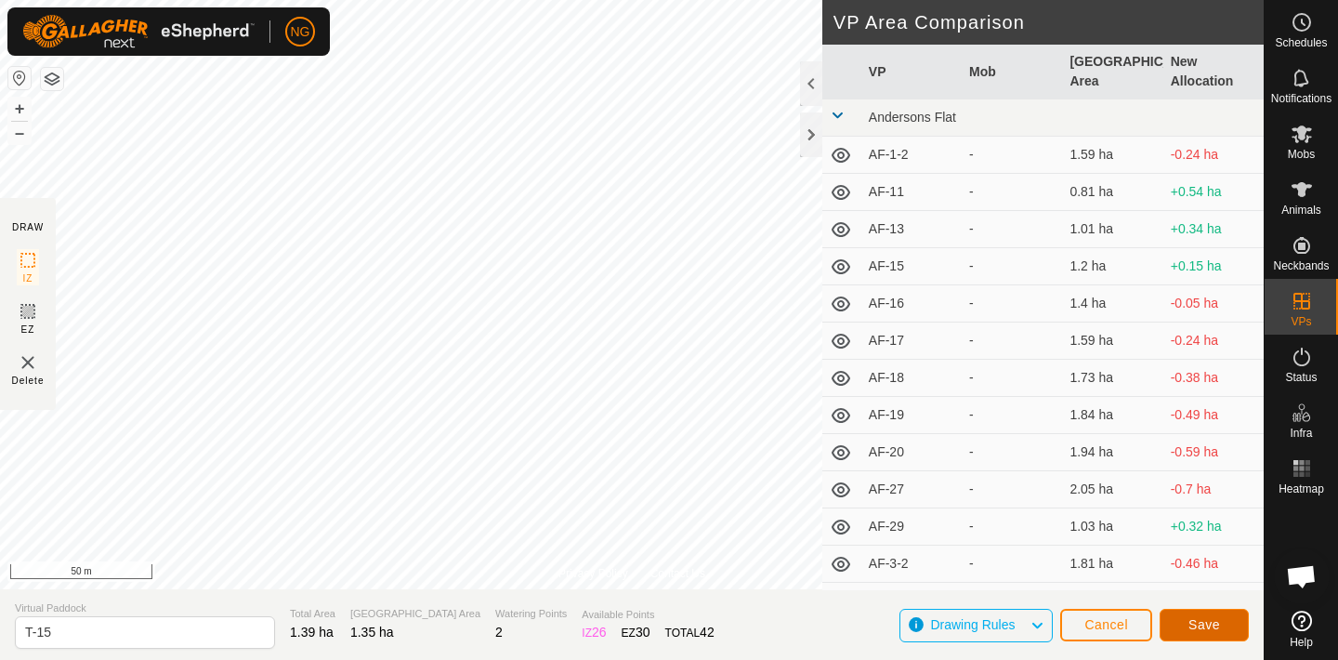
click at [1209, 612] on button "Save" at bounding box center [1204, 625] width 89 height 33
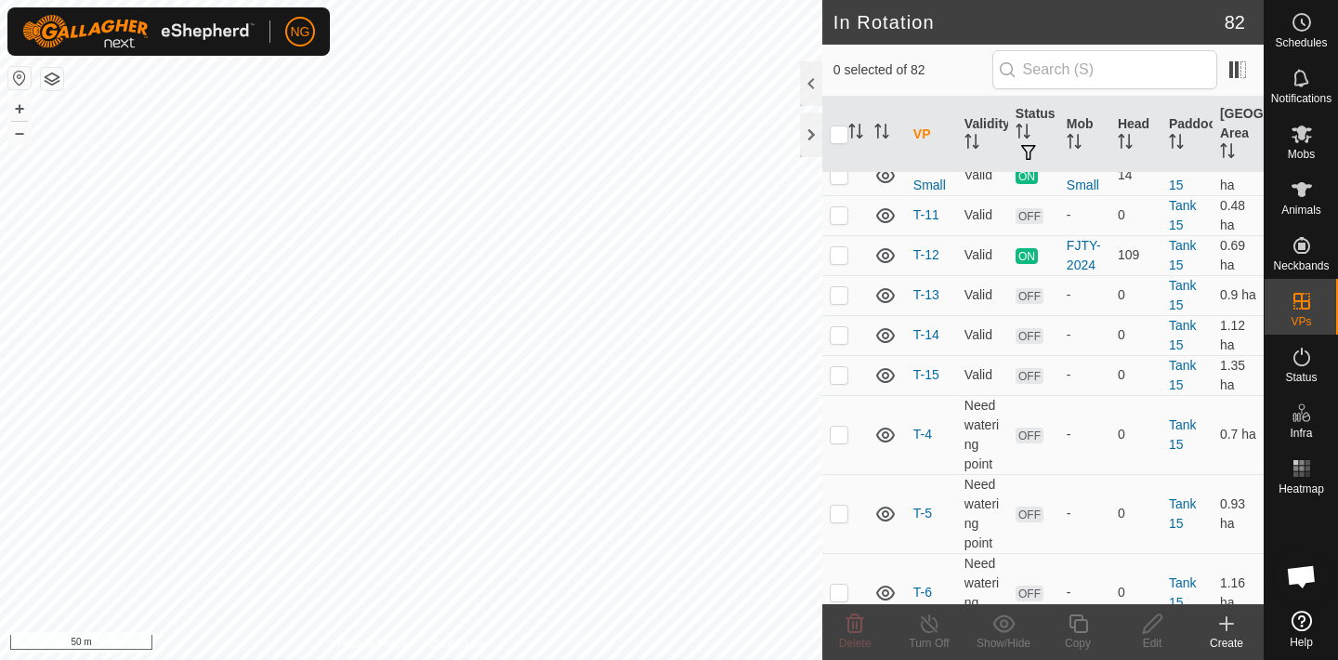
scroll to position [3807, 0]
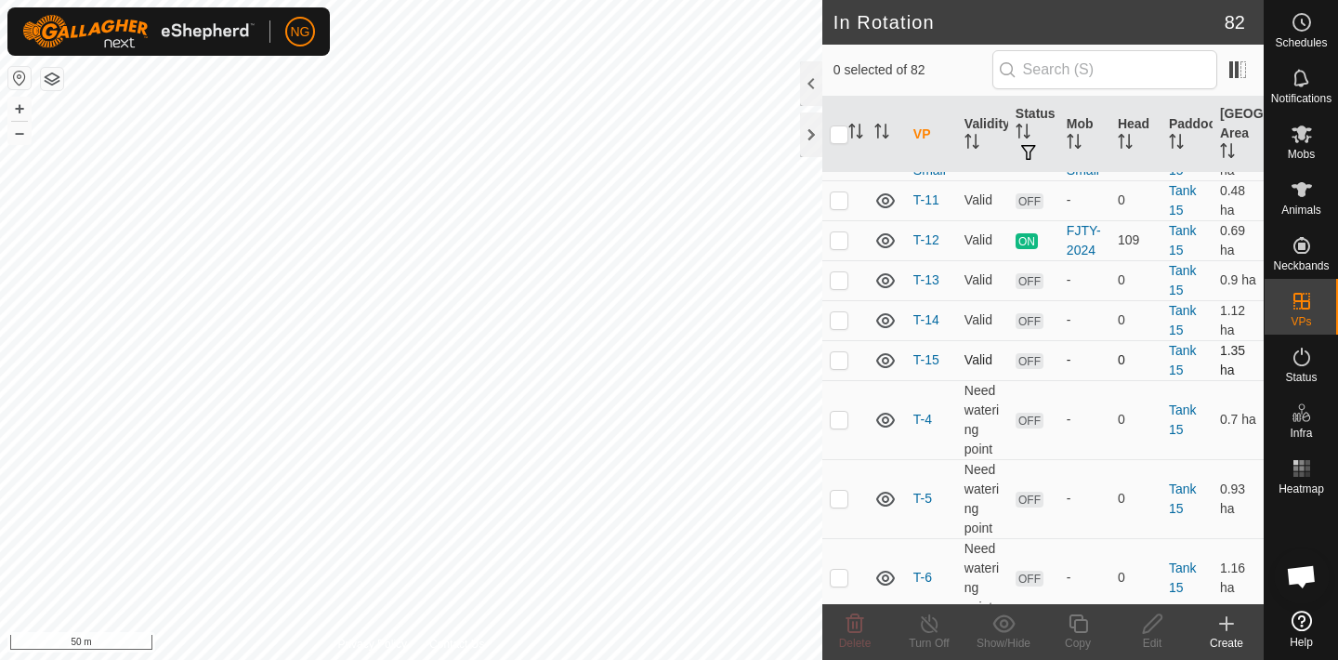
click at [837, 361] on p-checkbox at bounding box center [839, 359] width 19 height 15
checkbox input "true"
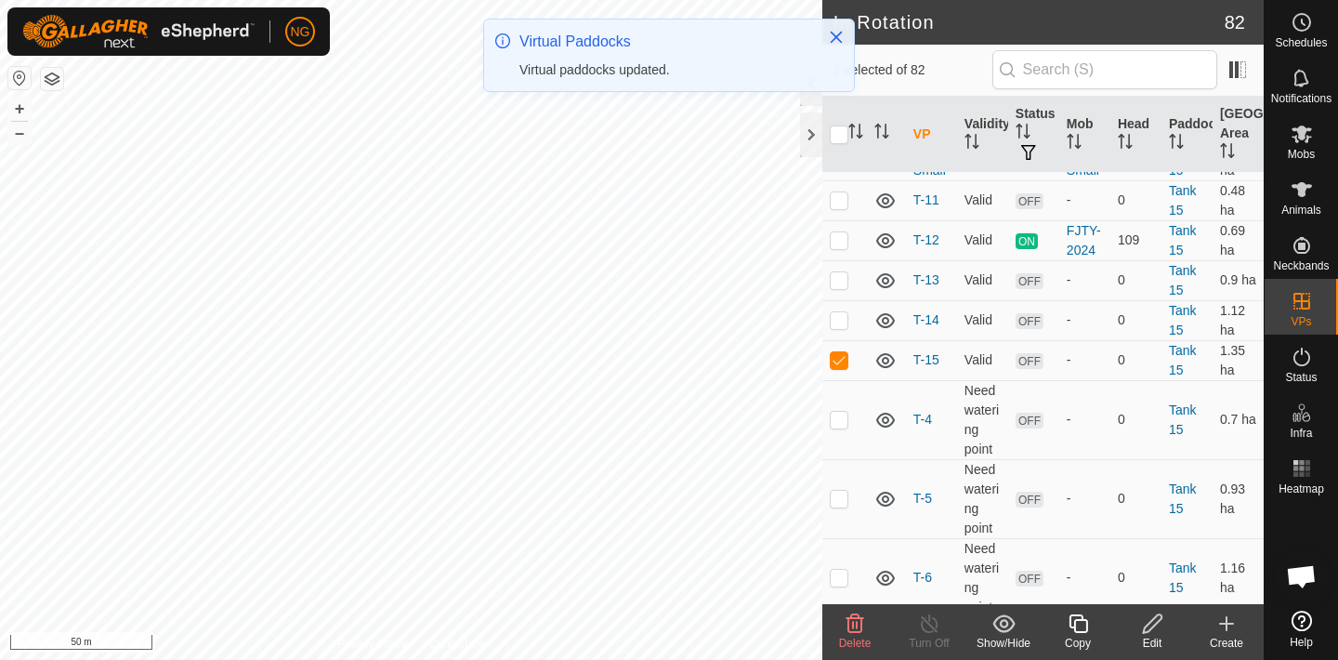
click at [1082, 631] on icon at bounding box center [1078, 623] width 19 height 19
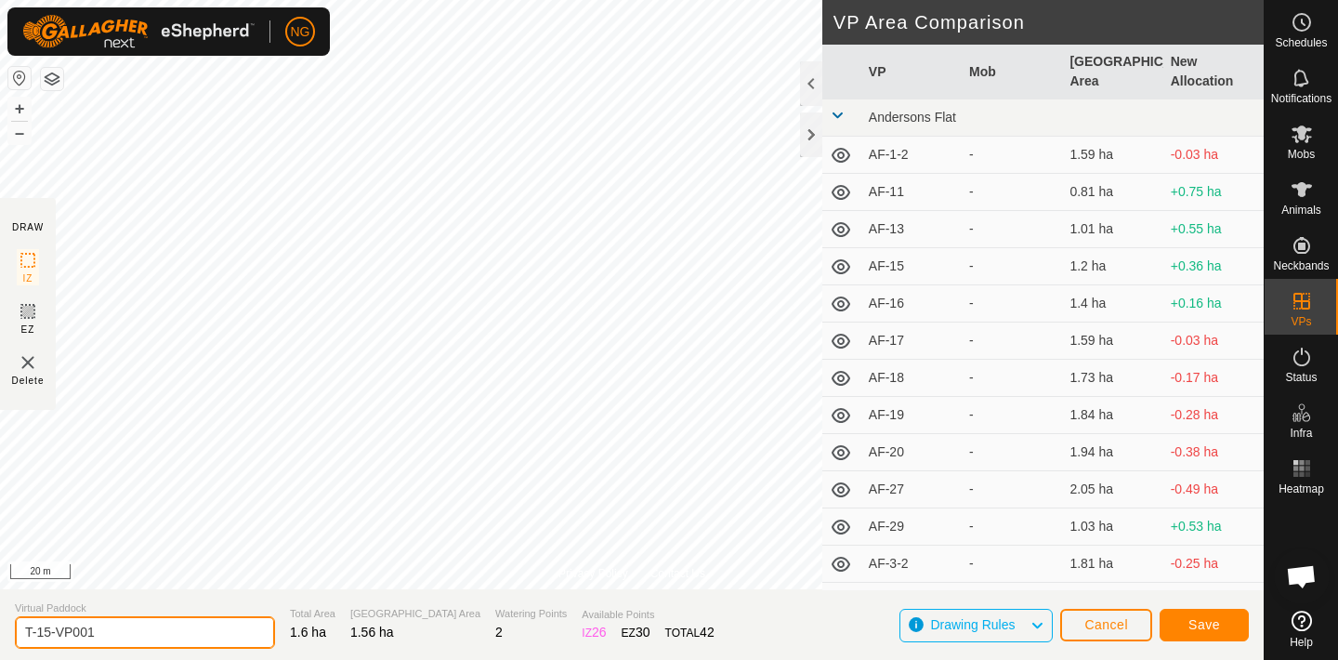
click at [118, 630] on input "T-15-VP001" at bounding box center [145, 632] width 260 height 33
type input "T-16"
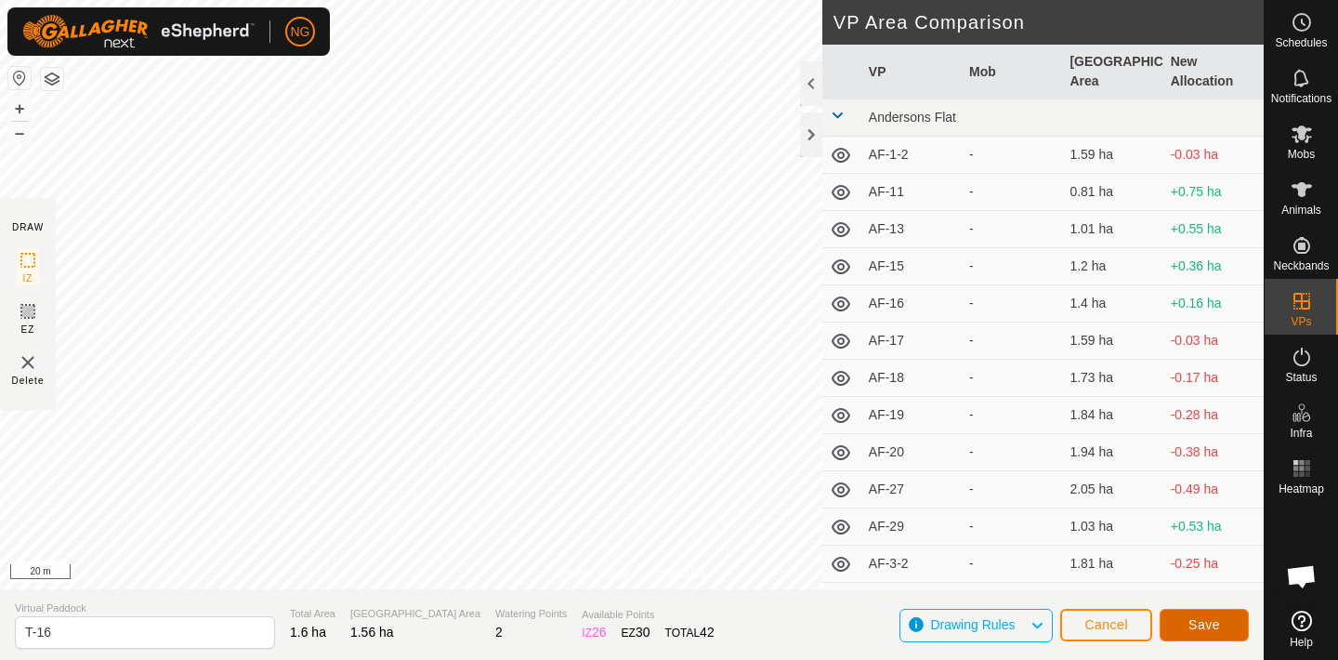
click at [1200, 617] on span "Save" at bounding box center [1204, 624] width 32 height 15
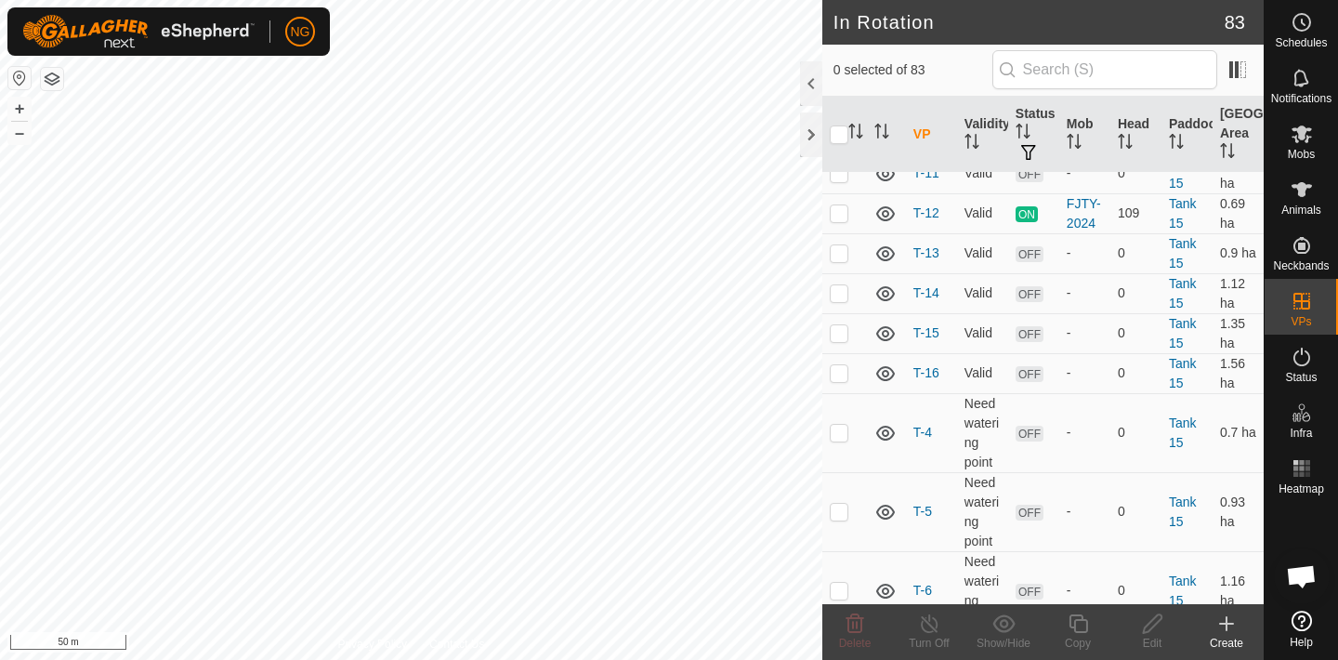
scroll to position [3846, 0]
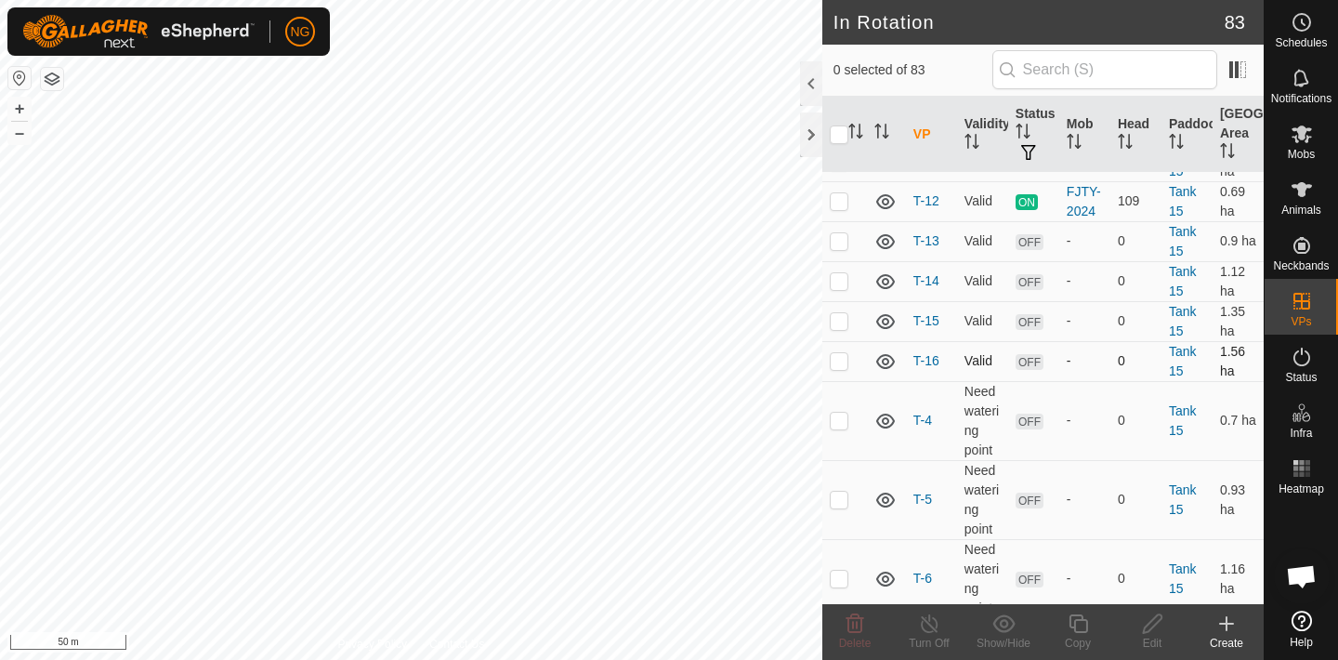
click at [839, 360] on p-checkbox at bounding box center [839, 360] width 19 height 15
checkbox input "true"
click at [1079, 624] on icon at bounding box center [1078, 623] width 23 height 22
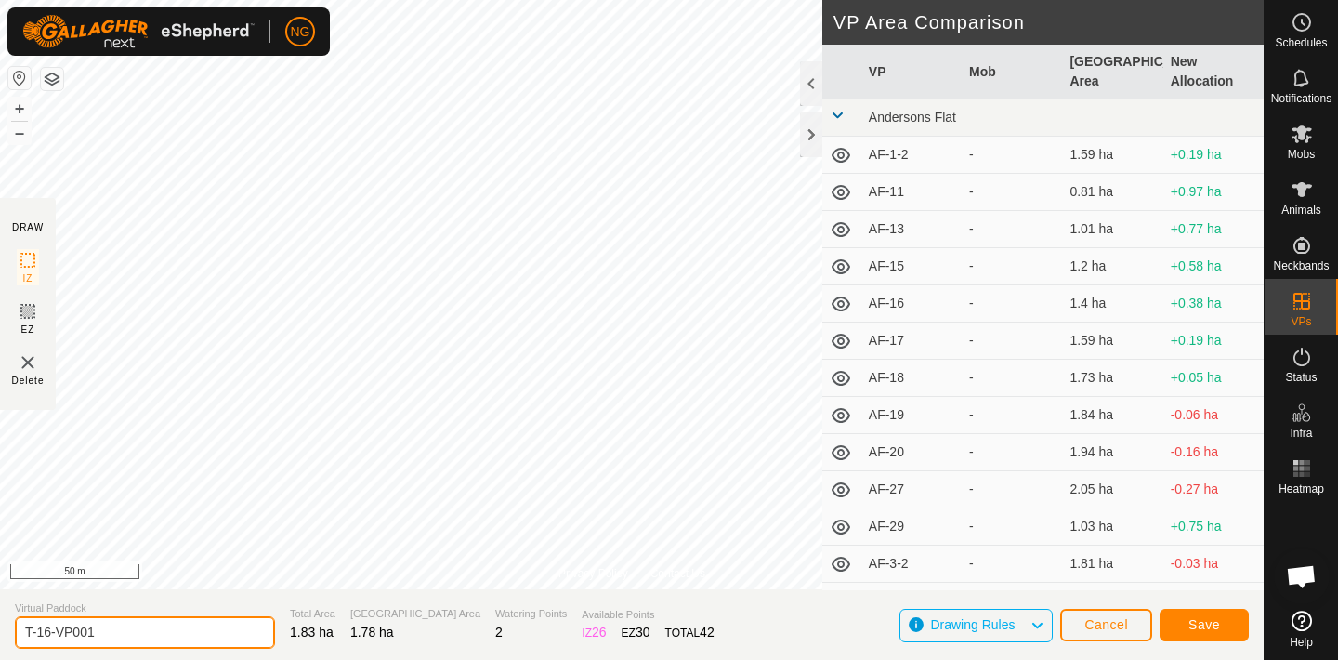
click at [111, 631] on input "T-16-VP001" at bounding box center [145, 632] width 260 height 33
type input "T-17"
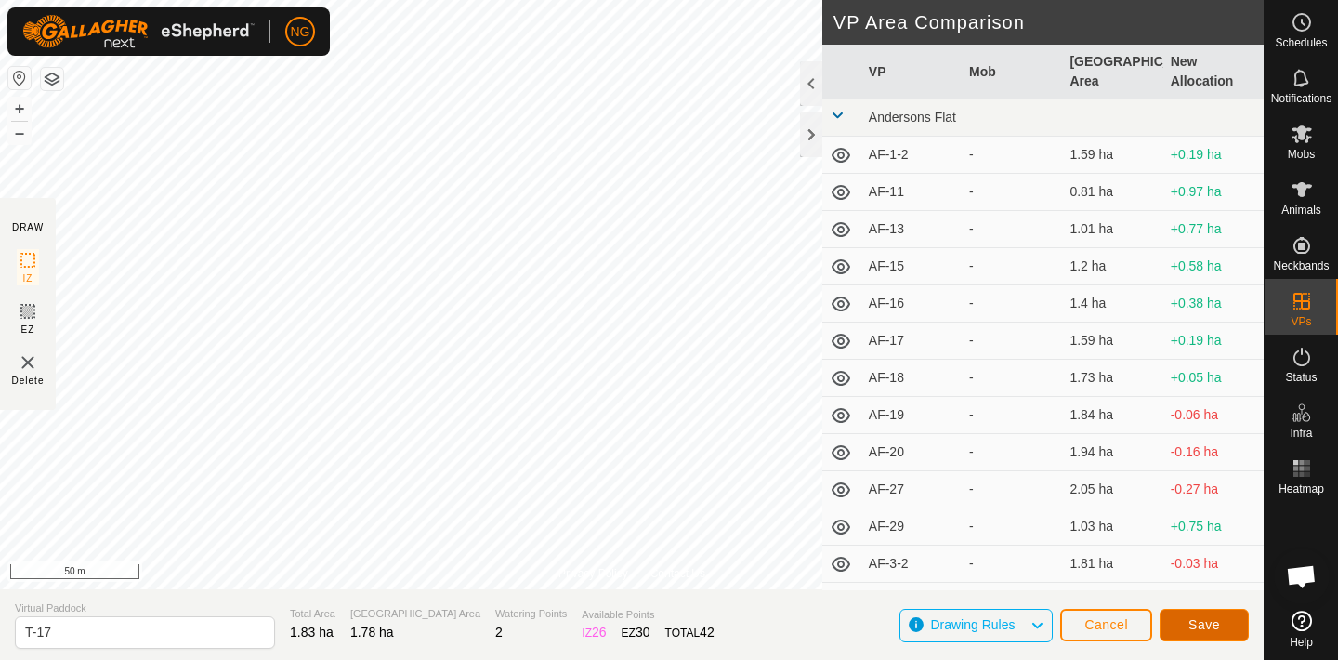
click at [1181, 618] on button "Save" at bounding box center [1204, 625] width 89 height 33
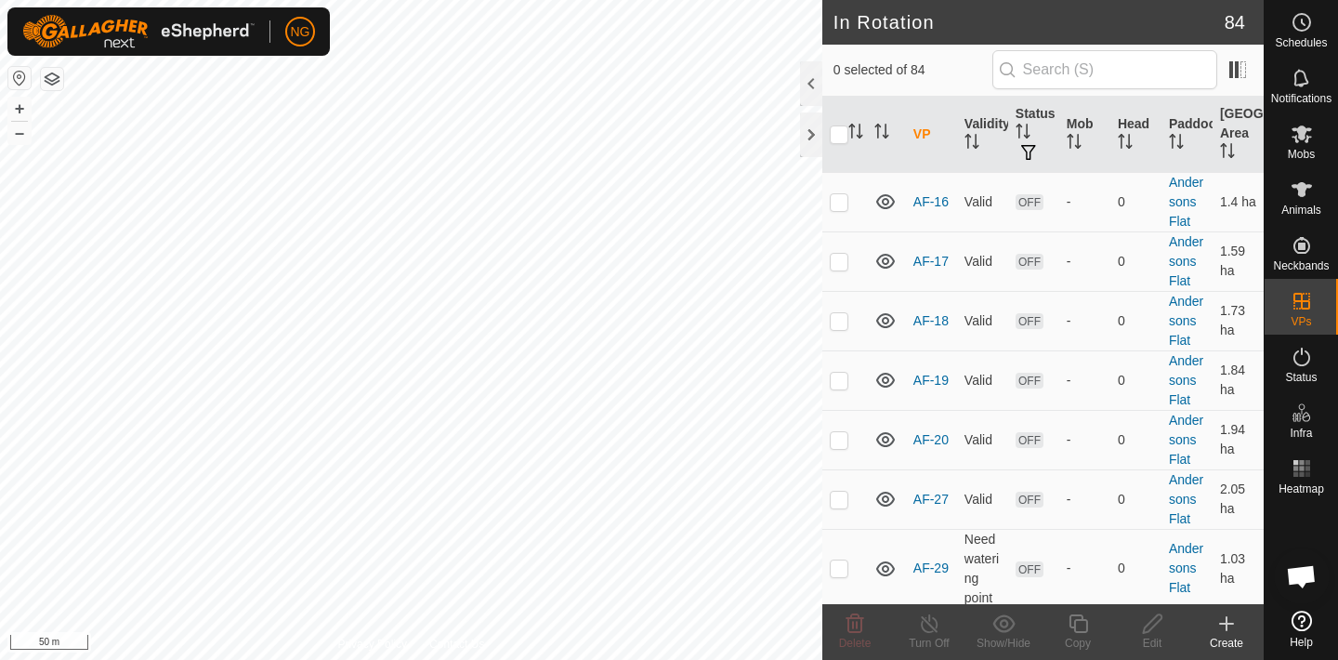
scroll to position [297, 0]
click at [839, 436] on p-checkbox at bounding box center [839, 436] width 19 height 15
checkbox input "false"
click at [838, 371] on p-checkbox at bounding box center [839, 377] width 19 height 15
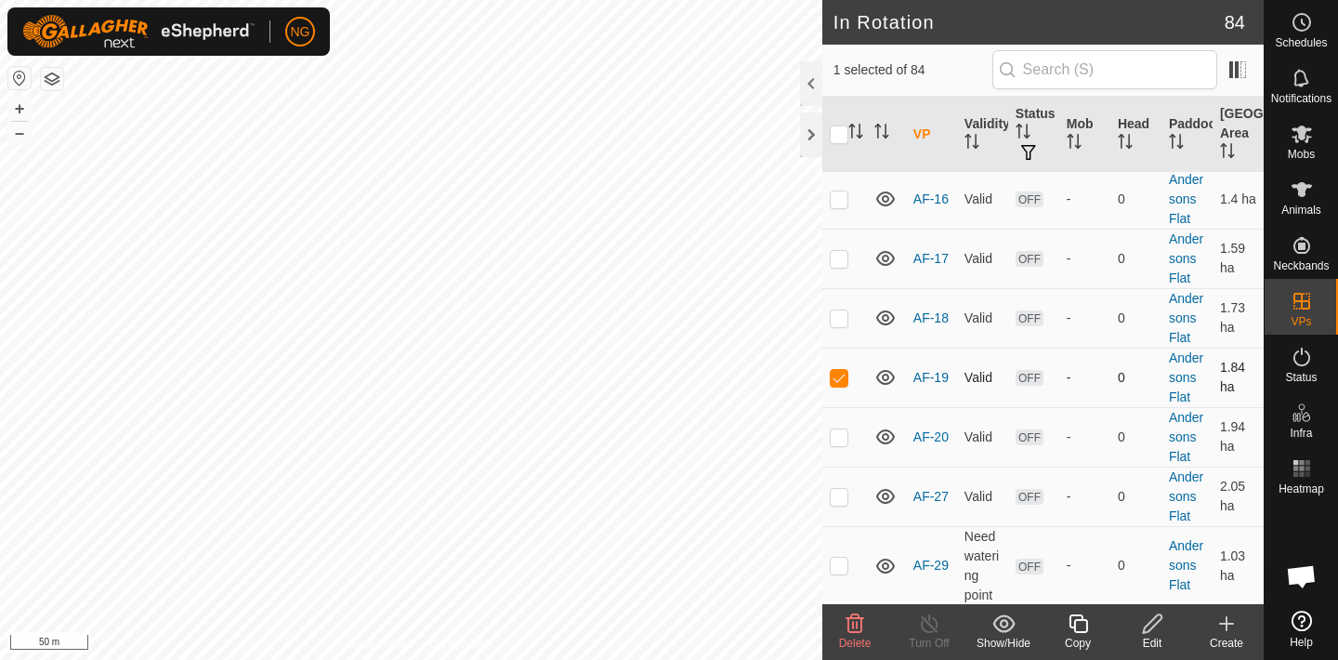
click at [838, 371] on p-checkbox at bounding box center [839, 377] width 19 height 15
checkbox input "false"
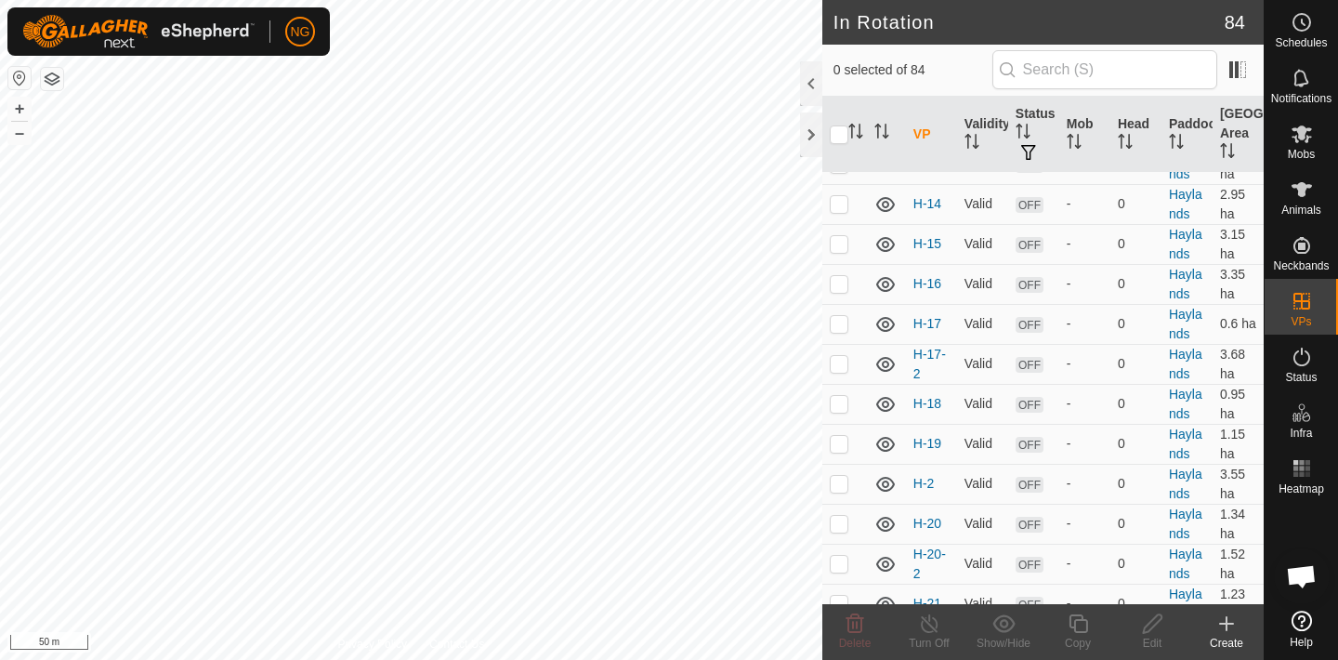
scroll to position [2323, 0]
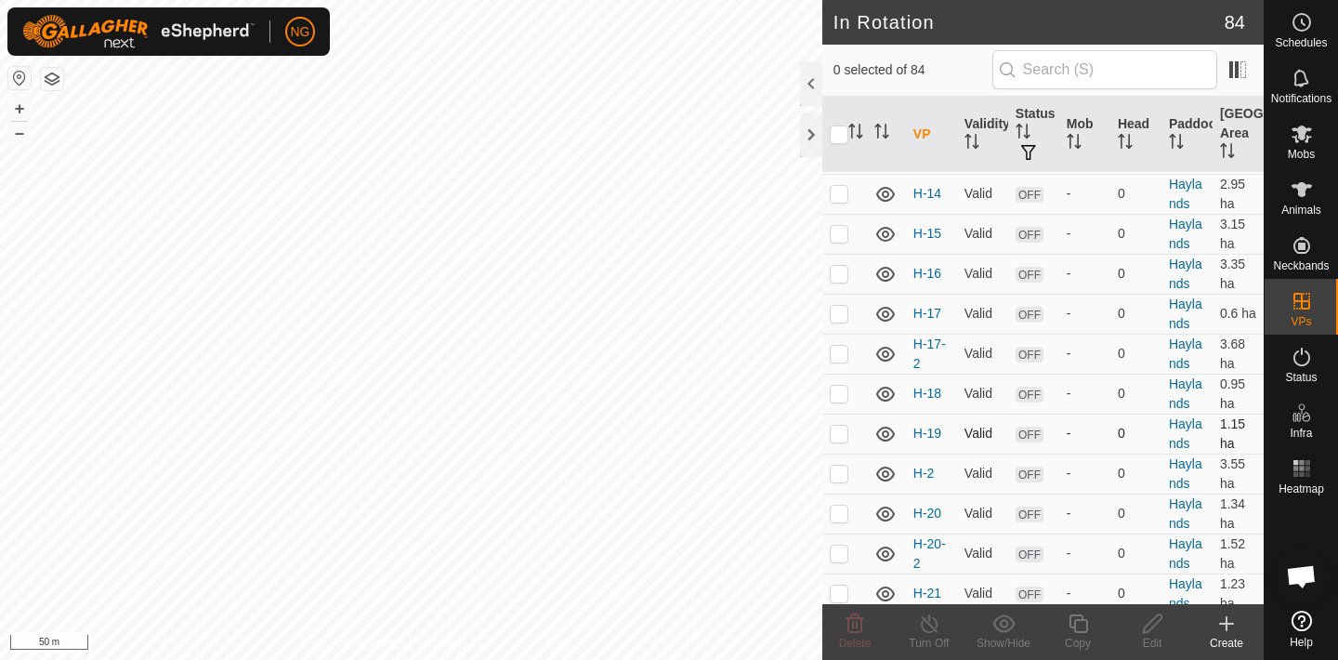
click at [839, 437] on p-checkbox at bounding box center [839, 433] width 19 height 15
checkbox input "false"
click at [838, 394] on p-checkbox at bounding box center [839, 393] width 19 height 15
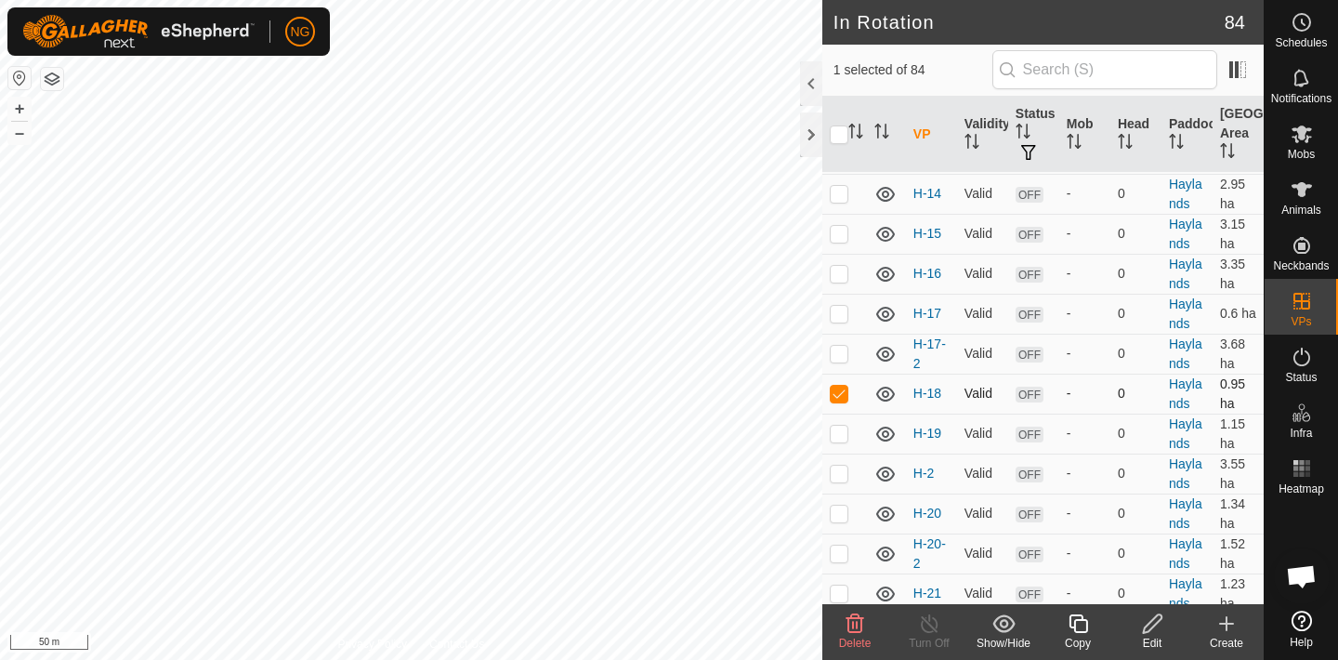
checkbox input "false"
click at [835, 355] on p-checkbox at bounding box center [839, 353] width 19 height 15
checkbox input "false"
click at [836, 394] on p-checkbox at bounding box center [839, 393] width 19 height 15
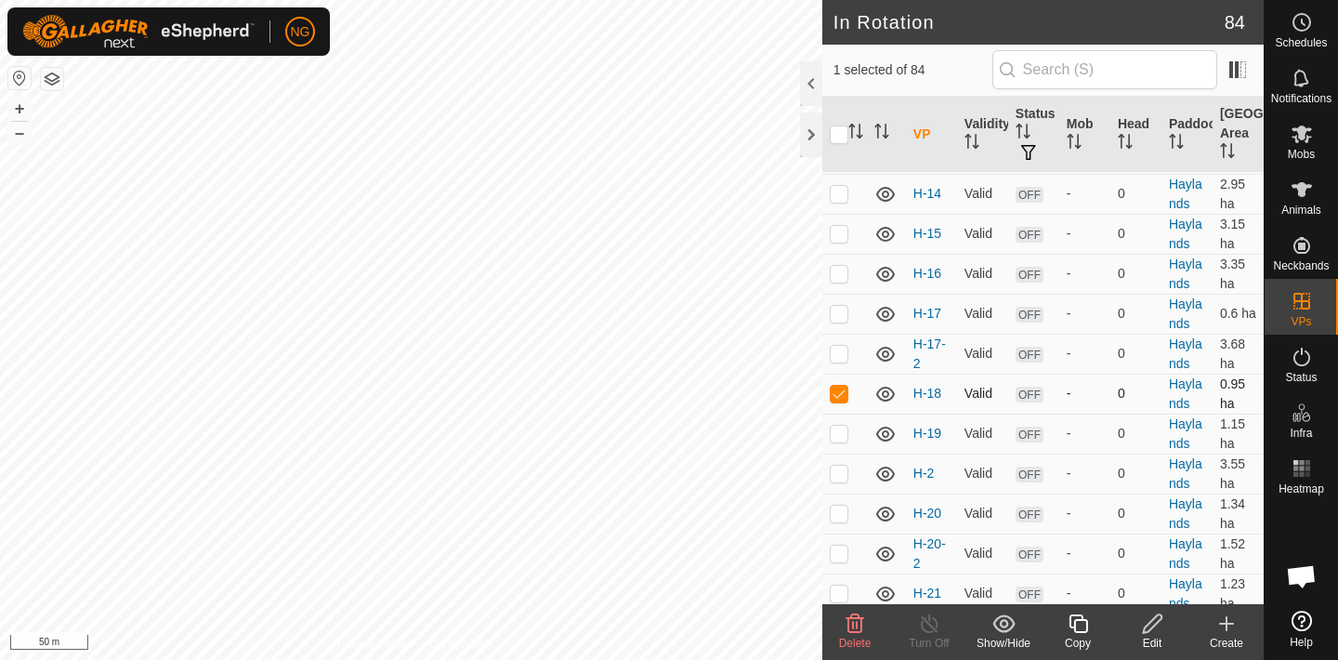
click at [836, 394] on p-checkbox at bounding box center [839, 393] width 19 height 15
checkbox input "false"
click at [837, 349] on p-checkbox at bounding box center [839, 353] width 19 height 15
checkbox input "false"
